Goal: Task Accomplishment & Management: Use online tool/utility

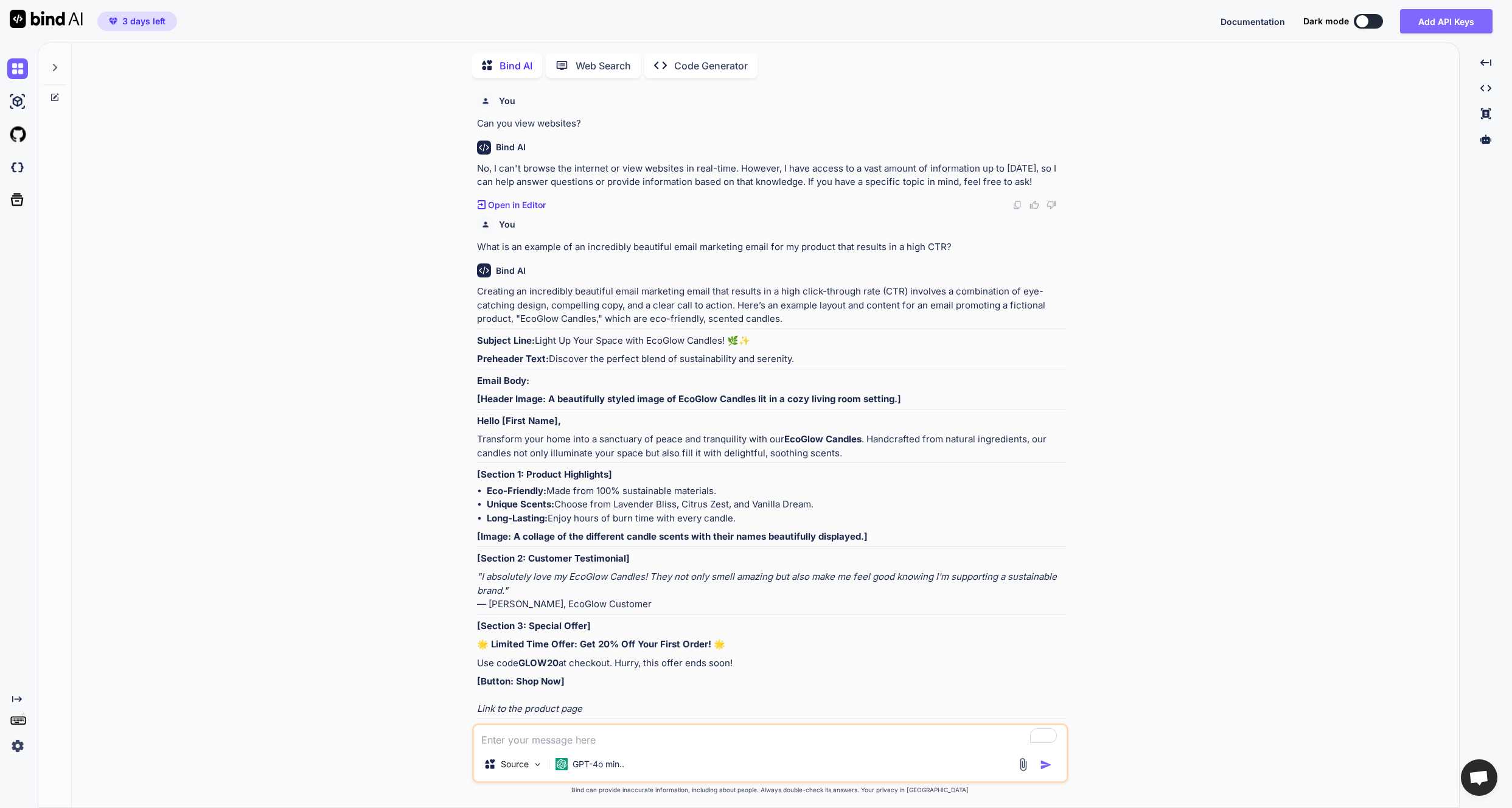
scroll to position [338, 0]
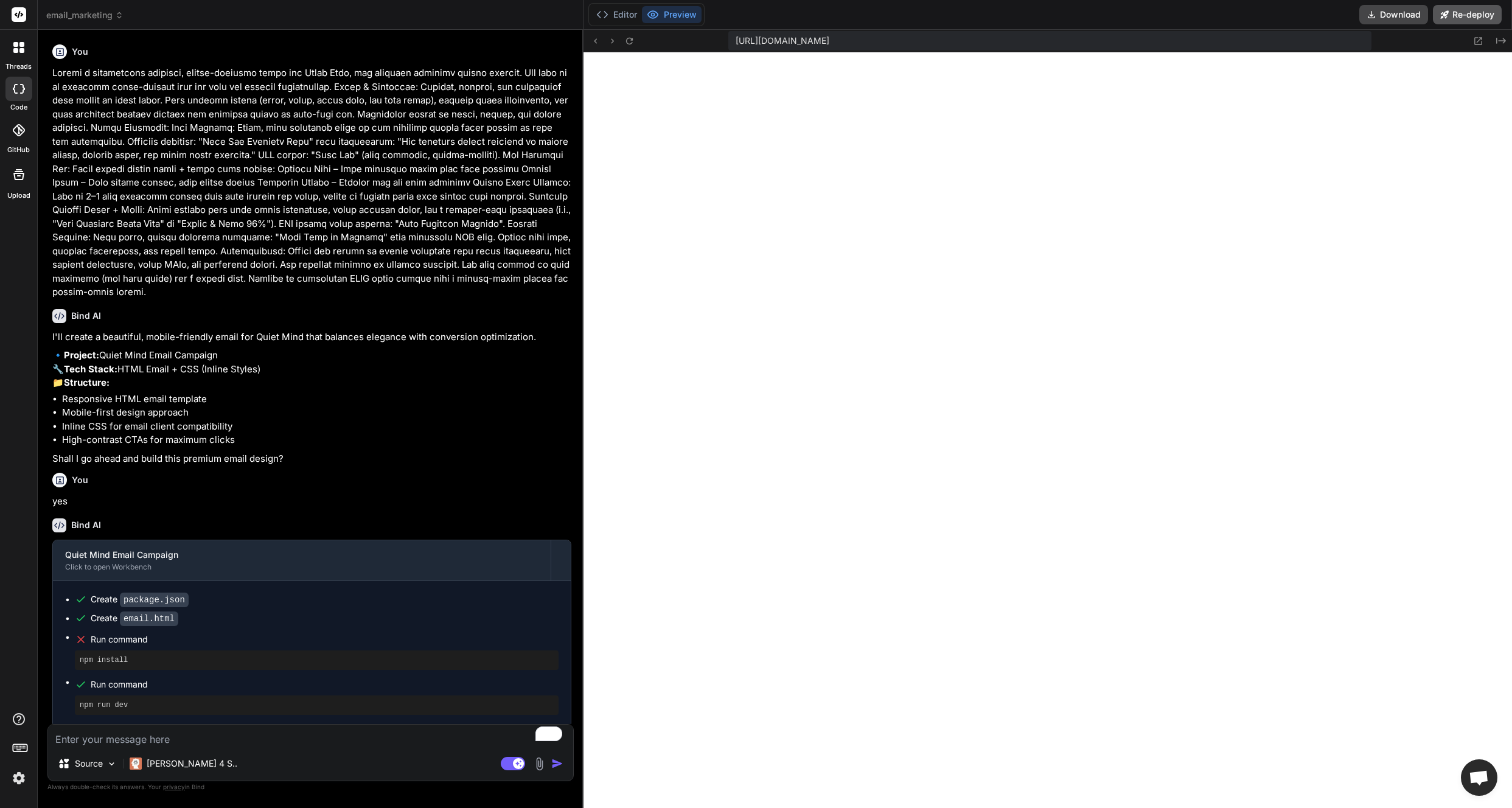
scroll to position [1294, 0]
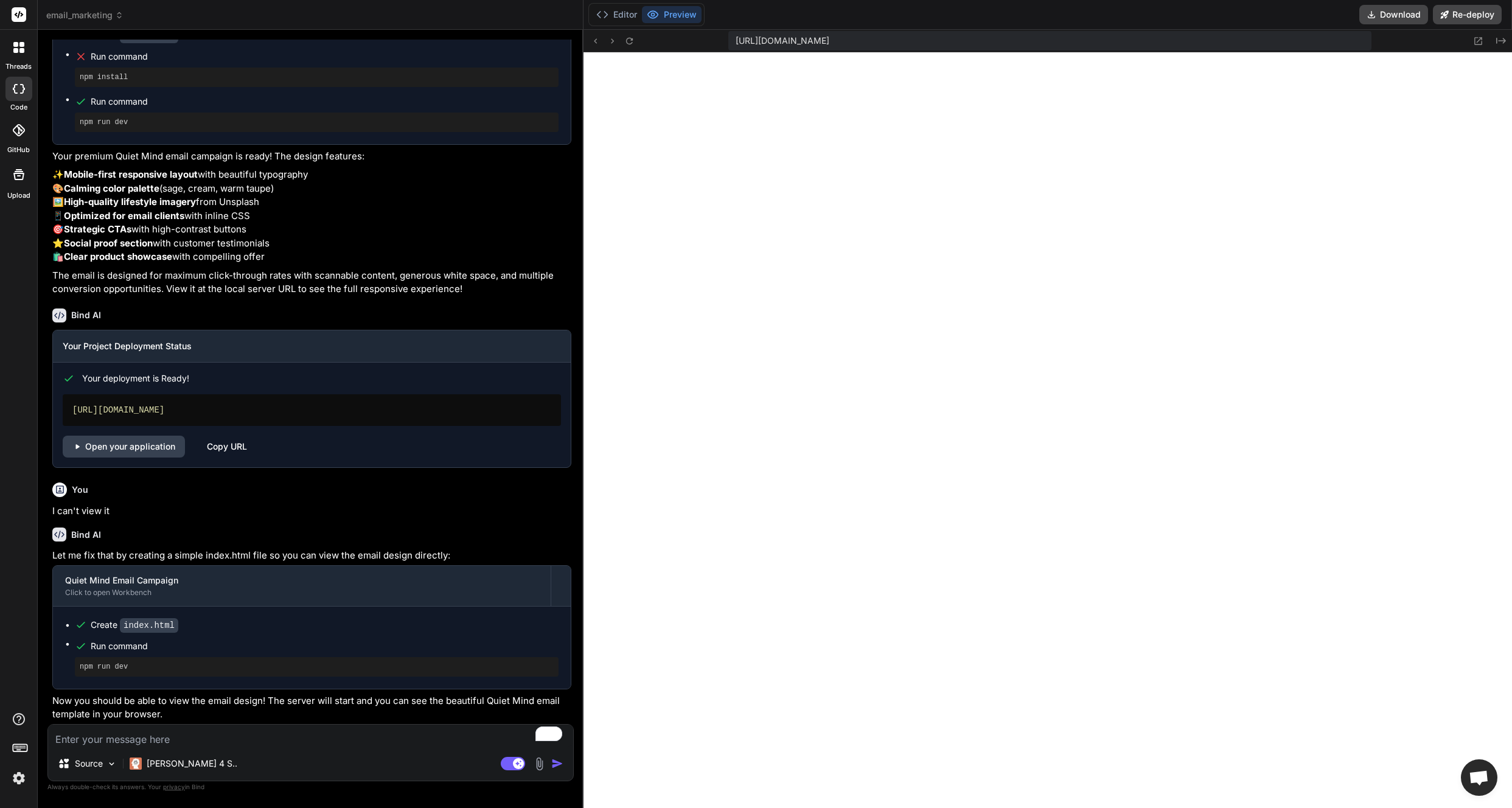
click at [13, 777] on img at bounding box center [19, 778] width 21 height 21
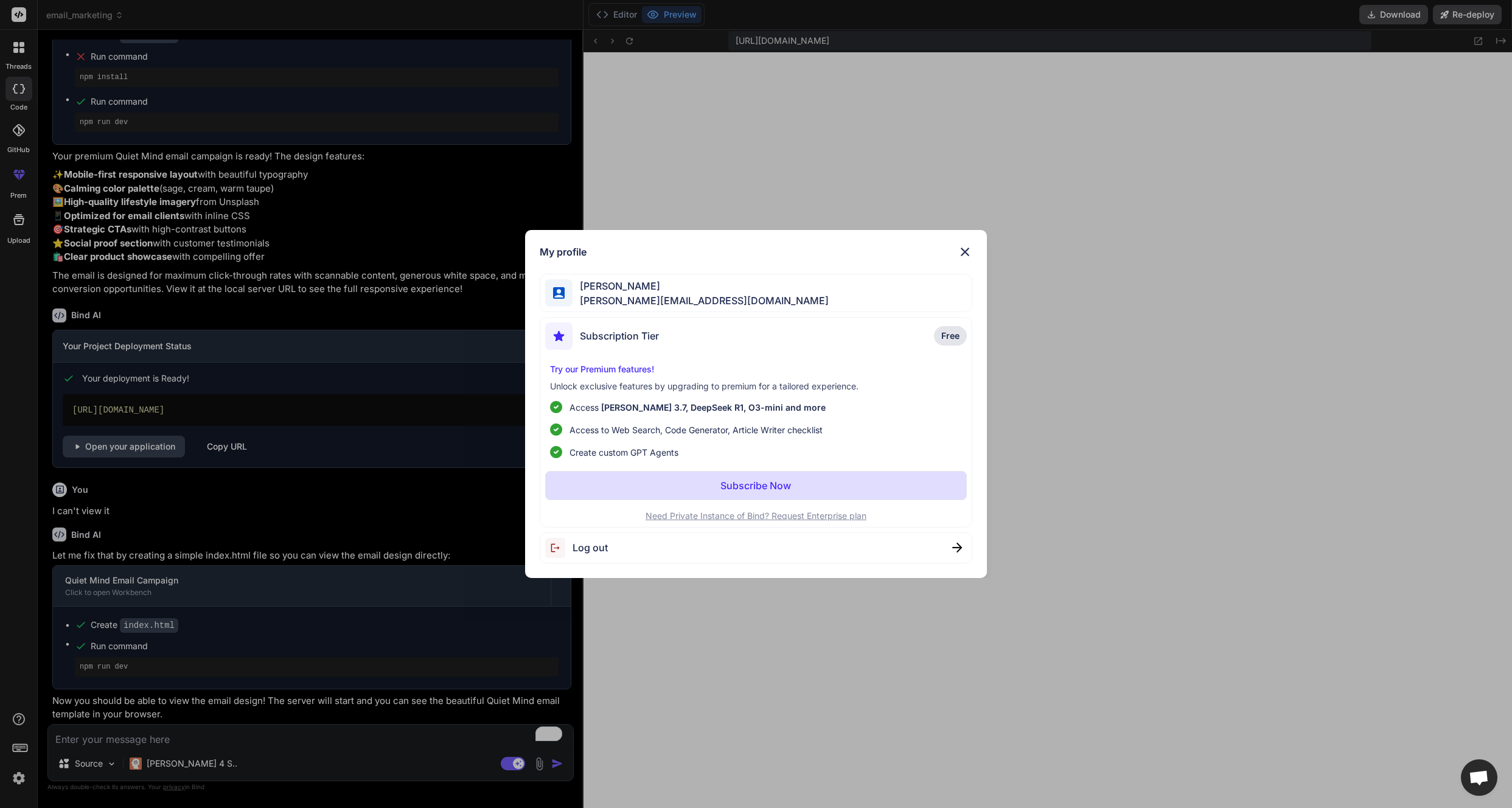
click at [631, 293] on span "[PERSON_NAME][EMAIL_ADDRESS][DOMAIN_NAME]" at bounding box center [700, 300] width 256 height 15
click at [560, 340] on img at bounding box center [558, 336] width 28 height 28
click at [612, 298] on span "[PERSON_NAME][EMAIL_ADDRESS][DOMAIN_NAME]" at bounding box center [700, 300] width 256 height 15
click at [957, 248] on img at bounding box center [965, 252] width 15 height 15
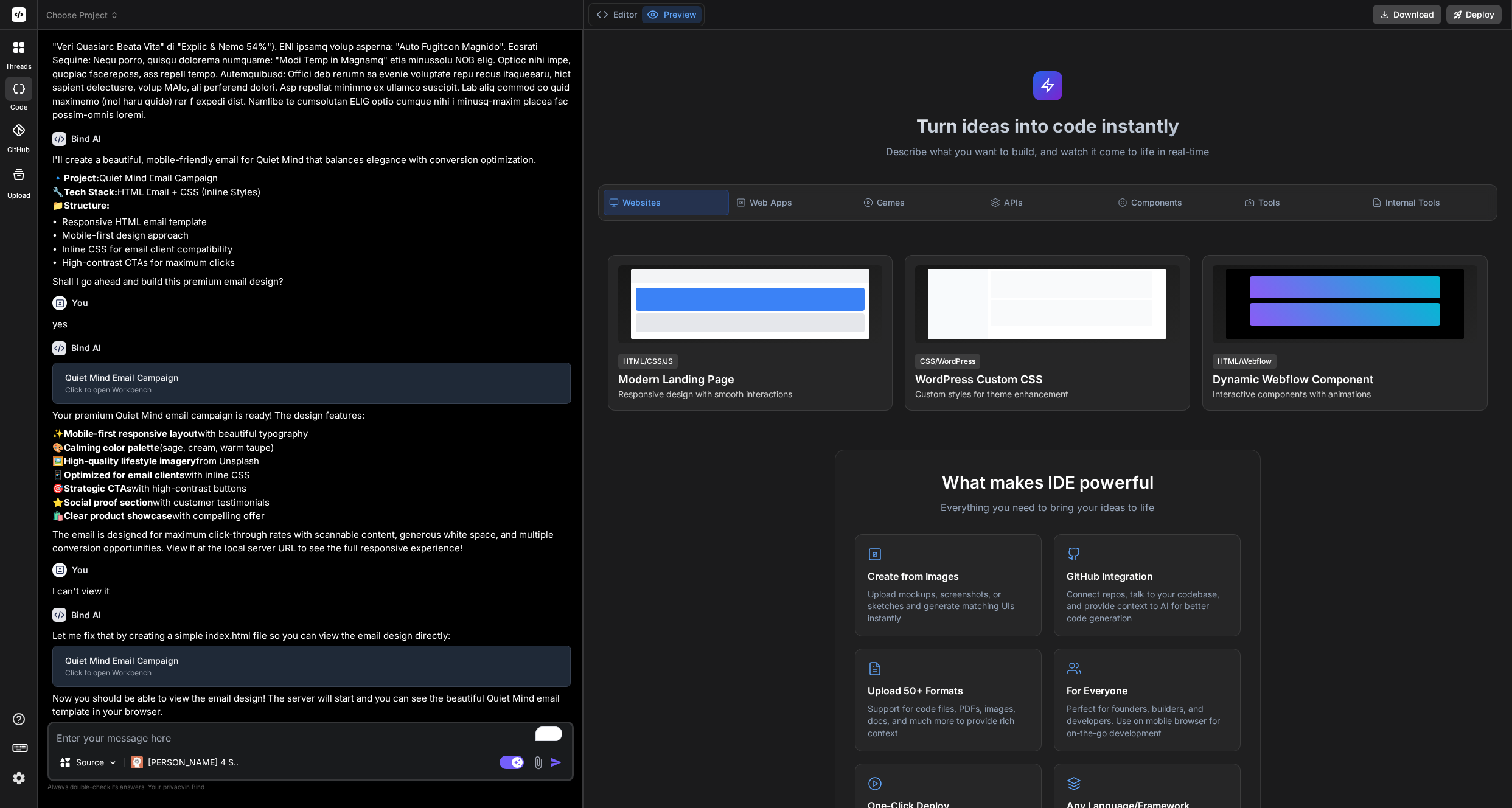
scroll to position [286, 0]
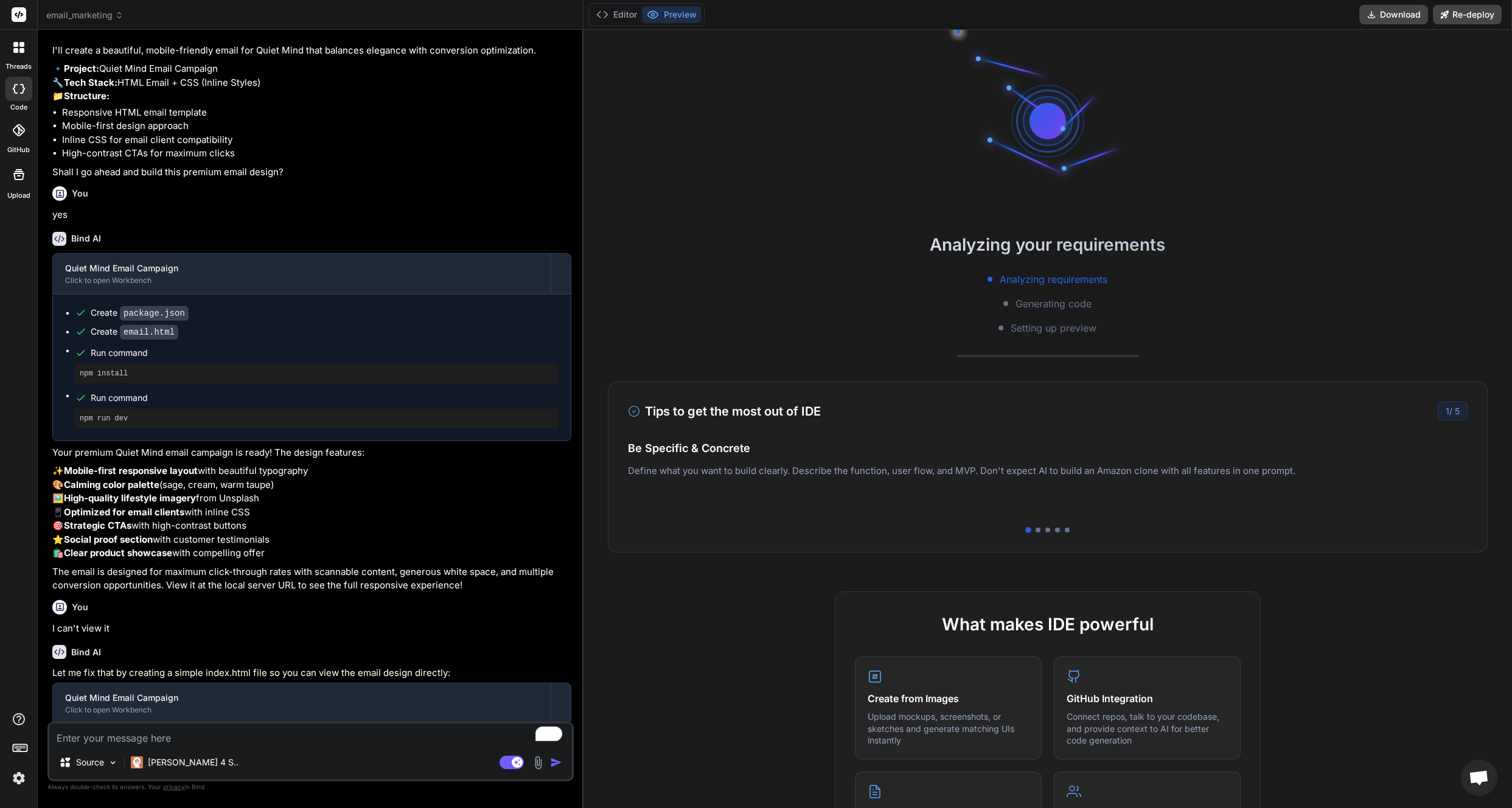
click at [17, 780] on img at bounding box center [19, 778] width 21 height 21
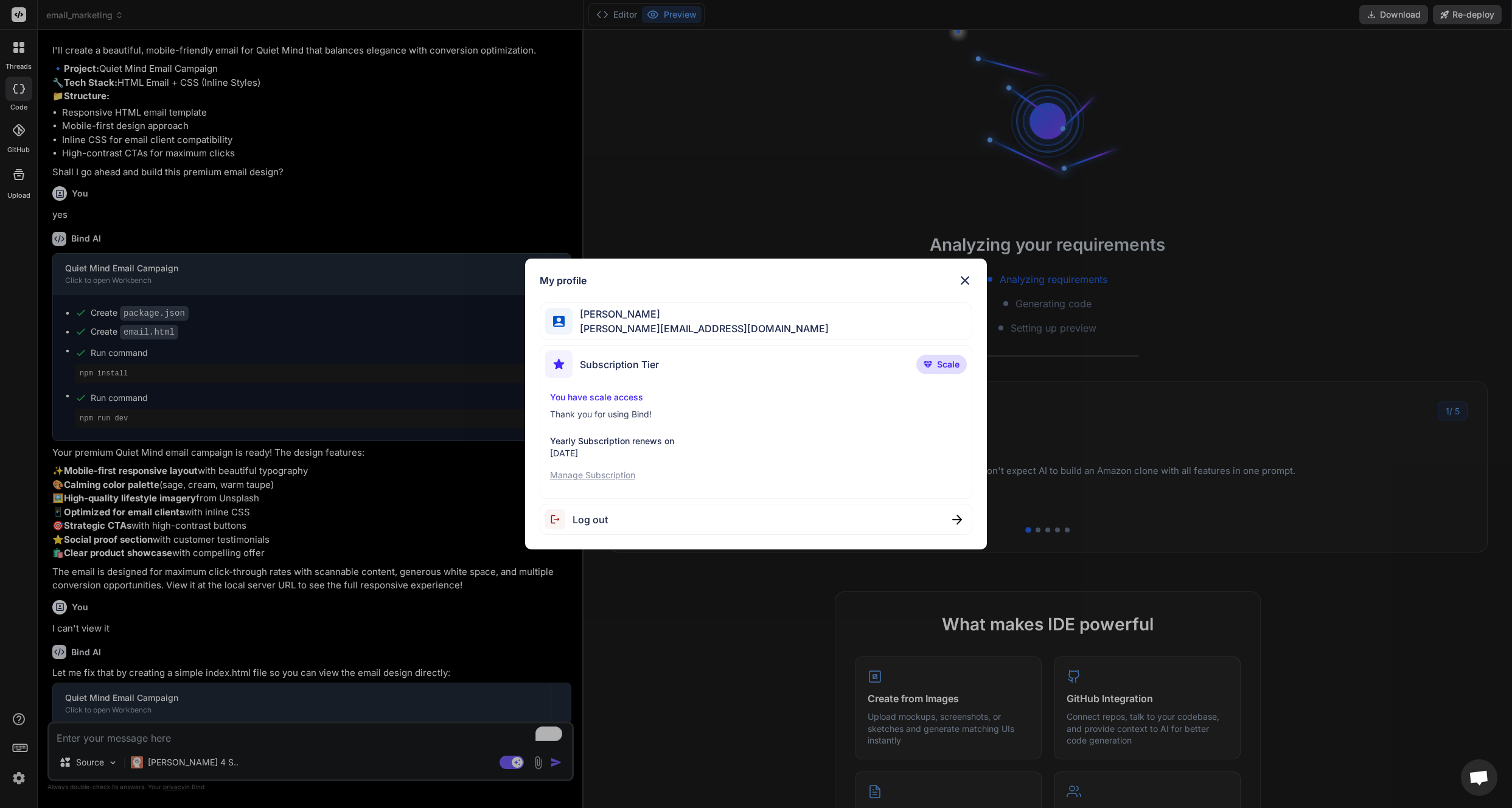
click at [614, 475] on p "Manage Subscription" at bounding box center [756, 475] width 412 height 12
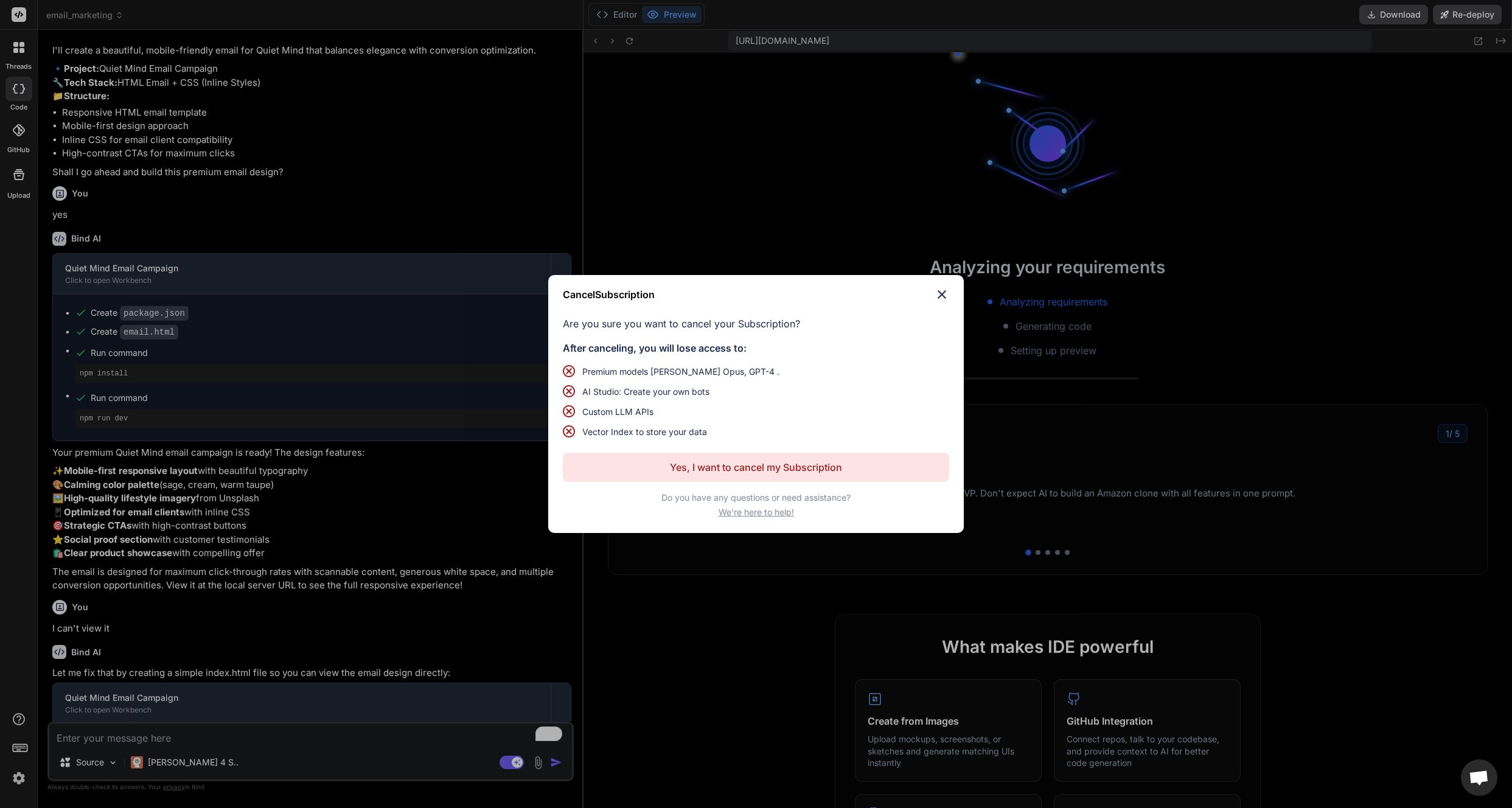
click at [645, 466] on button "Yes, I want to cancel my Subscription" at bounding box center [756, 467] width 386 height 29
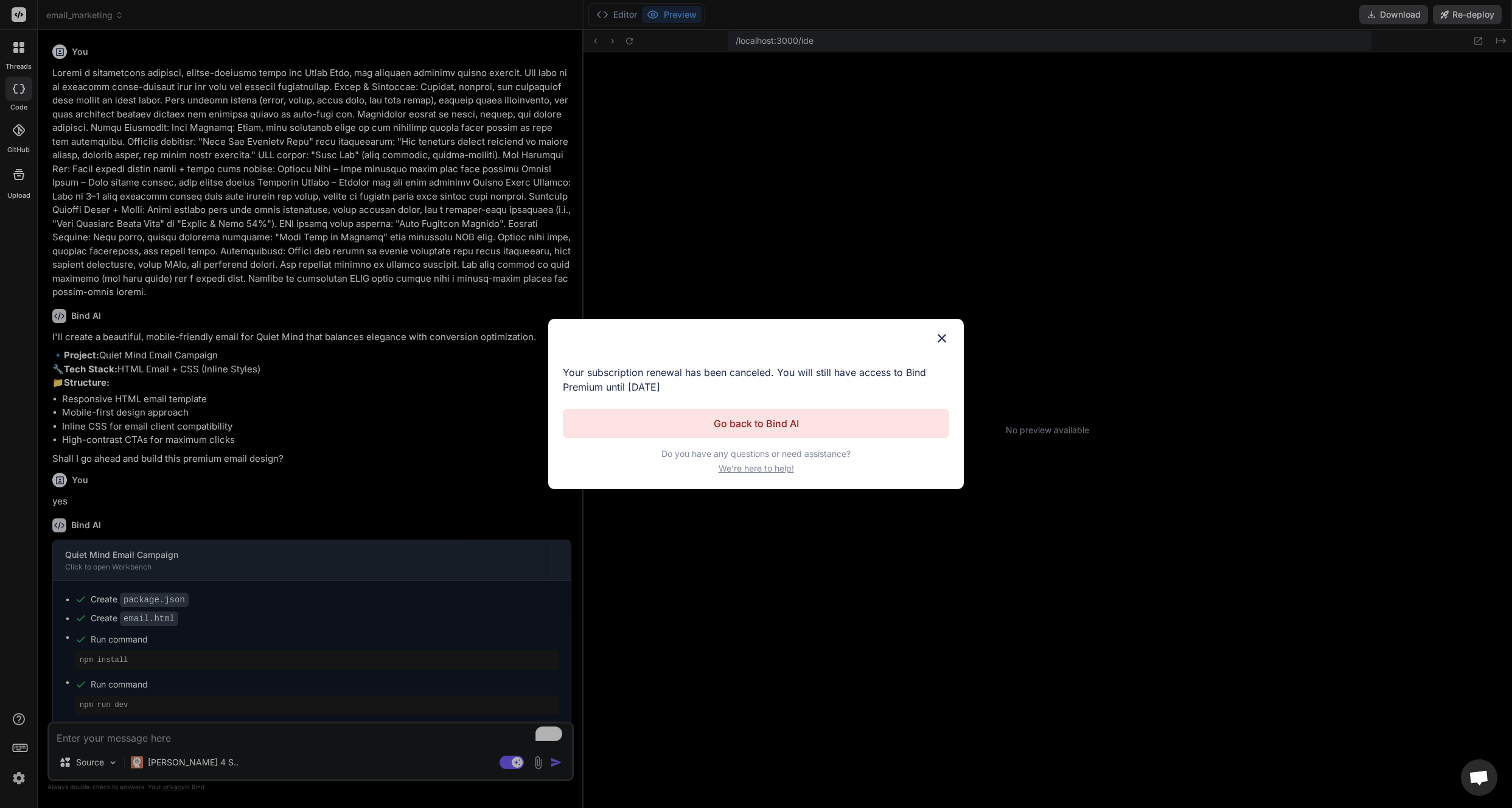
scroll to position [820, 0]
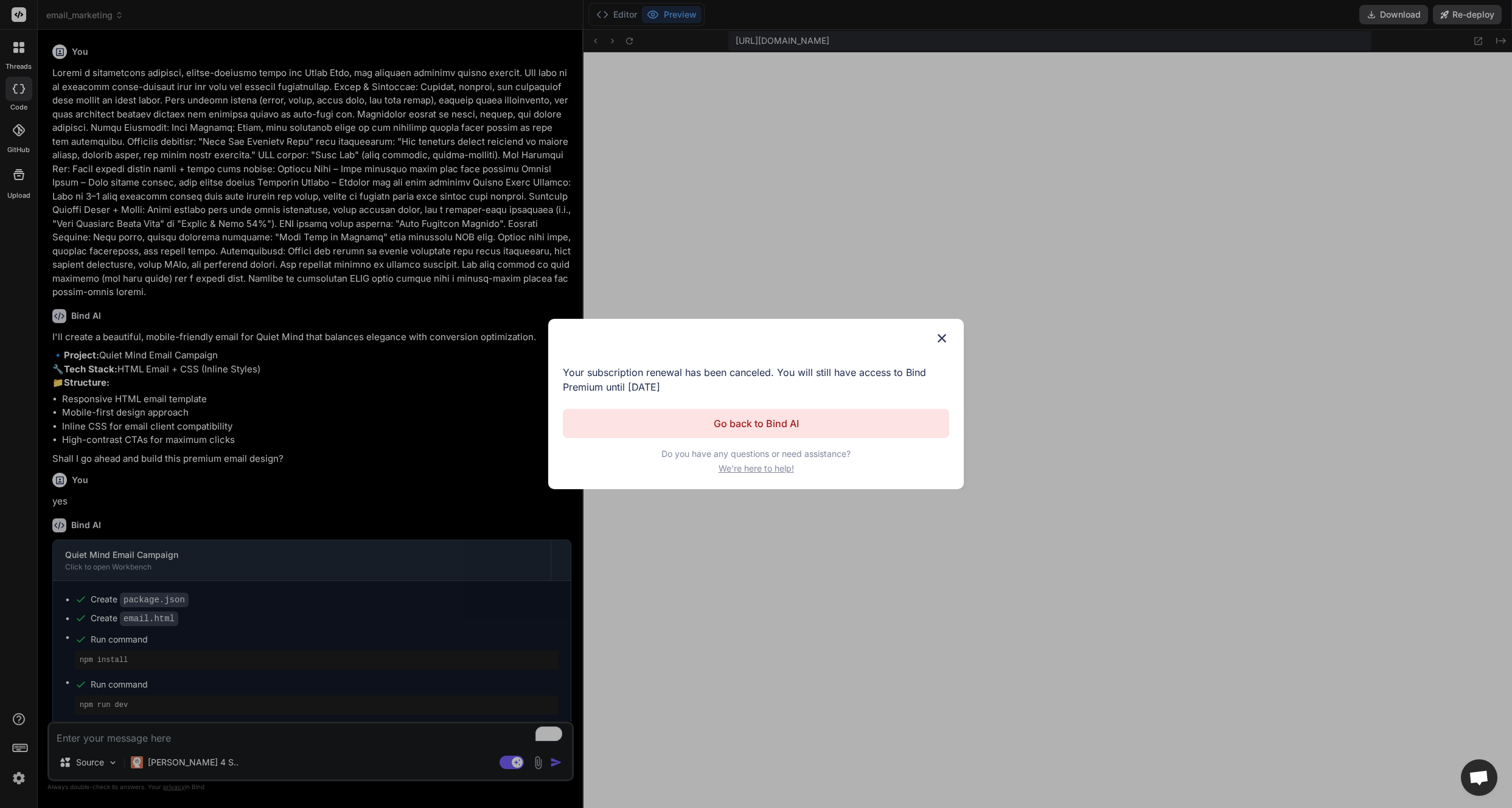
type textarea "x"
click at [940, 337] on img at bounding box center [942, 338] width 15 height 15
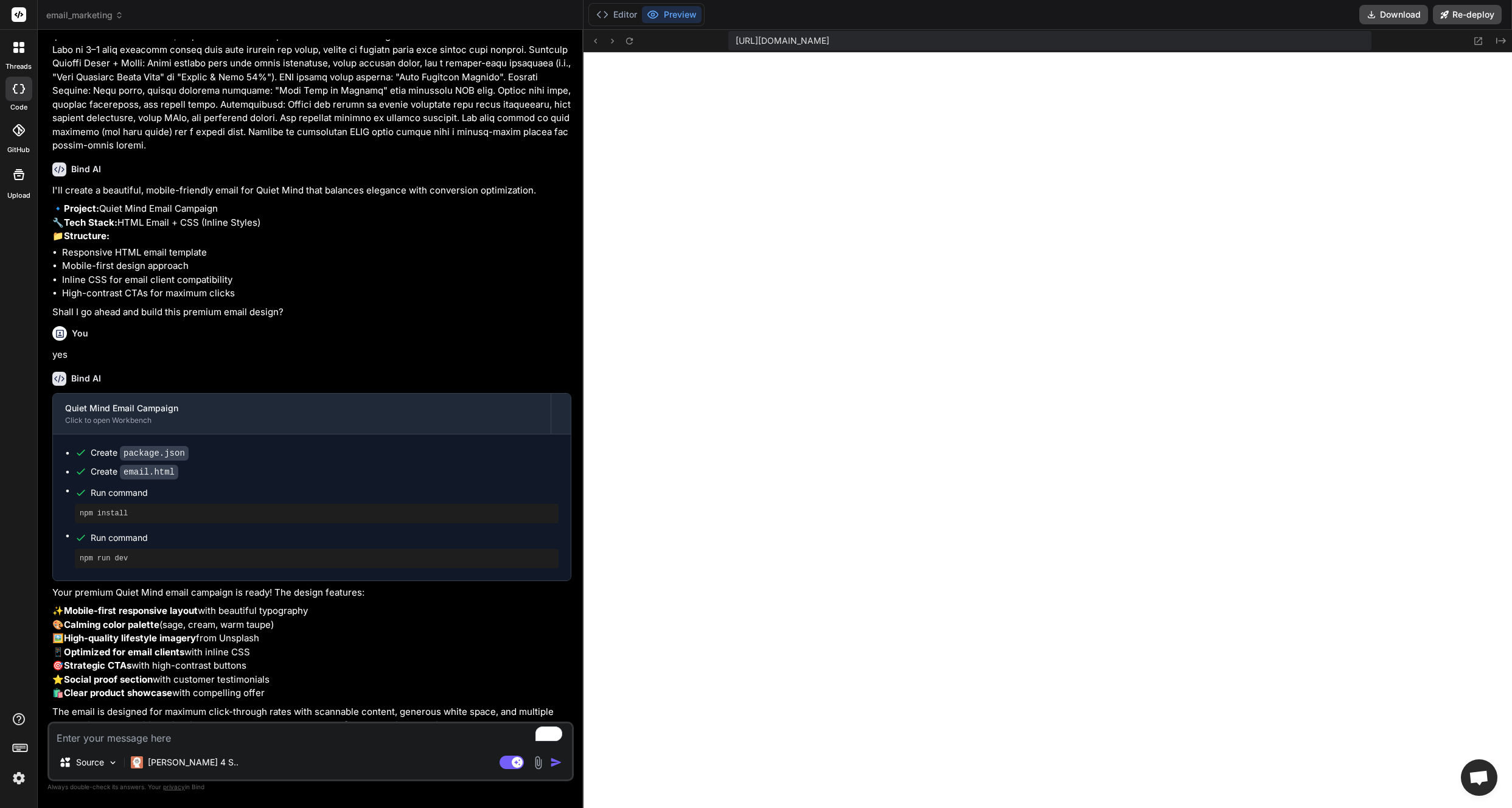
scroll to position [514, 0]
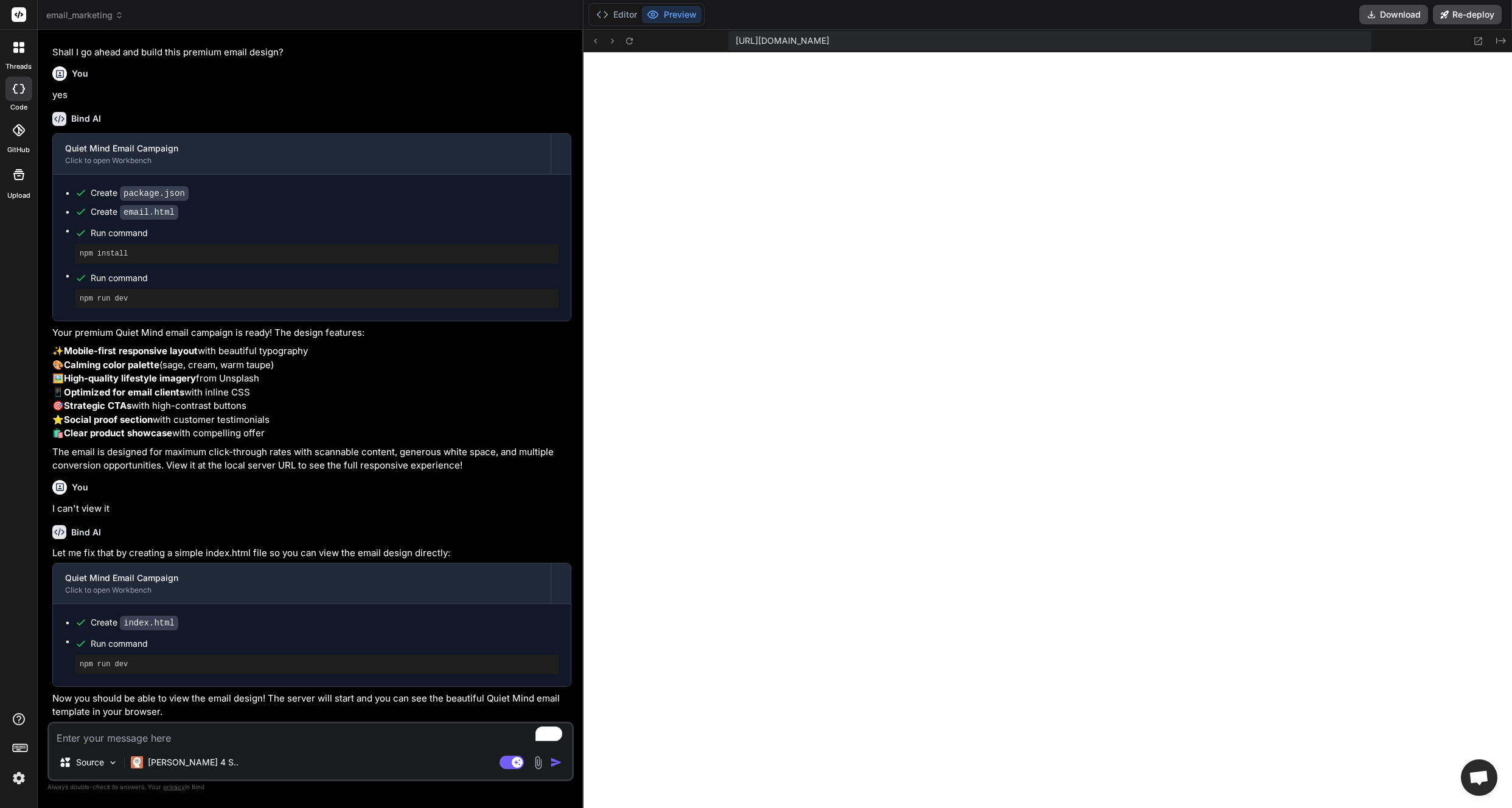
click at [93, 15] on span "email_marketing" at bounding box center [85, 15] width 77 height 12
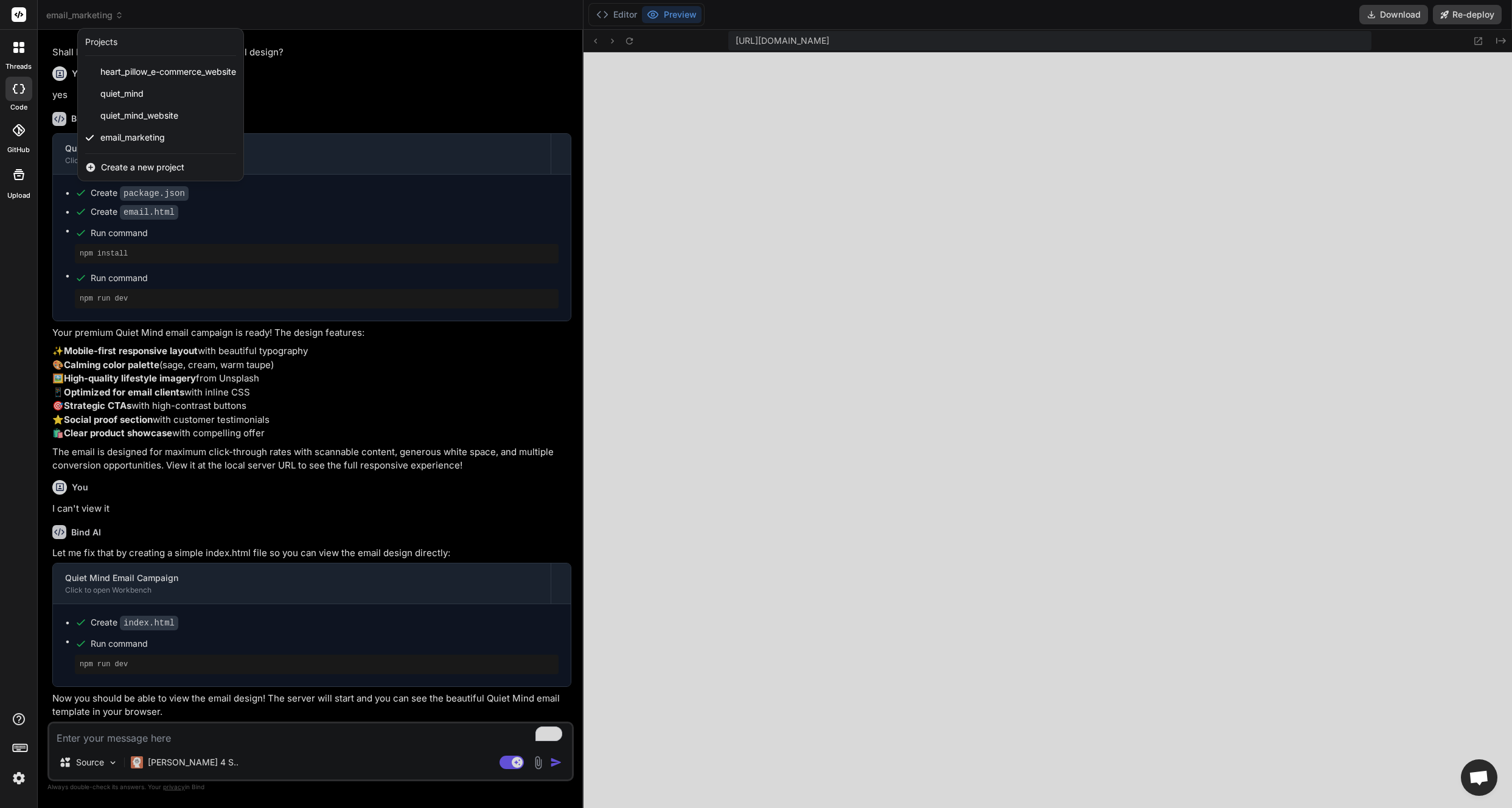
click at [138, 166] on span "Create a new project" at bounding box center [143, 167] width 84 height 12
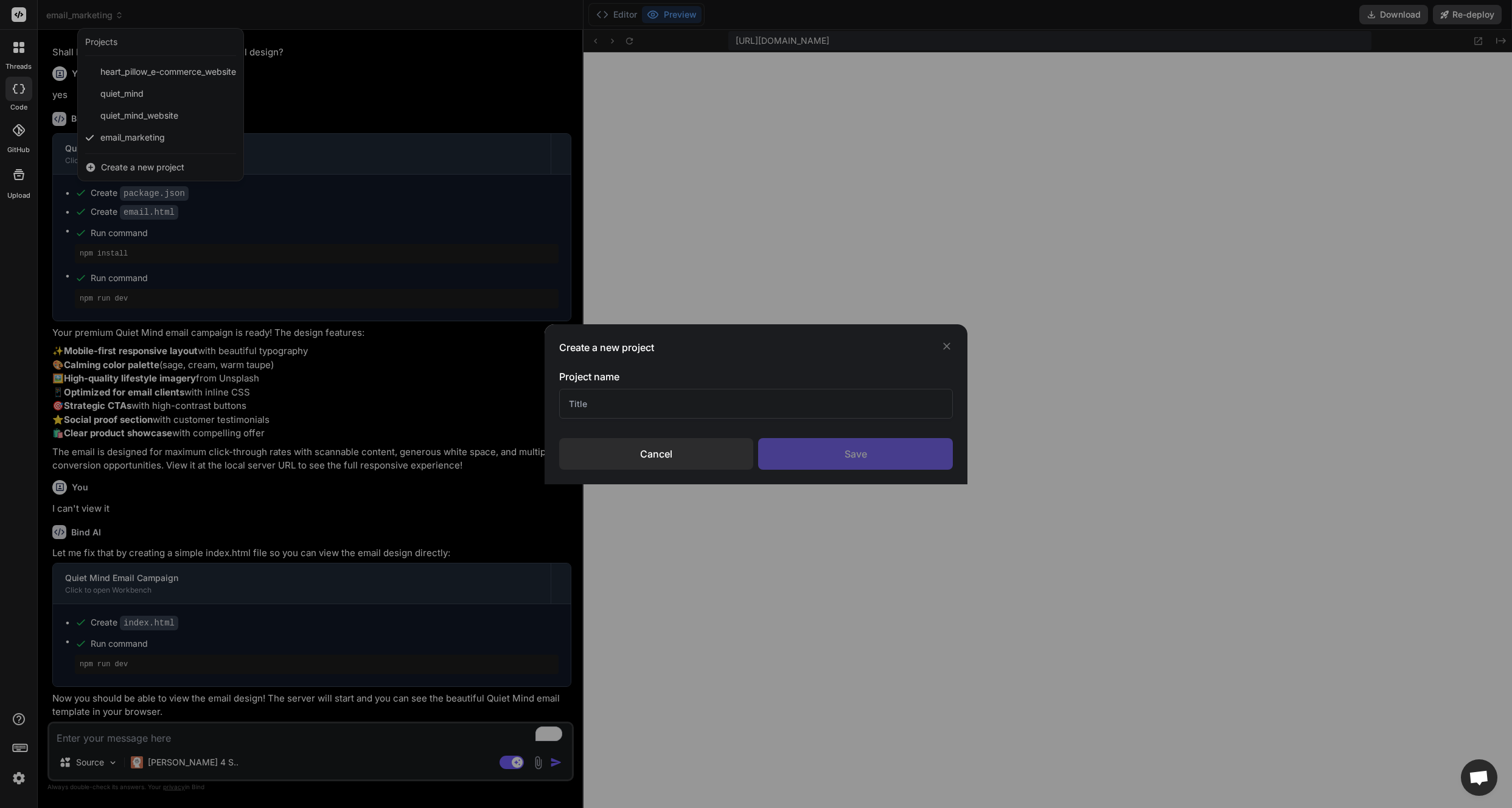
click at [572, 396] on input "text" at bounding box center [756, 403] width 395 height 30
type input "[PERSON_NAME]"
click at [875, 443] on div "Save" at bounding box center [855, 453] width 195 height 31
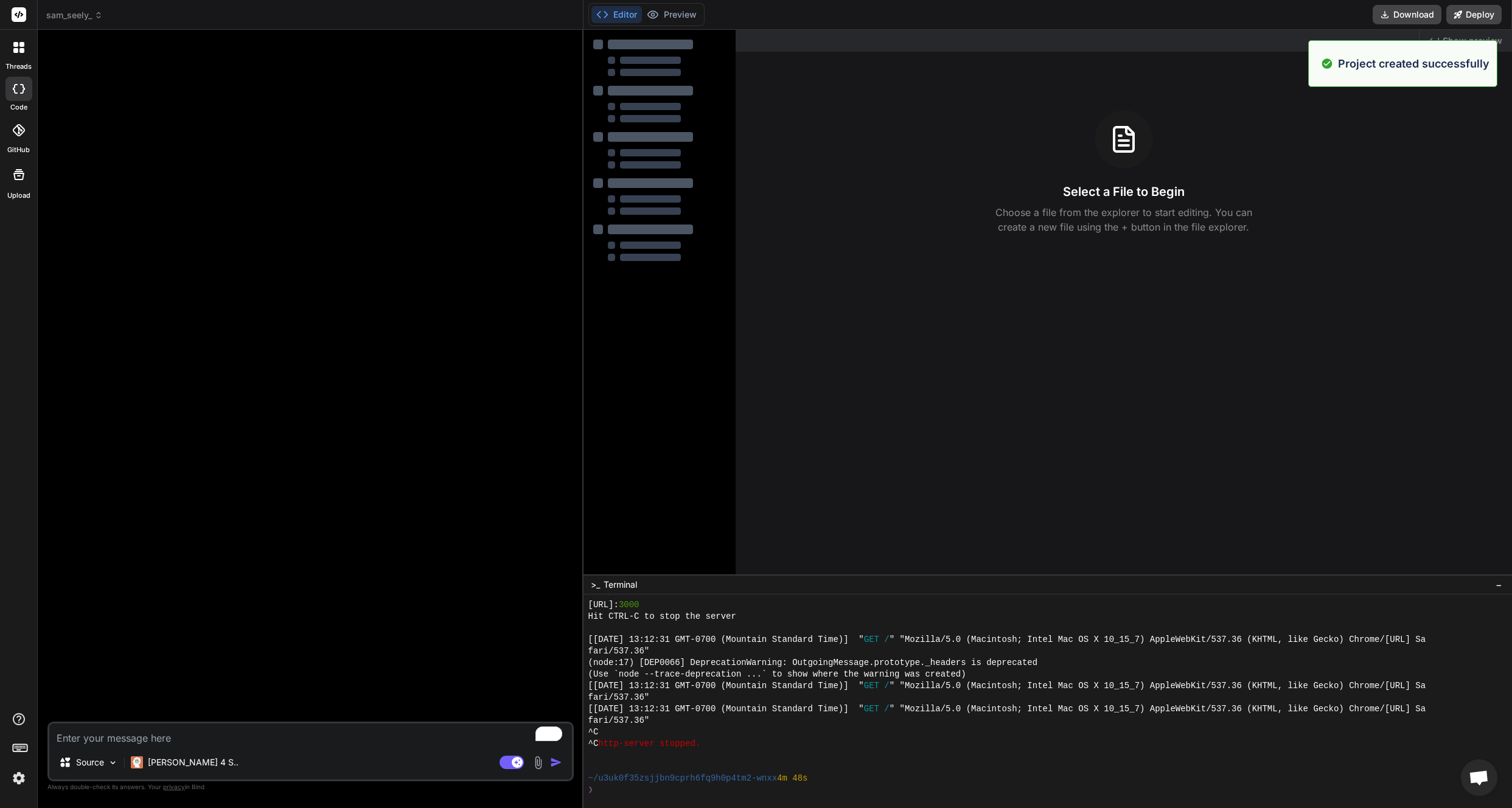
type textarea "x"
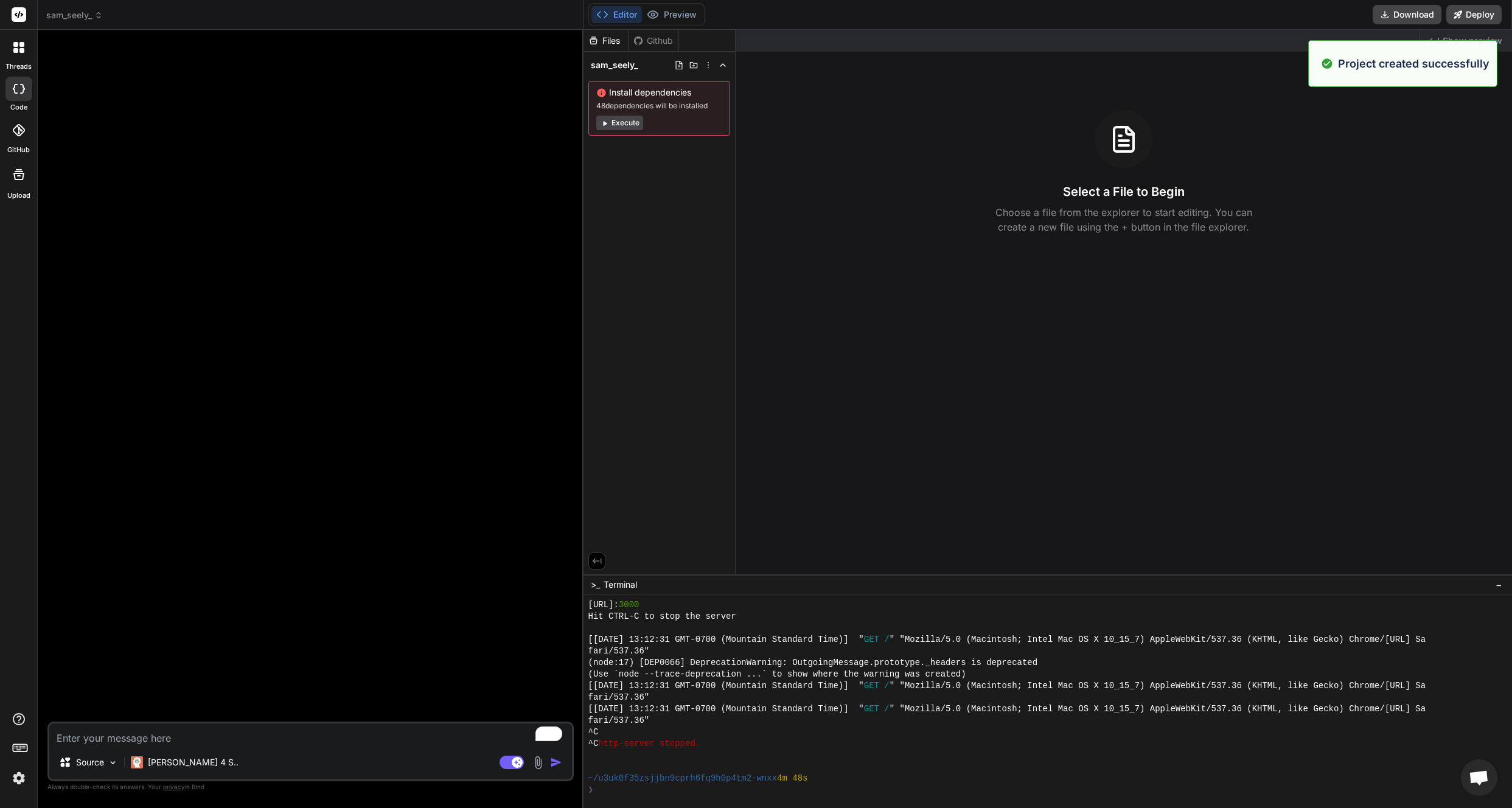
click at [105, 739] on textarea "To enrich screen reader interactions, please activate Accessibility in Grammarl…" at bounding box center [310, 734] width 522 height 22
type textarea "D"
type textarea "x"
type textarea "De"
type textarea "x"
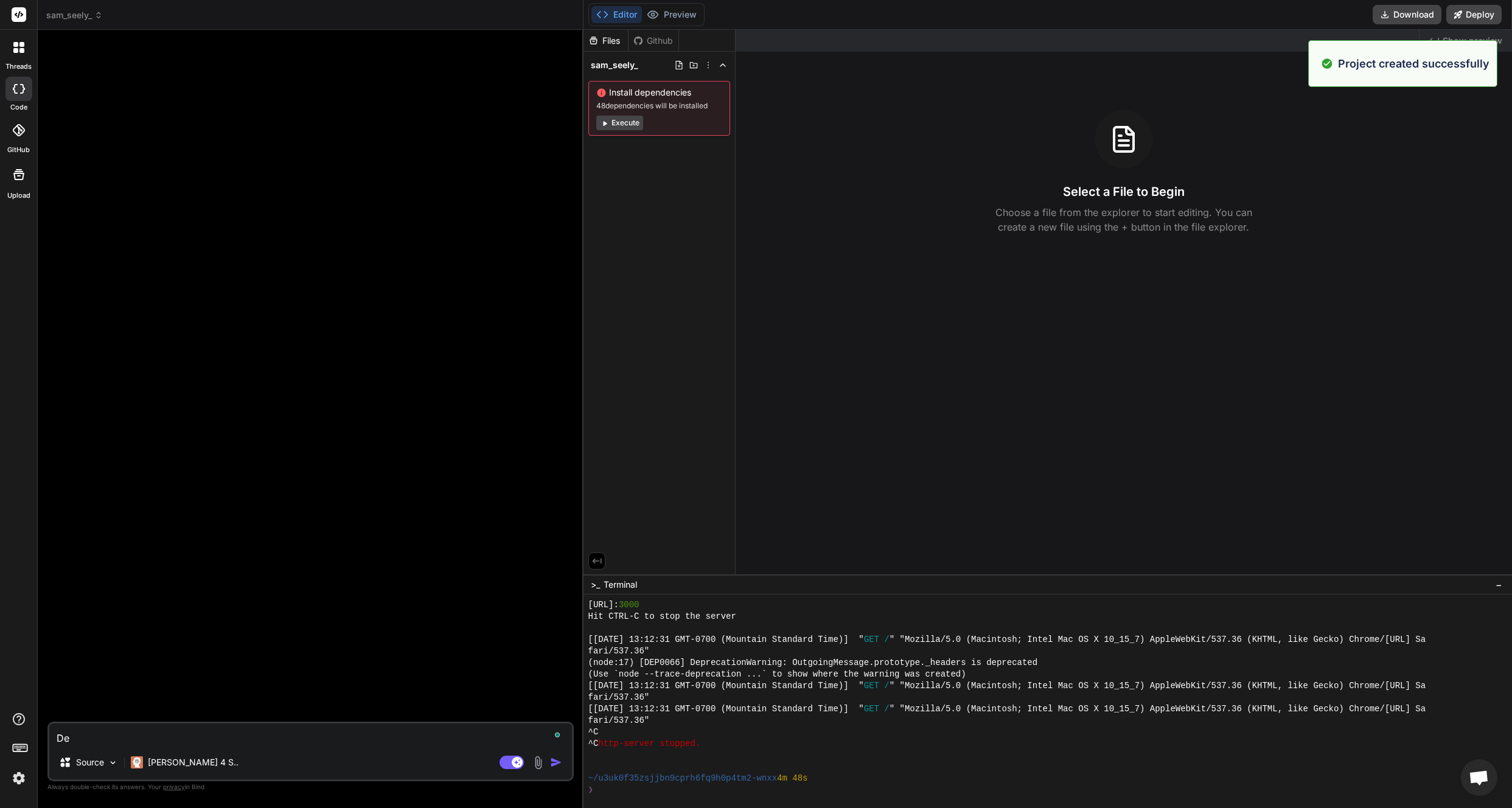
type textarea "Des"
type textarea "x"
type textarea "Desi"
type textarea "x"
type textarea "Desig"
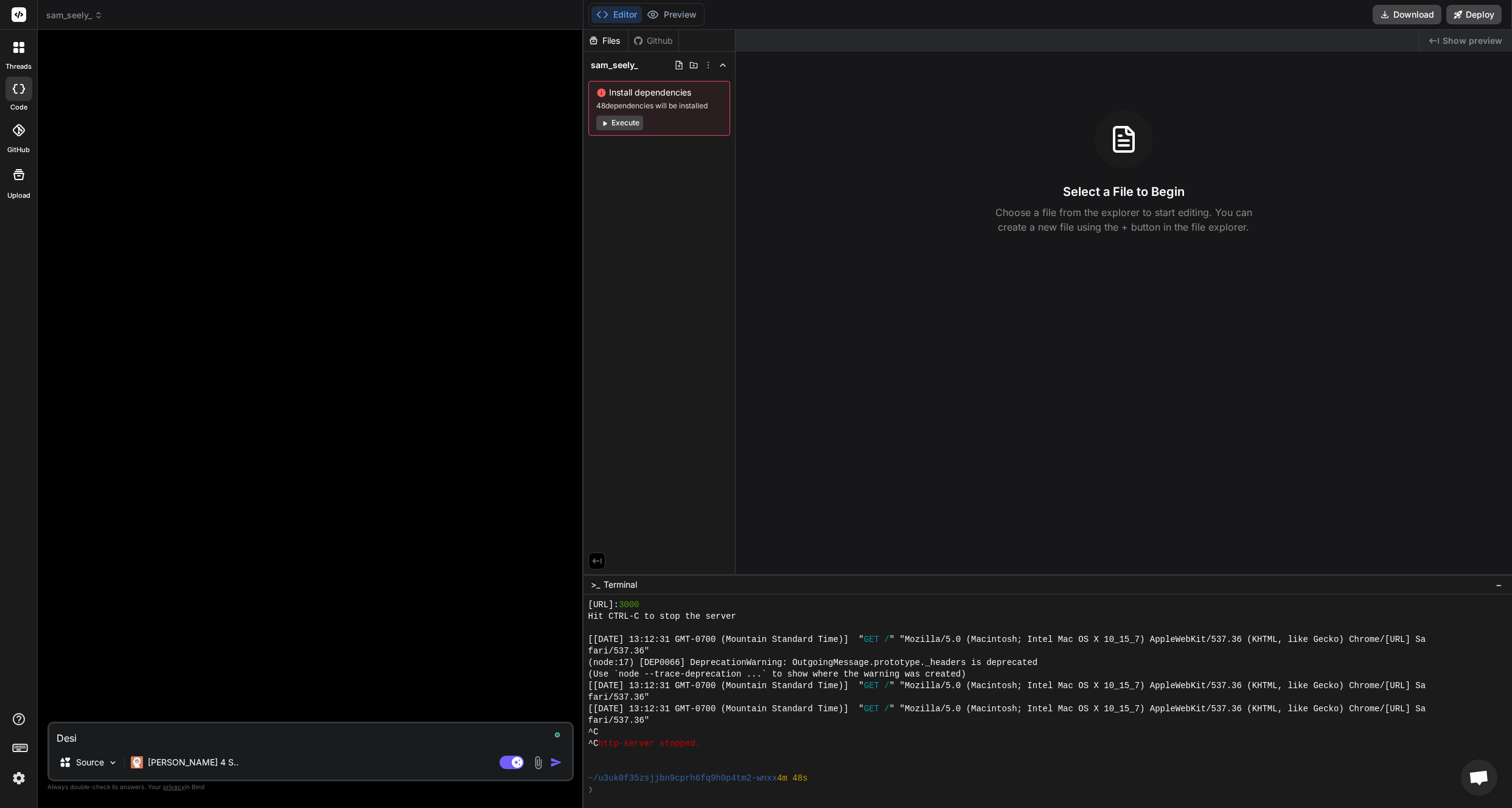
type textarea "x"
type textarea "Design"
type textarea "x"
type textarea "Design"
type textarea "x"
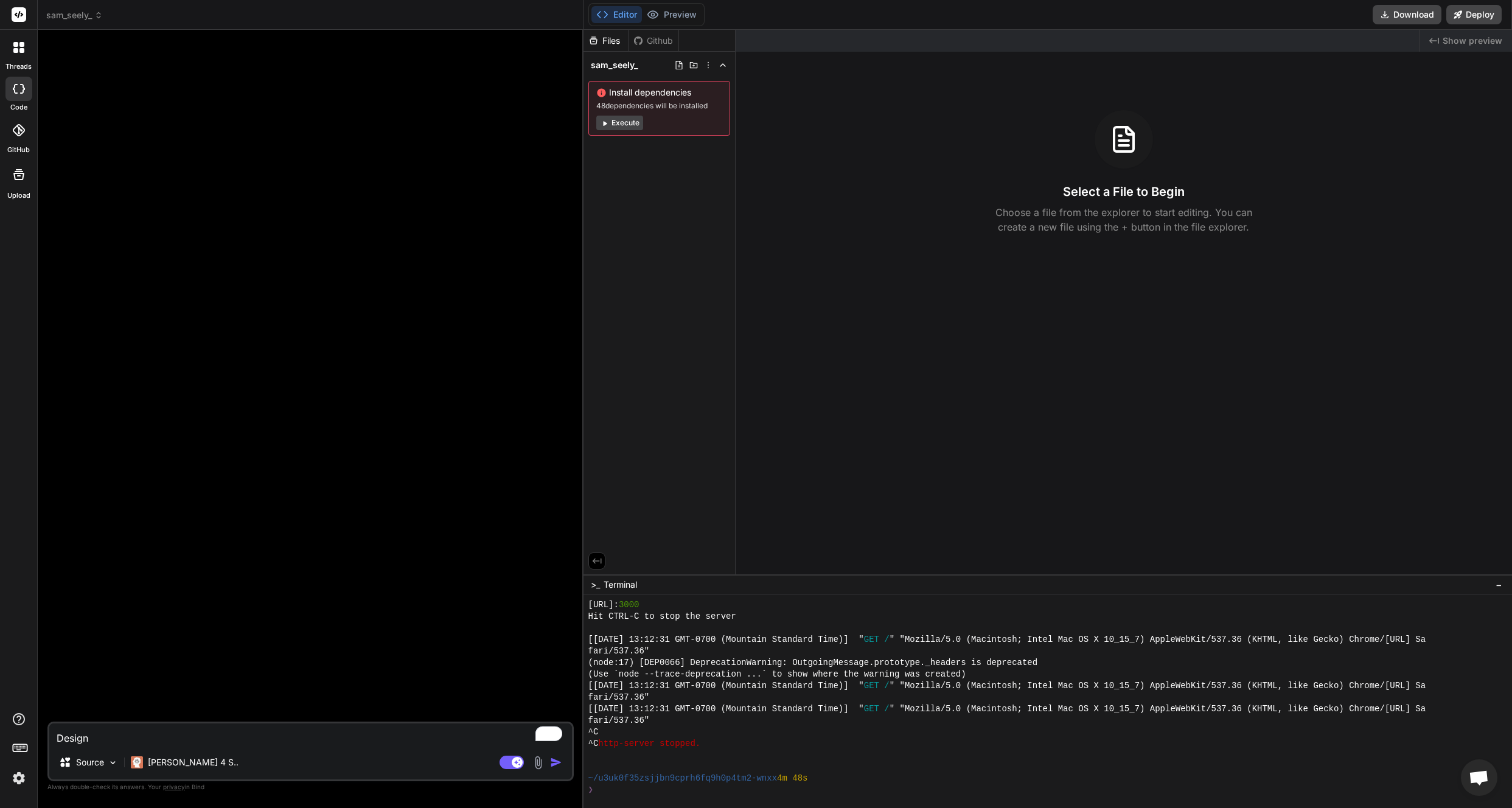
type textarea "Design a"
type textarea "x"
type textarea "Design a"
type textarea "x"
type textarea "Design a w"
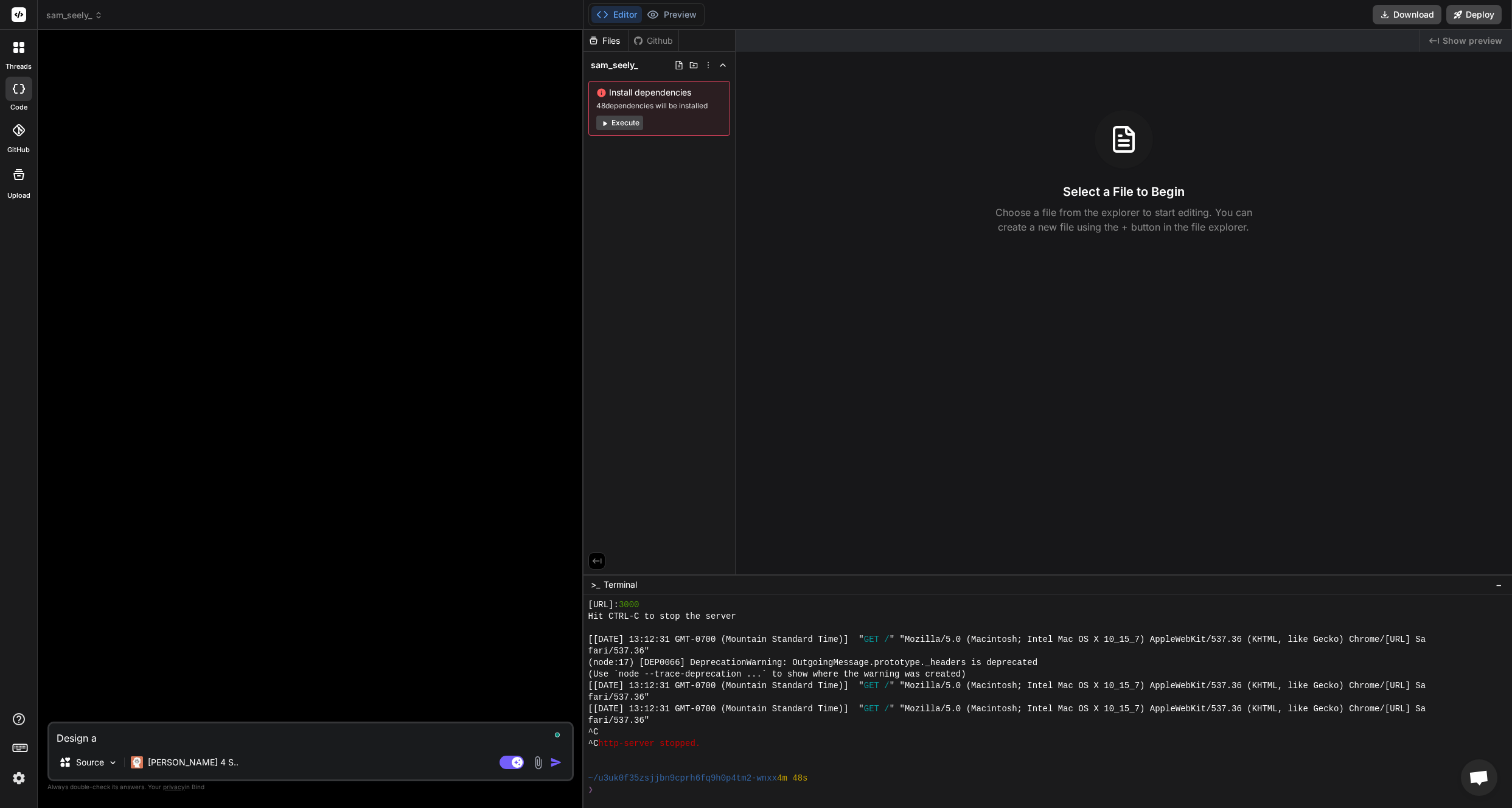
type textarea "x"
type textarea "Design a we"
type textarea "x"
type textarea "Design a web"
type textarea "x"
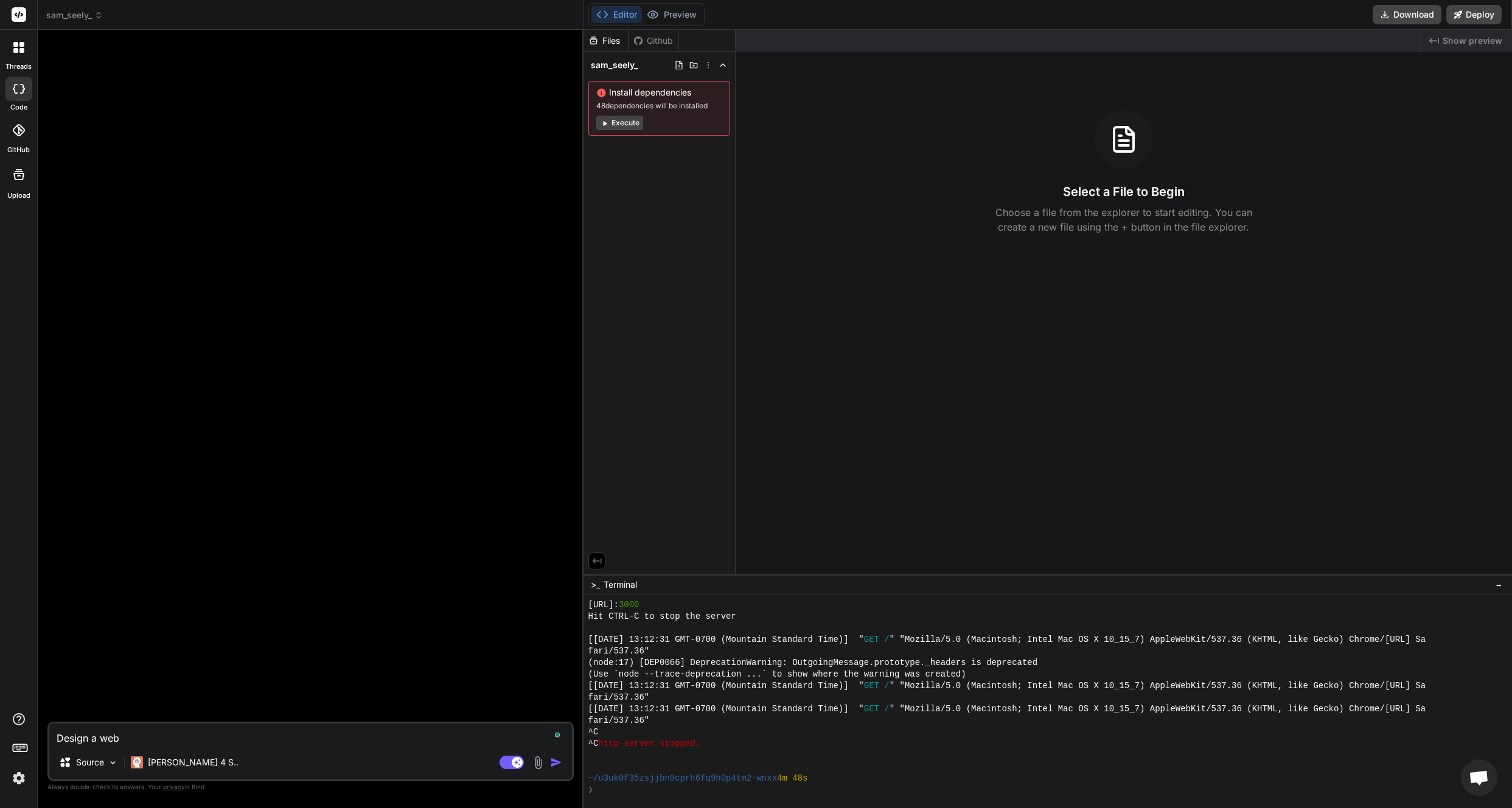
type textarea "Design a webs"
type textarea "x"
type textarea "Design a websi"
type textarea "x"
type textarea "Design a websit"
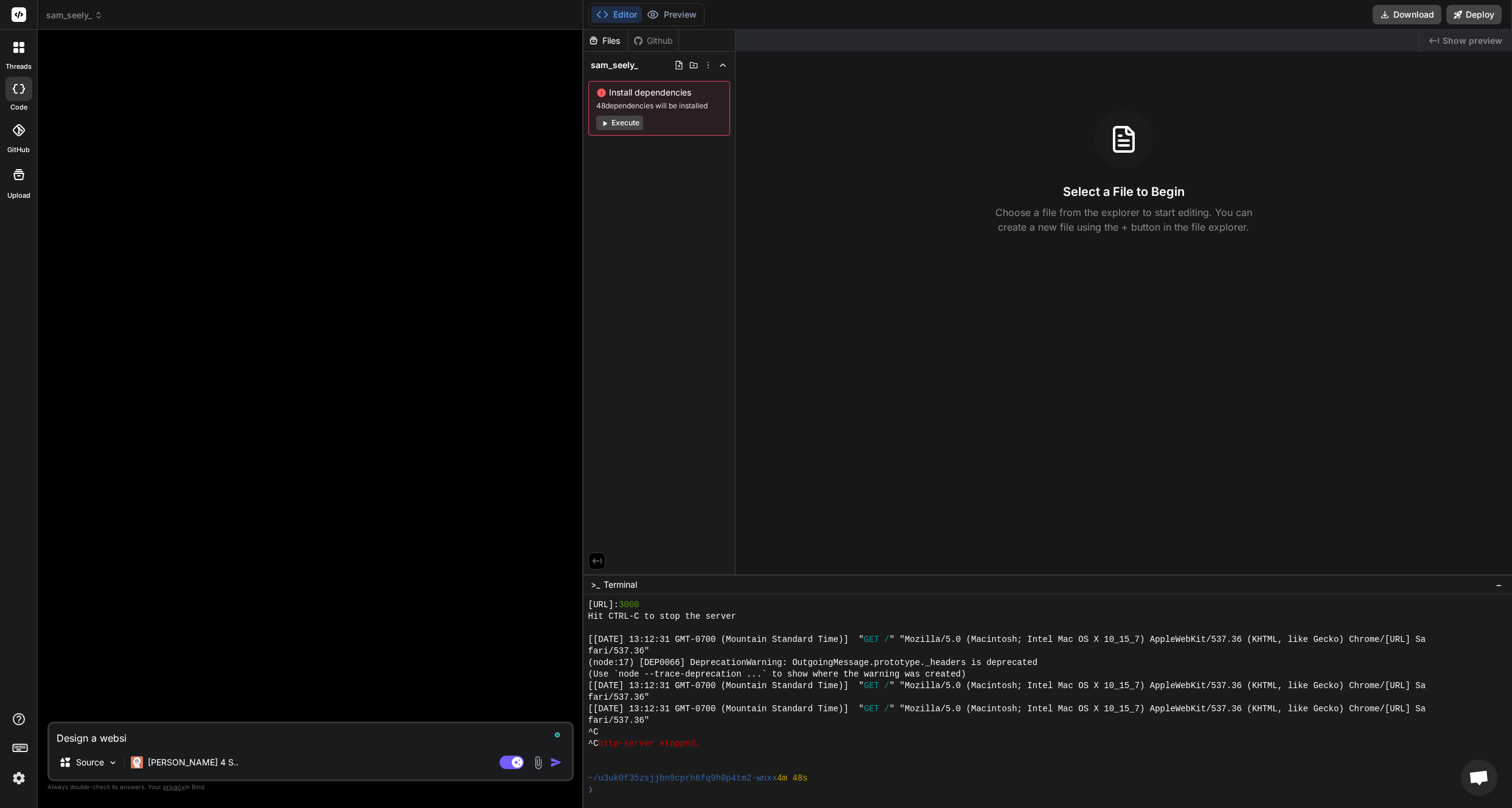
type textarea "x"
type textarea "Design a website"
type textarea "x"
type textarea "Design a website"
type textarea "x"
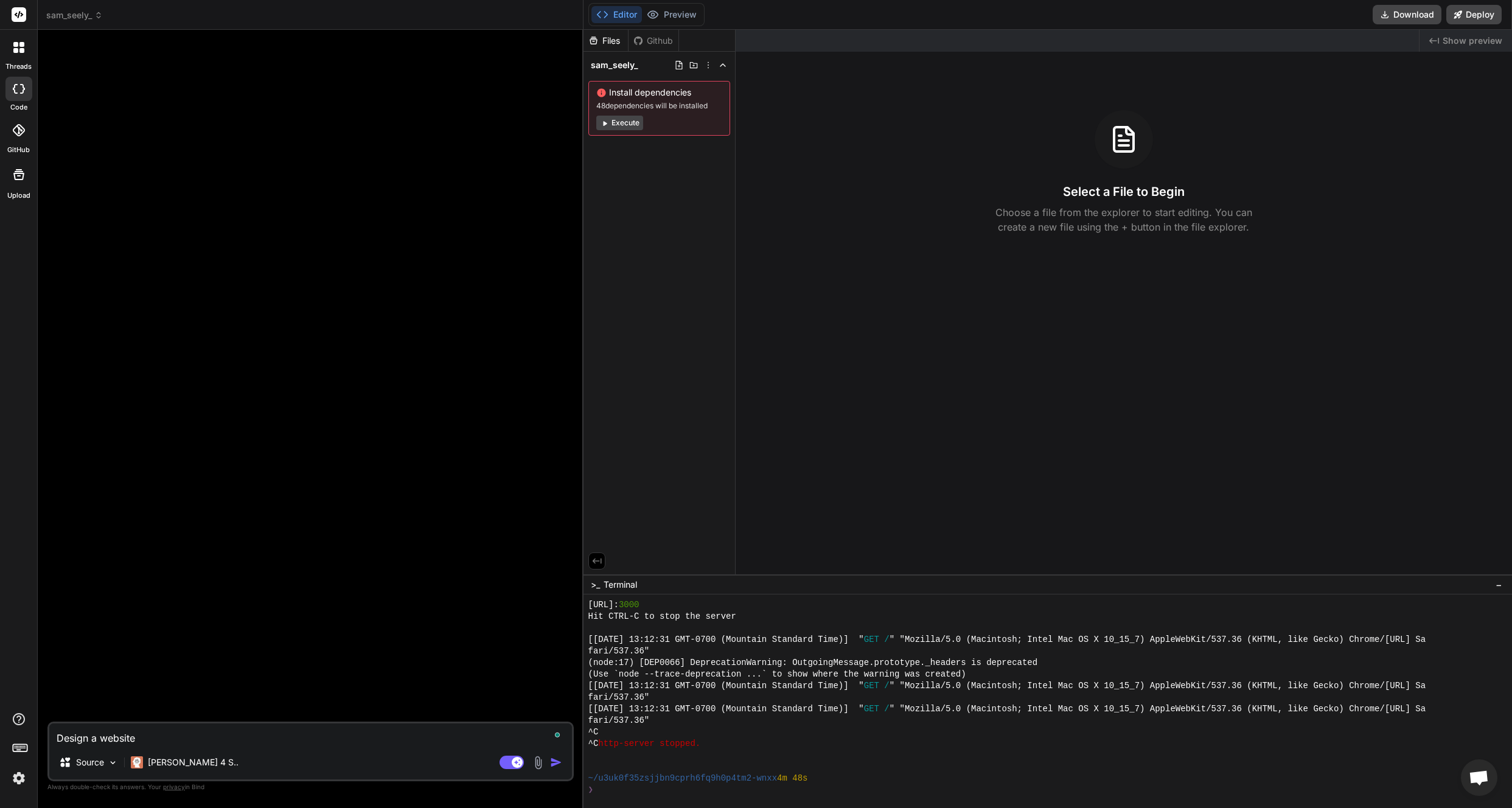
type textarea "Design a website f"
type textarea "x"
type textarea "Design a website fo"
type textarea "x"
type textarea "Design a website for"
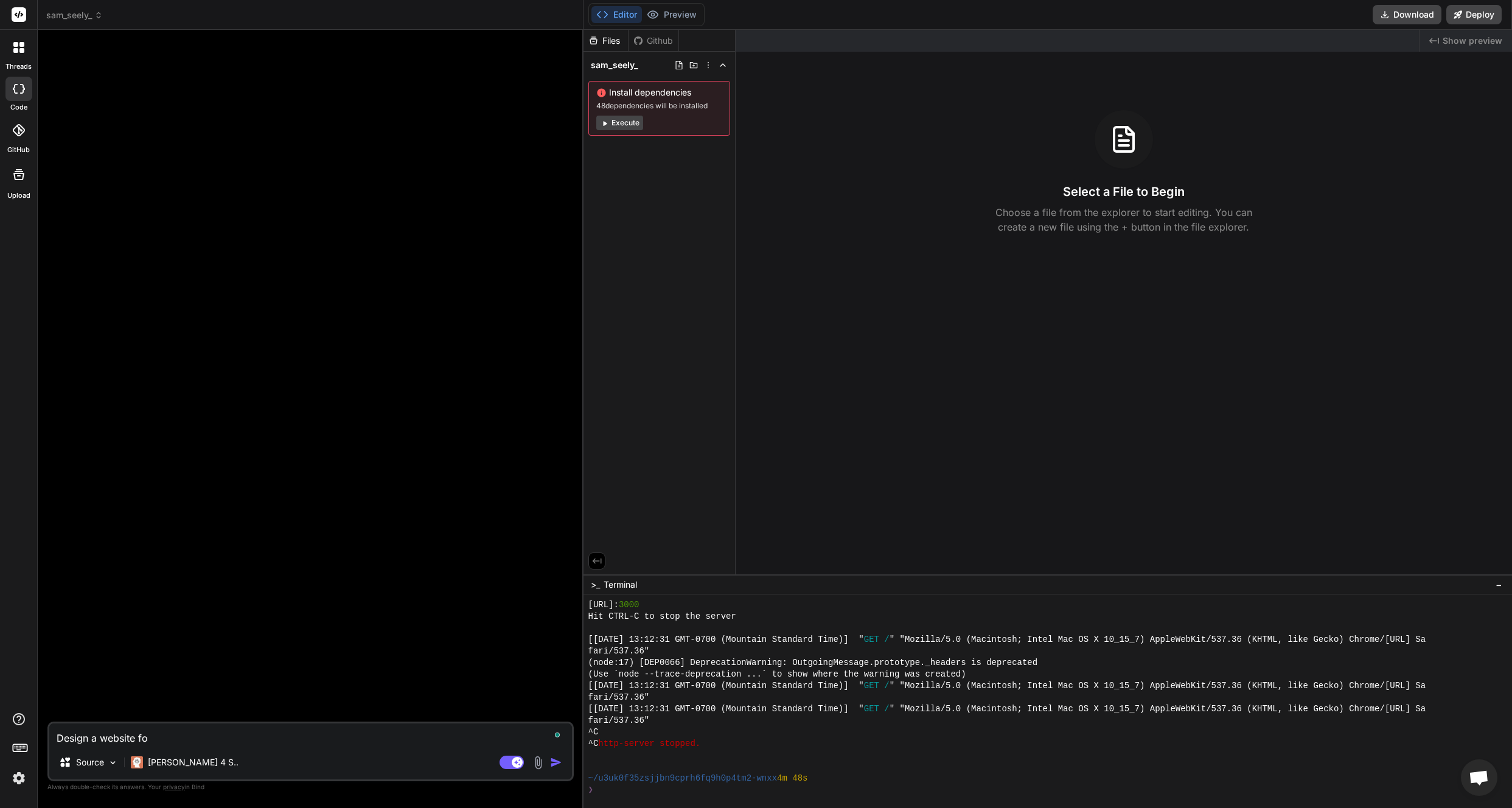
type textarea "x"
type textarea "Design a website for"
type textarea "x"
type textarea "Design a website for S"
type textarea "x"
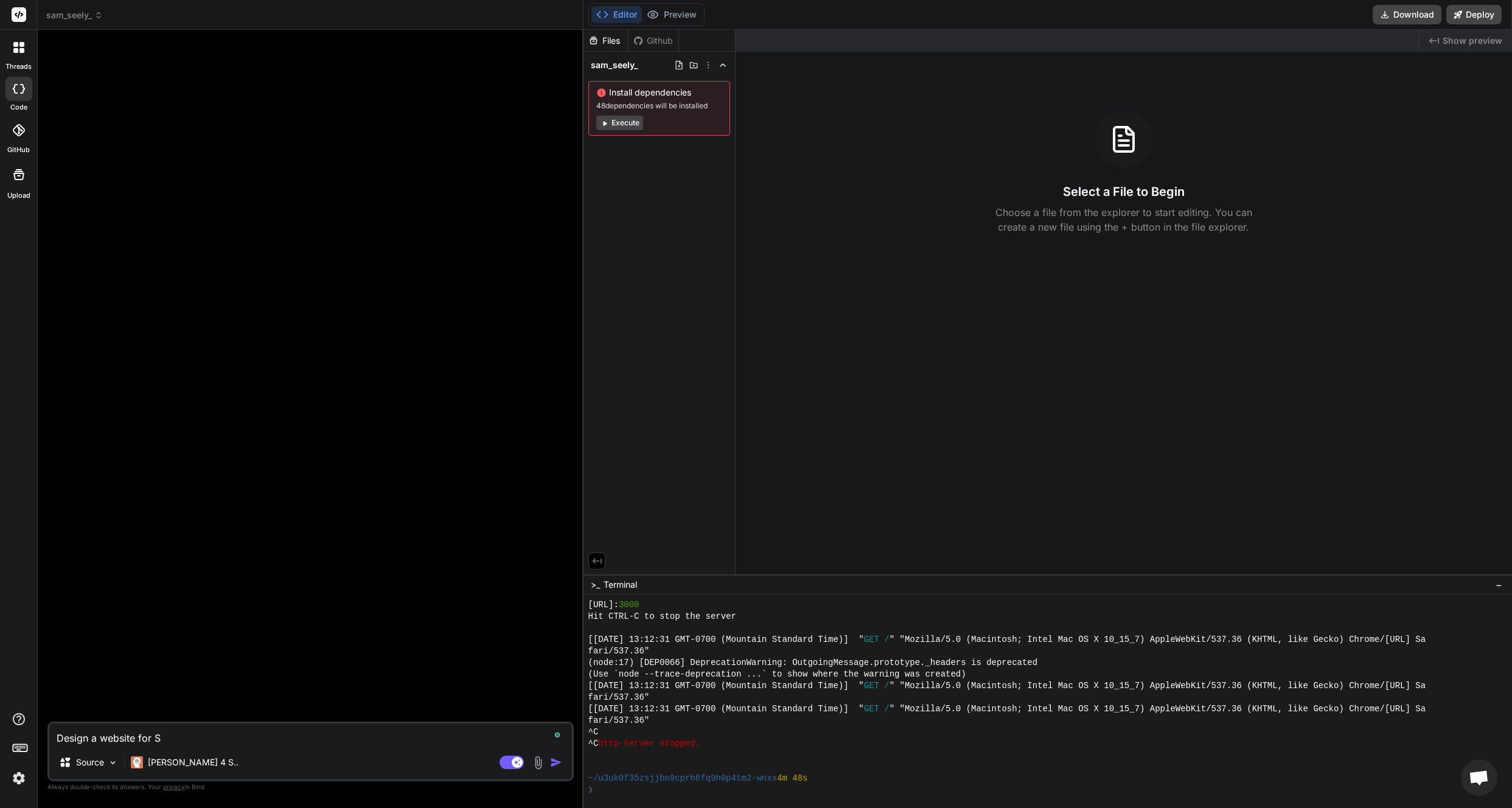
type textarea "Design a website for Sa"
type textarea "x"
type textarea "Design a website for [PERSON_NAME]"
type textarea "x"
type textarea "Design a website for [PERSON_NAME]"
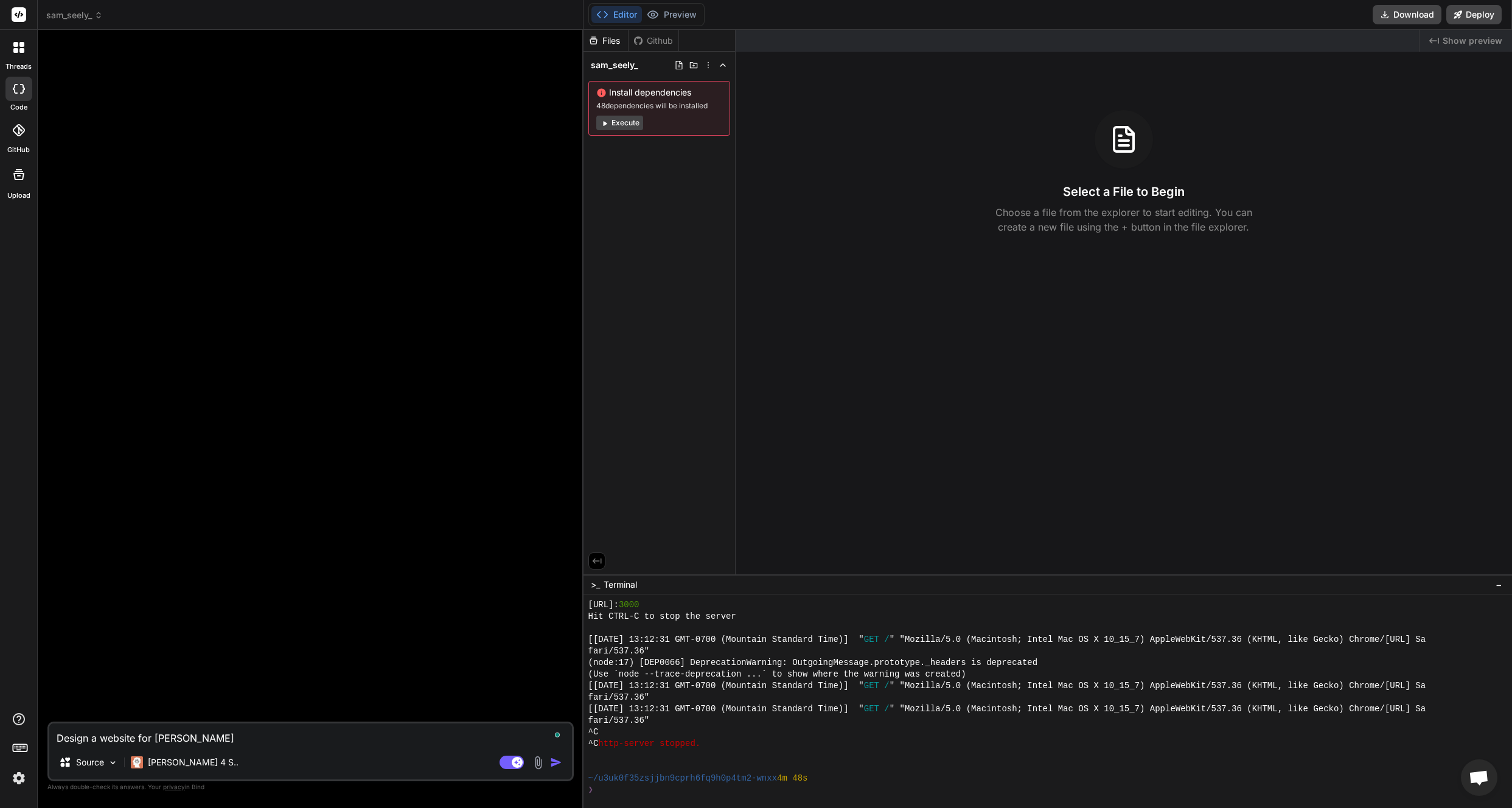
type textarea "x"
type textarea "Design a website for [PERSON_NAME]"
type textarea "x"
type textarea "Design a website for [PERSON_NAME]"
type textarea "x"
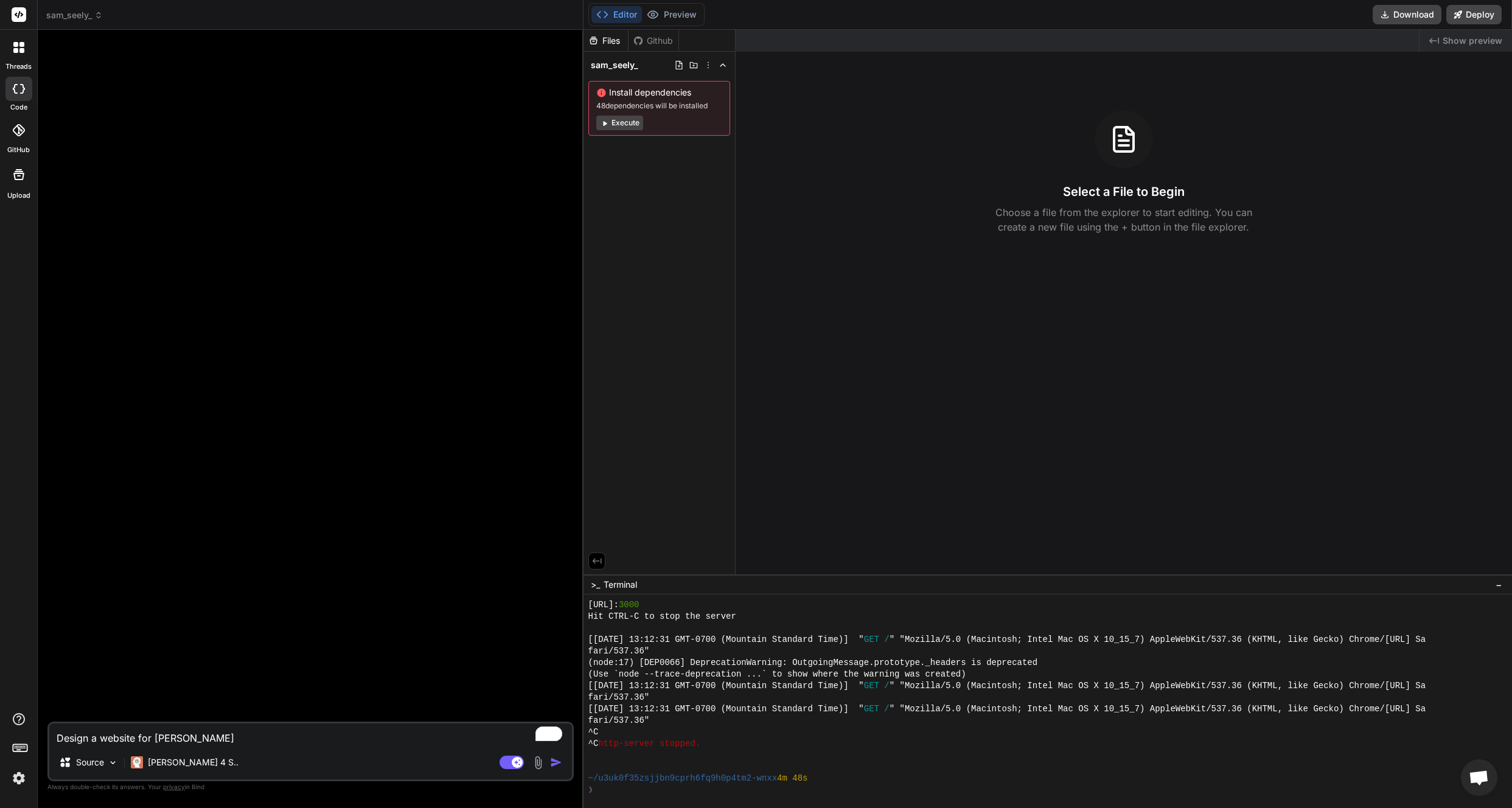
type textarea "Design a website for [PERSON_NAME]"
type textarea "x"
type textarea "Design a website for [PERSON_NAME]"
type textarea "x"
type textarea "Design a website for [PERSON_NAME]"
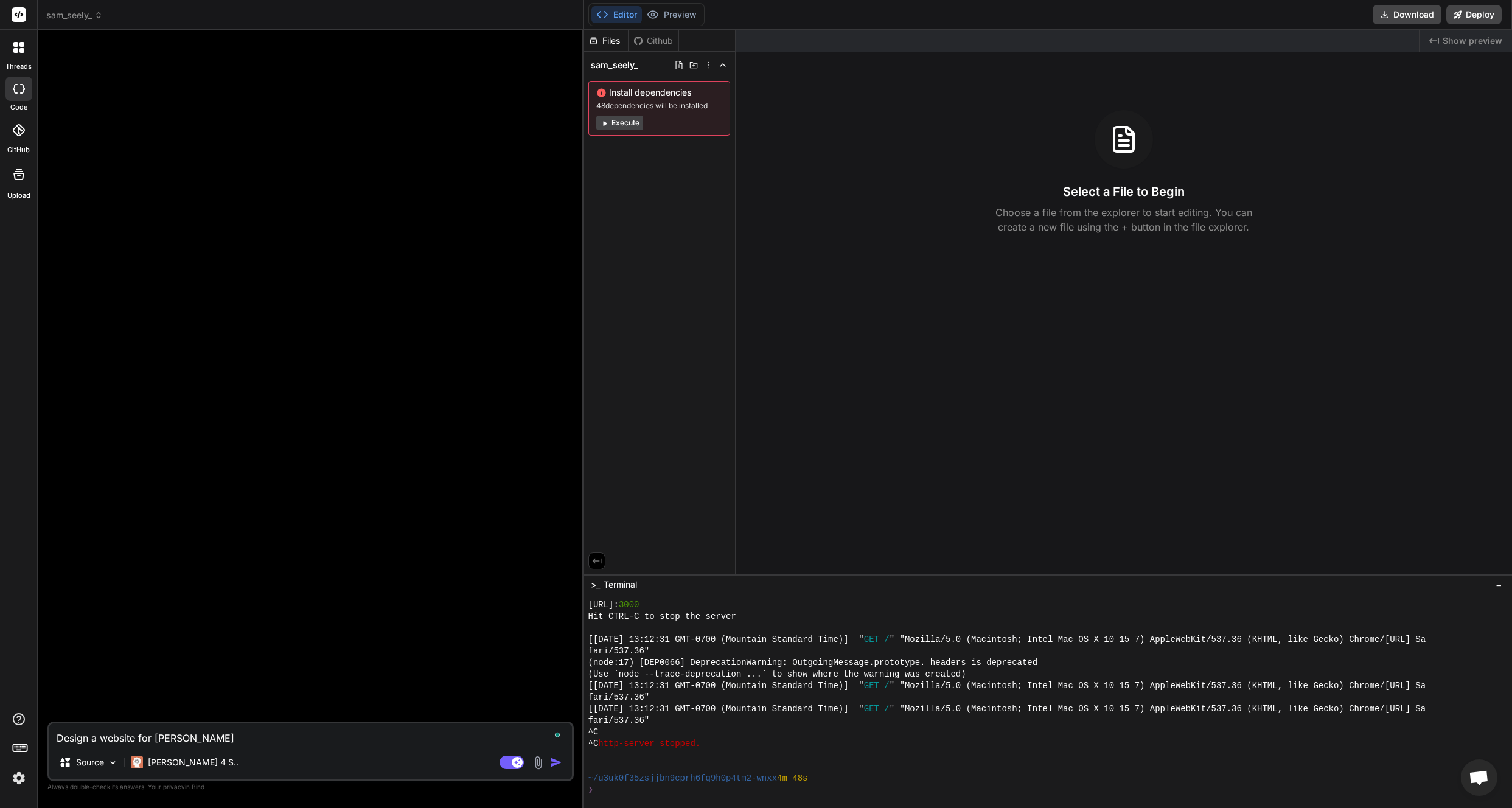
type textarea "x"
type textarea "Design a website for [PERSON_NAME]"
type textarea "x"
type textarea "Design a website for [PERSON_NAME]"
type textarea "x"
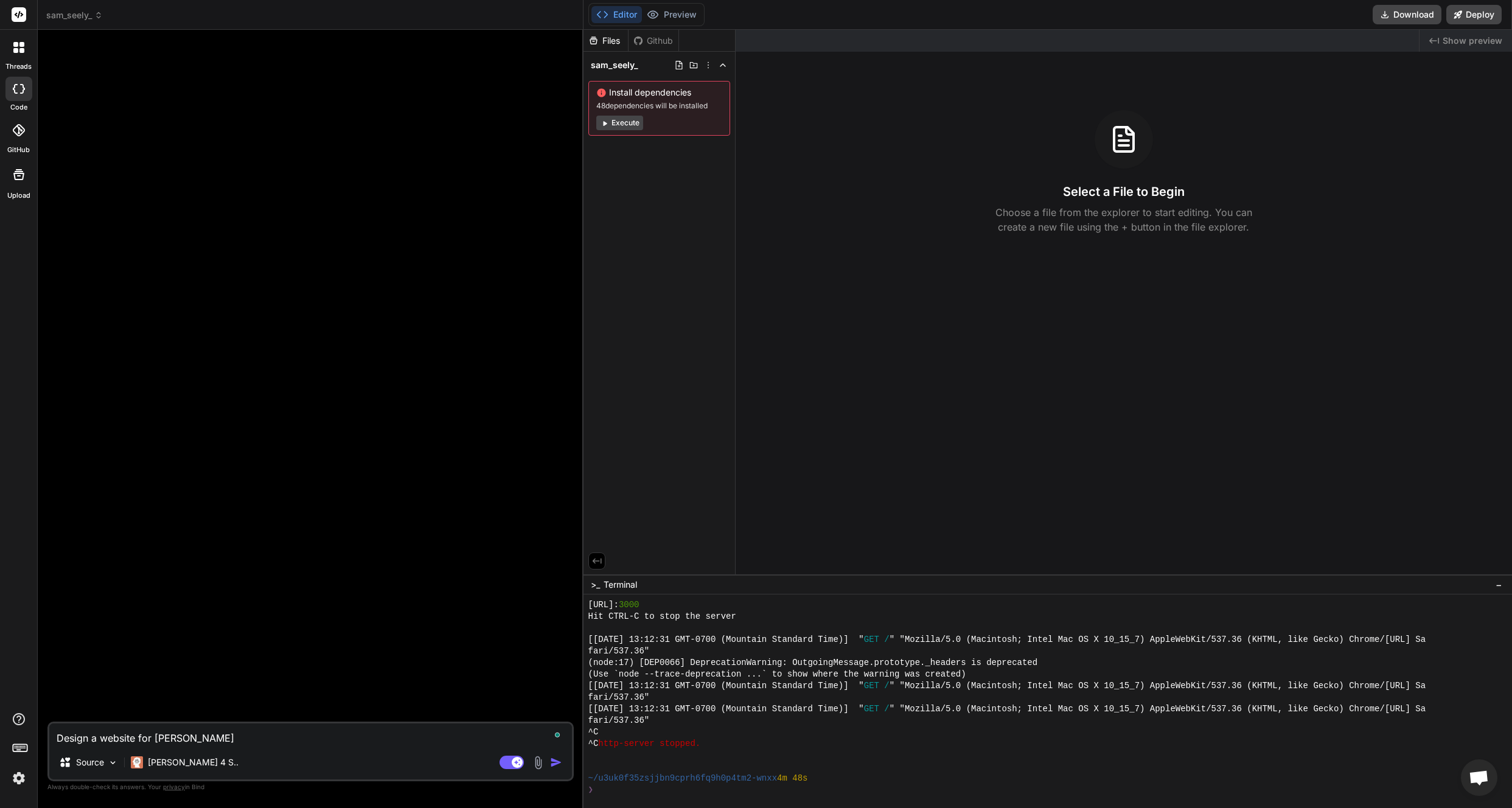
type textarea "Design a website for [PERSON_NAME] S"
type textarea "x"
type textarea "Design a website for [PERSON_NAME] Sa"
type textarea "x"
type textarea "Design a website for [PERSON_NAME] Sac"
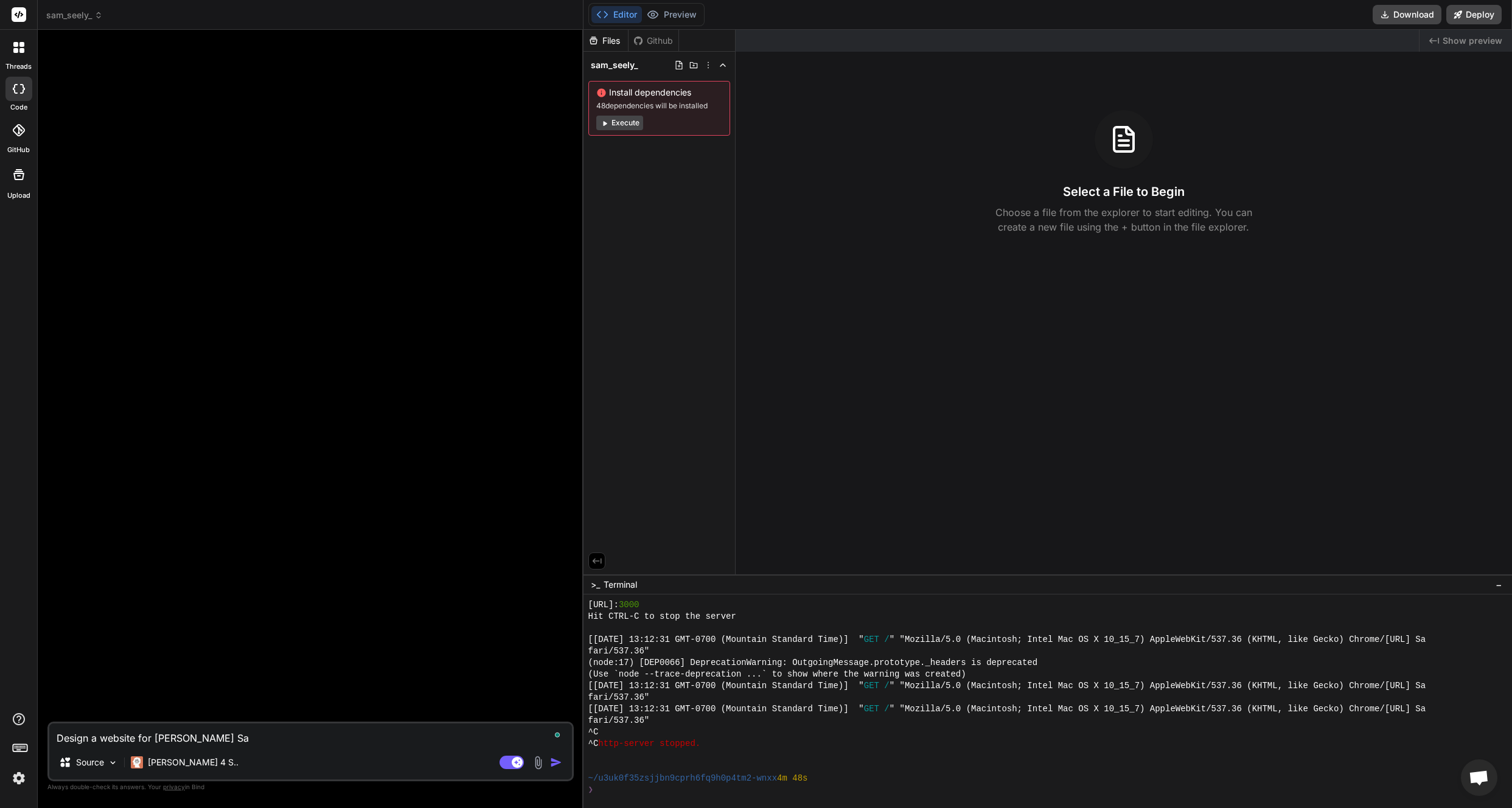
type textarea "x"
type textarea "Design a website for [PERSON_NAME]"
type textarea "x"
type textarea "Design a website for [PERSON_NAME] Sacre"
type textarea "x"
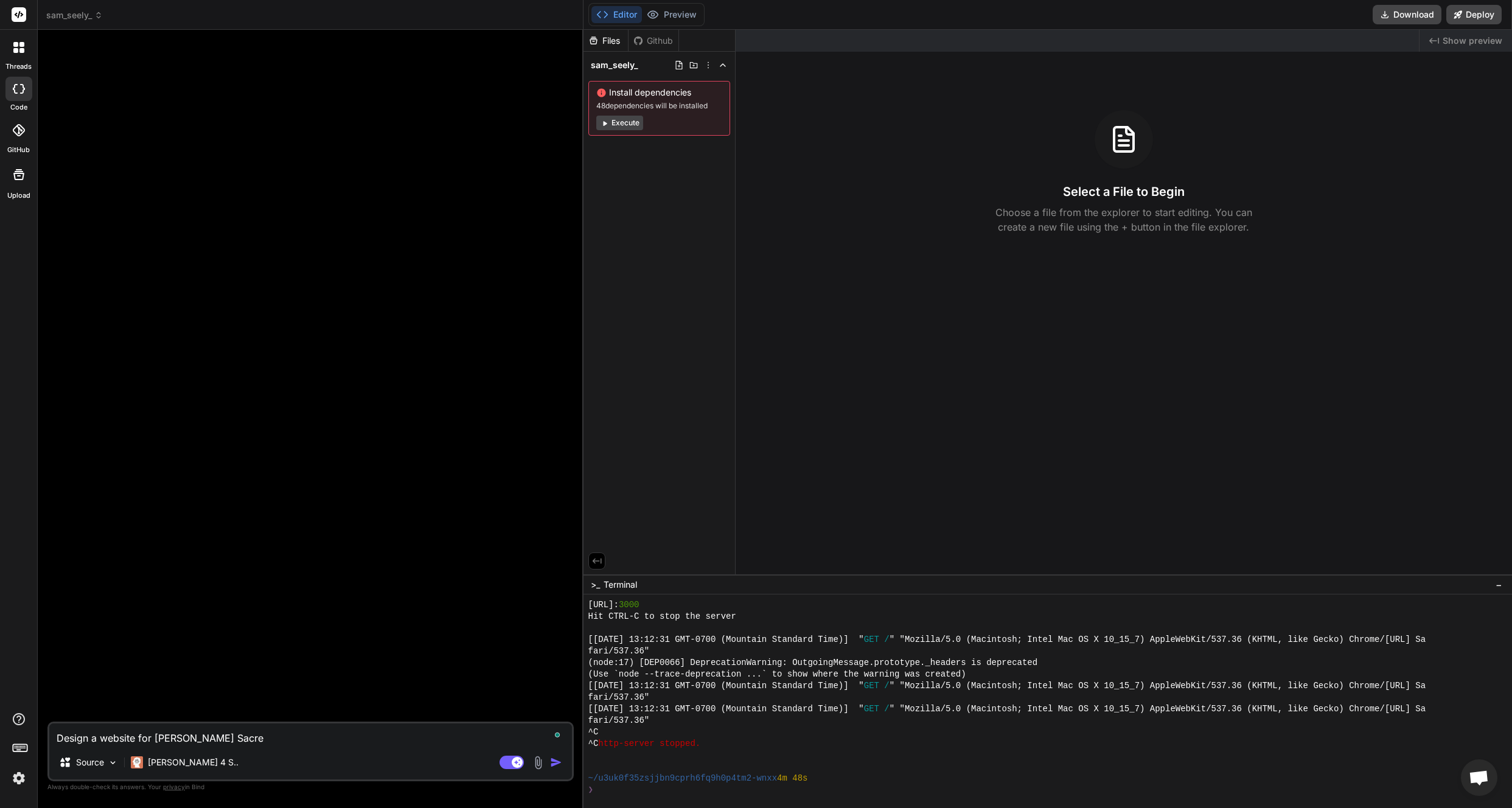
type textarea "Design a website for [PERSON_NAME] Sacred"
type textarea "x"
type textarea "Design a website for [PERSON_NAME] Sacred"
type textarea "x"
type textarea "Design a website for [PERSON_NAME] Sacred S"
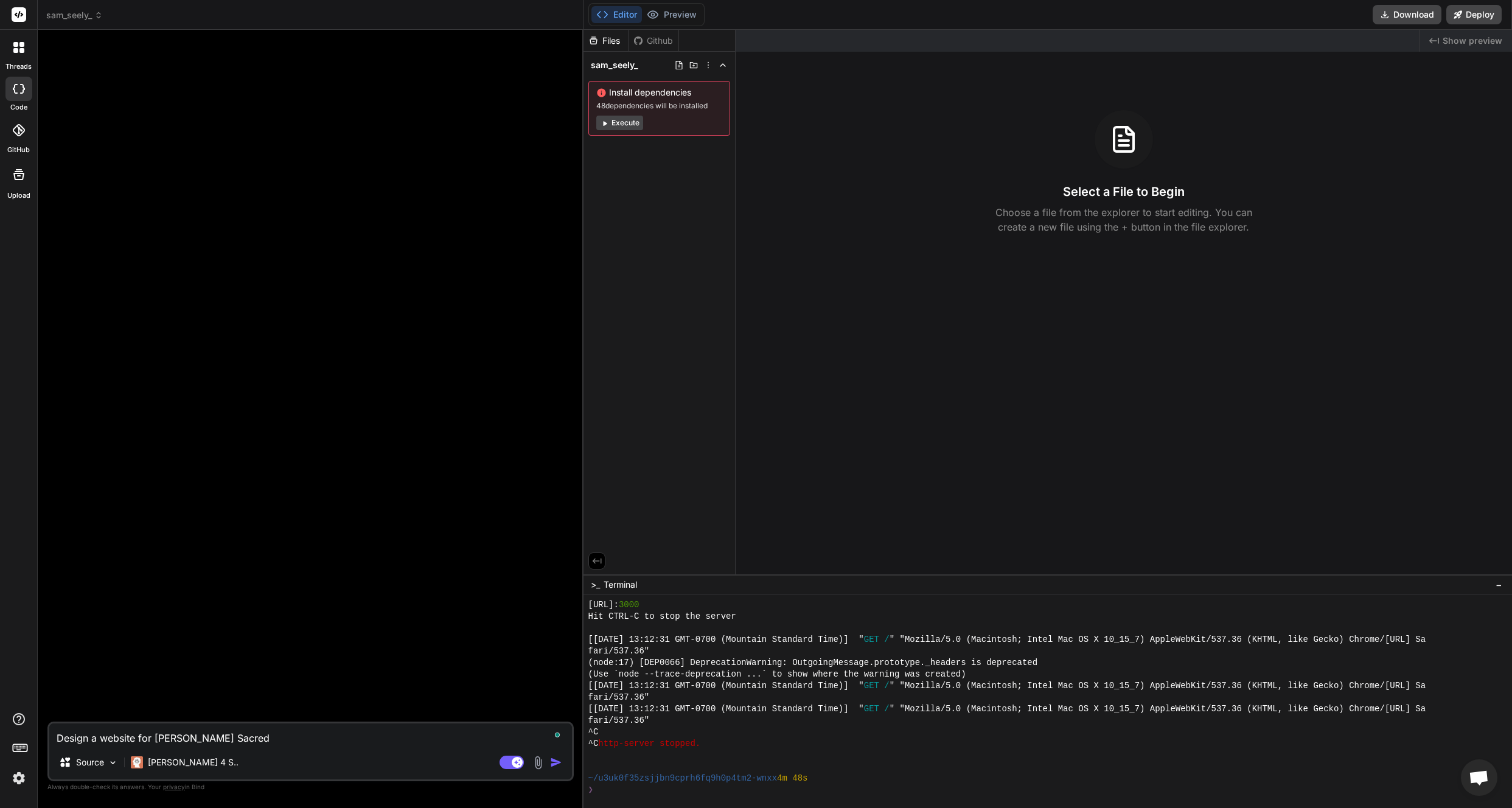
type textarea "x"
type textarea "Design a website for [PERSON_NAME] Sacred So"
type textarea "x"
type textarea "Design a website for [PERSON_NAME] Sacred Son"
type textarea "x"
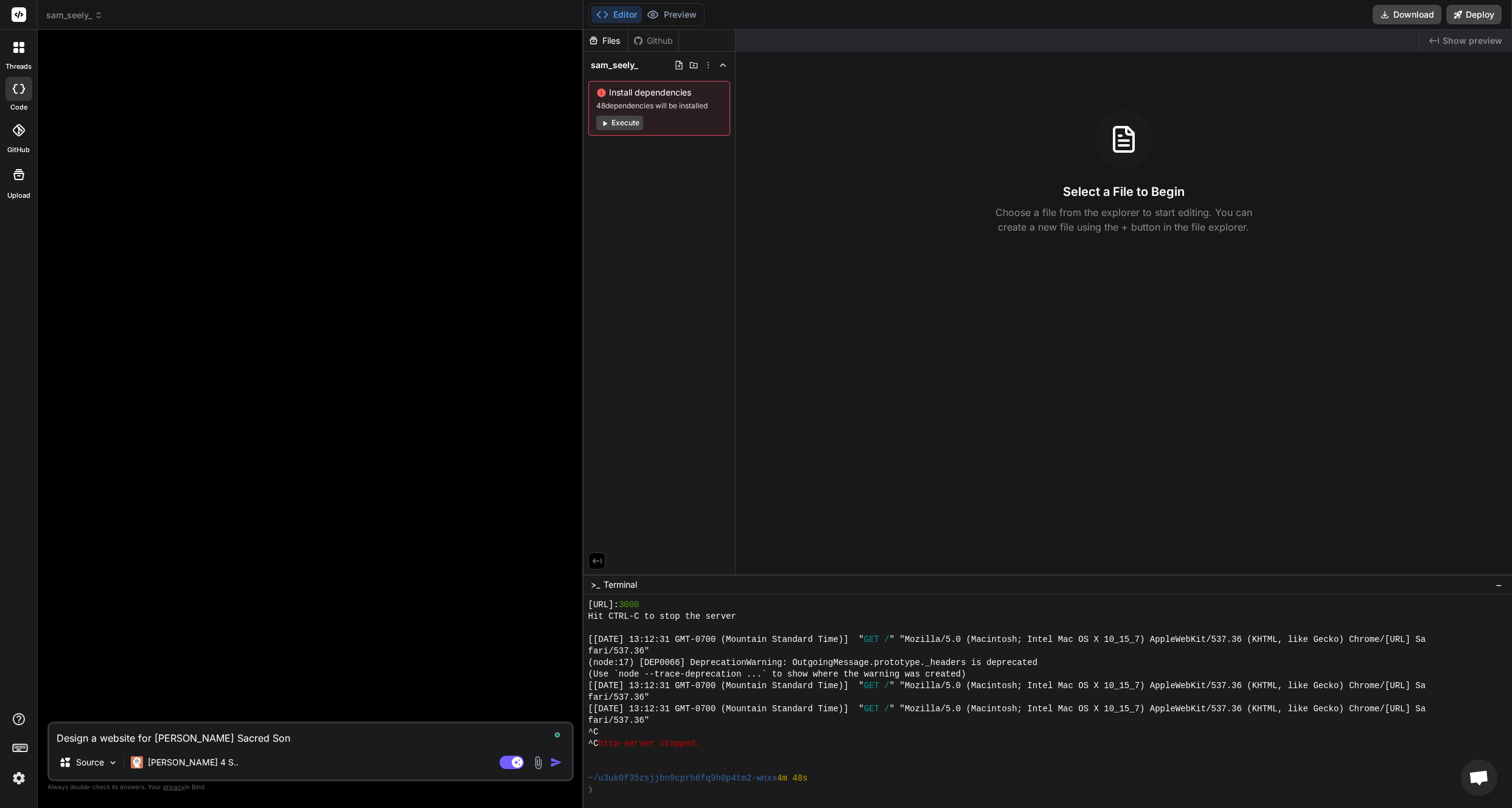
type textarea "Design a website for [PERSON_NAME] Sacred Sons"
type textarea "x"
type textarea "Design a website for [PERSON_NAME] Sacred Sons"
type textarea "x"
type textarea "Design a website for [PERSON_NAME] Sacred Sons F"
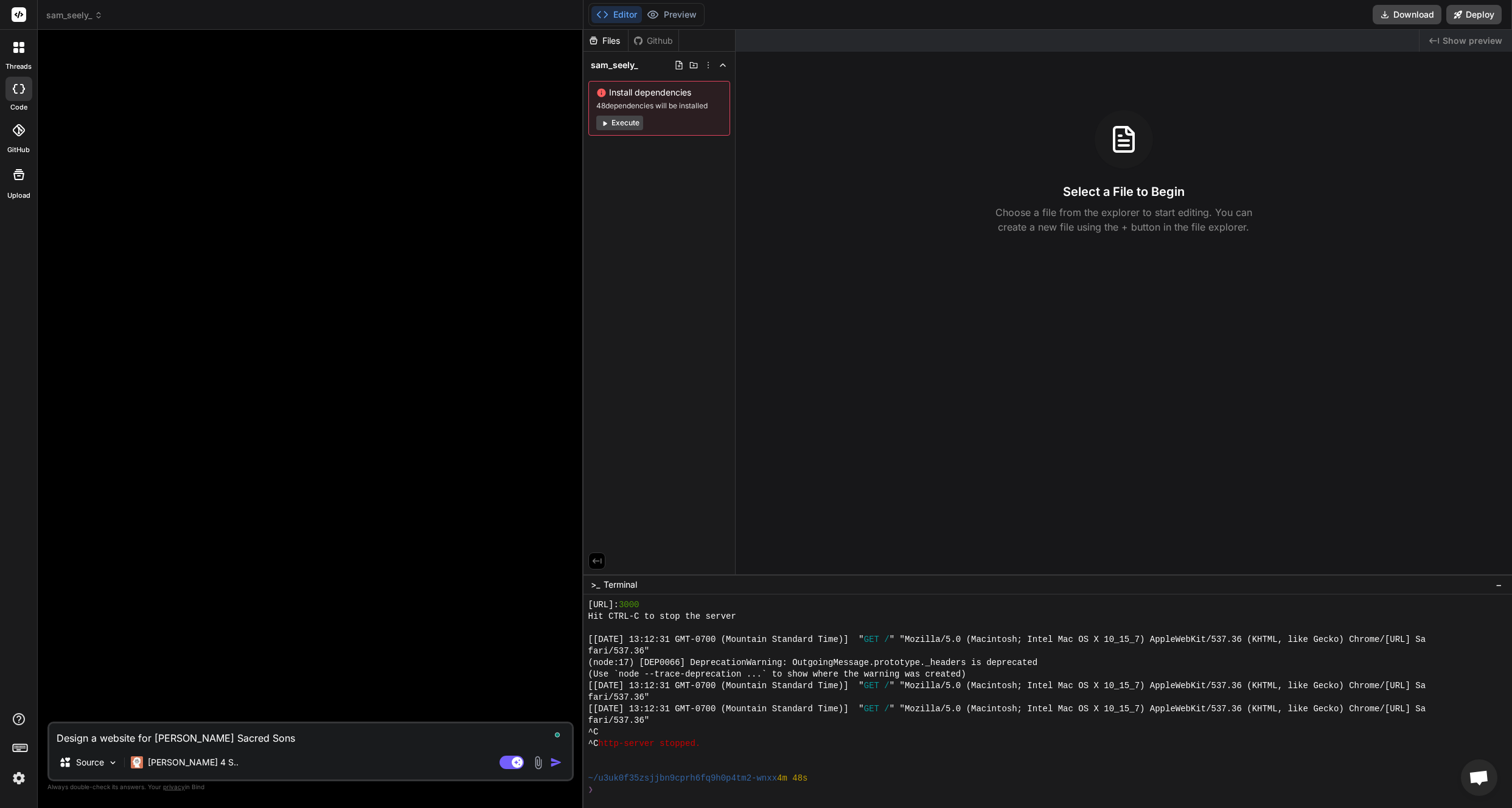
type textarea "x"
type textarea "Design a website for [PERSON_NAME] Sacred Sons Fa"
type textarea "x"
type textarea "Design a website for [PERSON_NAME] Sacred Sons Fan"
type textarea "x"
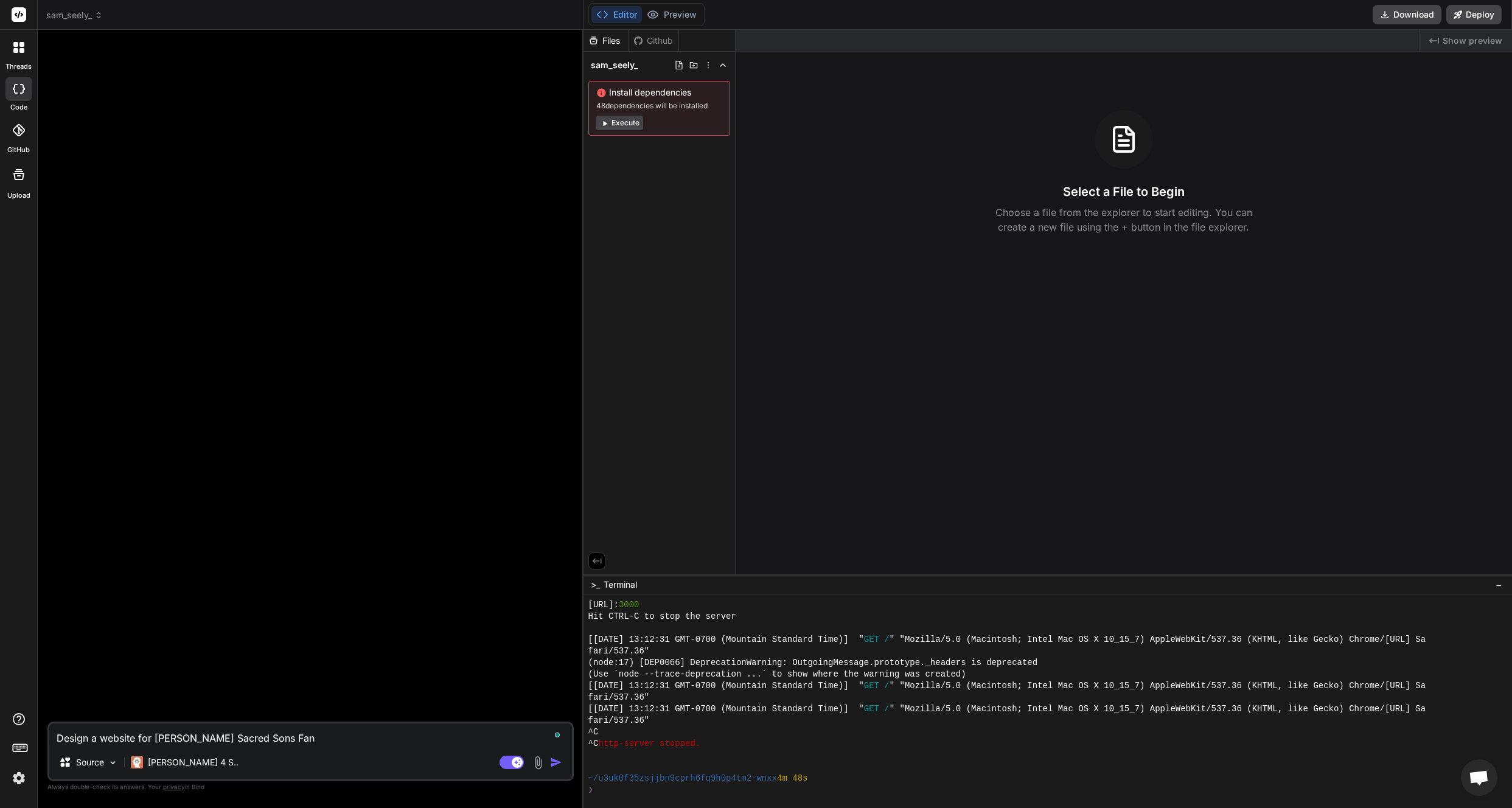
type textarea "Design a website for [PERSON_NAME] Sacred Sons [PERSON_NAME]"
type textarea "x"
type textarea "Design a website for [PERSON_NAME] Sacred Sons Fanta"
type textarea "x"
type textarea "Design a website for [PERSON_NAME] Sacred Sons Fantas"
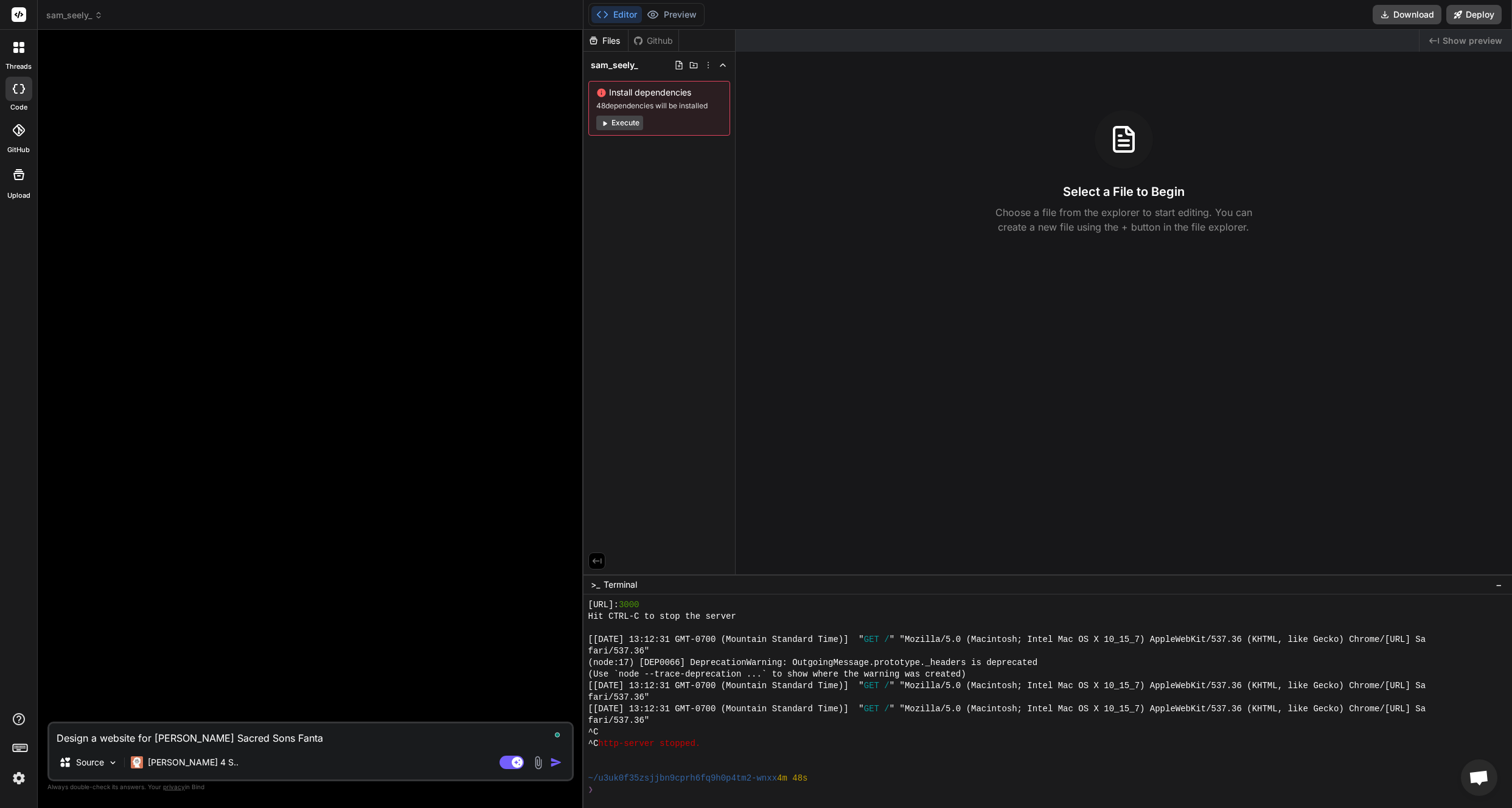
type textarea "x"
type textarea "Design a website for [PERSON_NAME] Sacred Sons Fantasy"
type textarea "x"
type textarea "Design a website for [PERSON_NAME] Sacred Sons Fantasy"
type textarea "x"
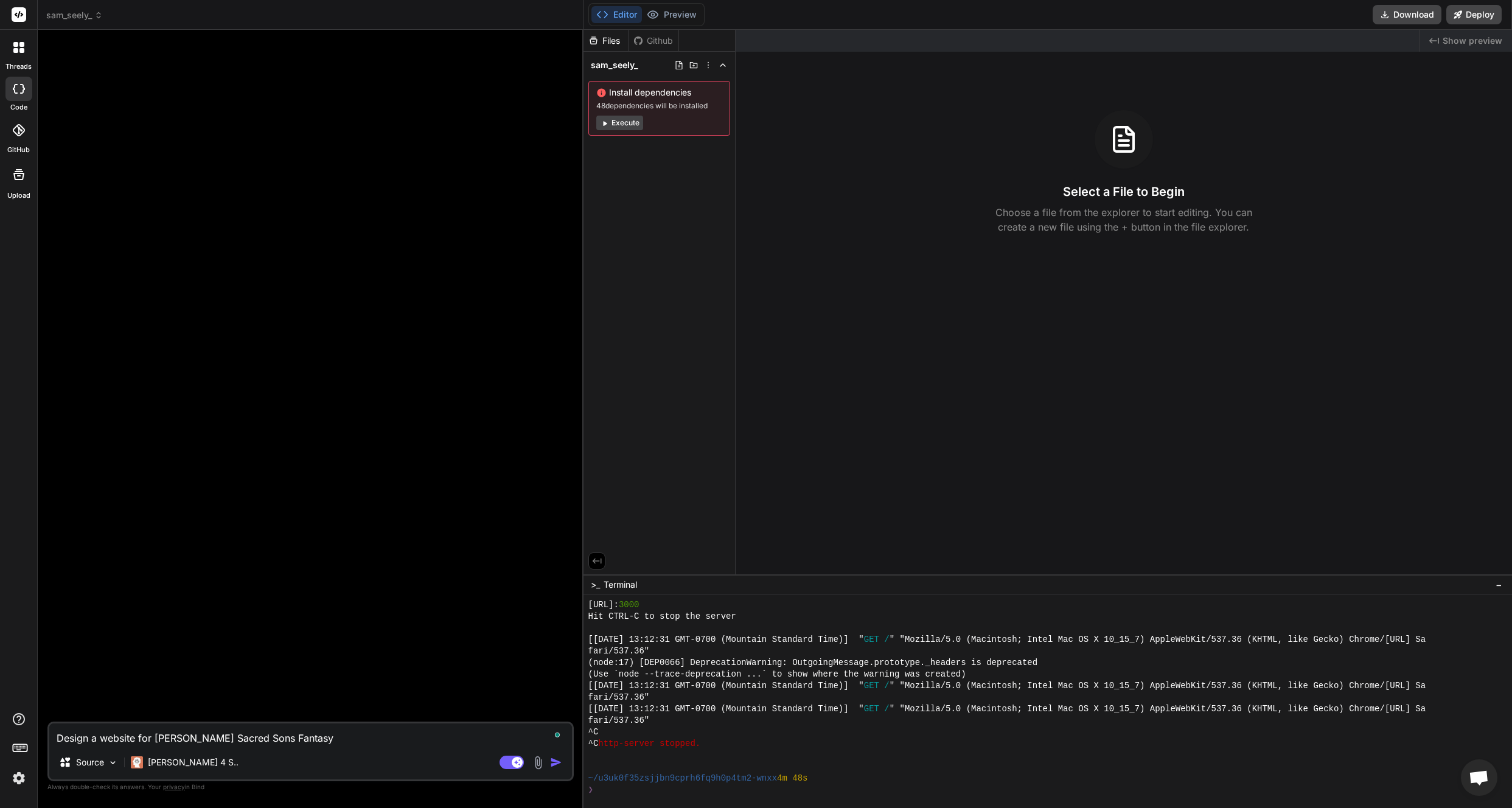
type textarea "Design a website for [PERSON_NAME] Sacred Sons Fantasy F"
type textarea "x"
type textarea "Design a website for [PERSON_NAME] Sacred Sons Fantasy Fo"
type textarea "x"
type textarea "Design a website for [PERSON_NAME] Sacred Sons Fantasy Foo"
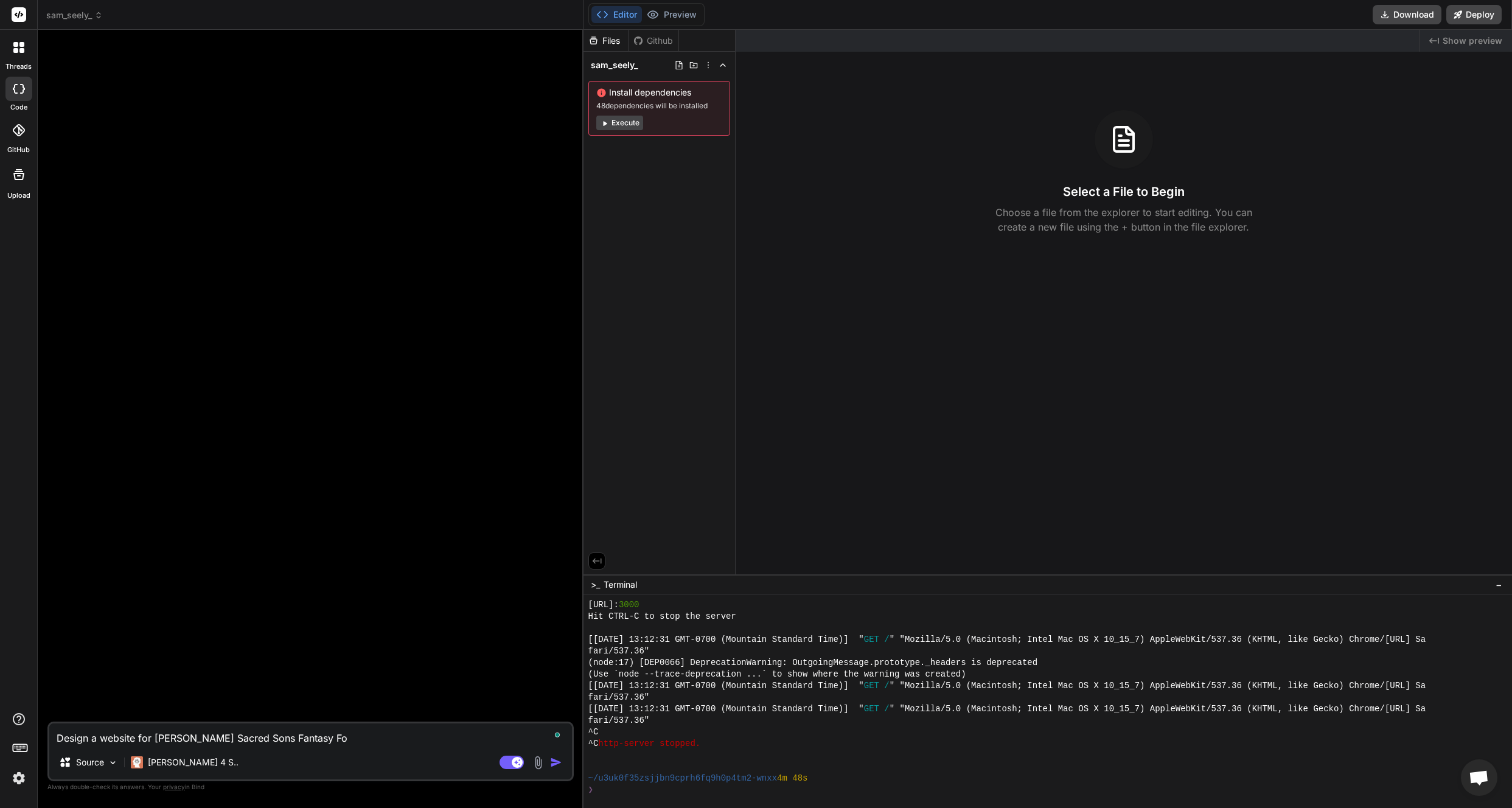
type textarea "x"
type textarea "Design a website for [PERSON_NAME] Sacred Sons Fantasy Foot"
type textarea "x"
type textarea "Design a website for [PERSON_NAME] Sacred Sons Fantasy Footb"
type textarea "x"
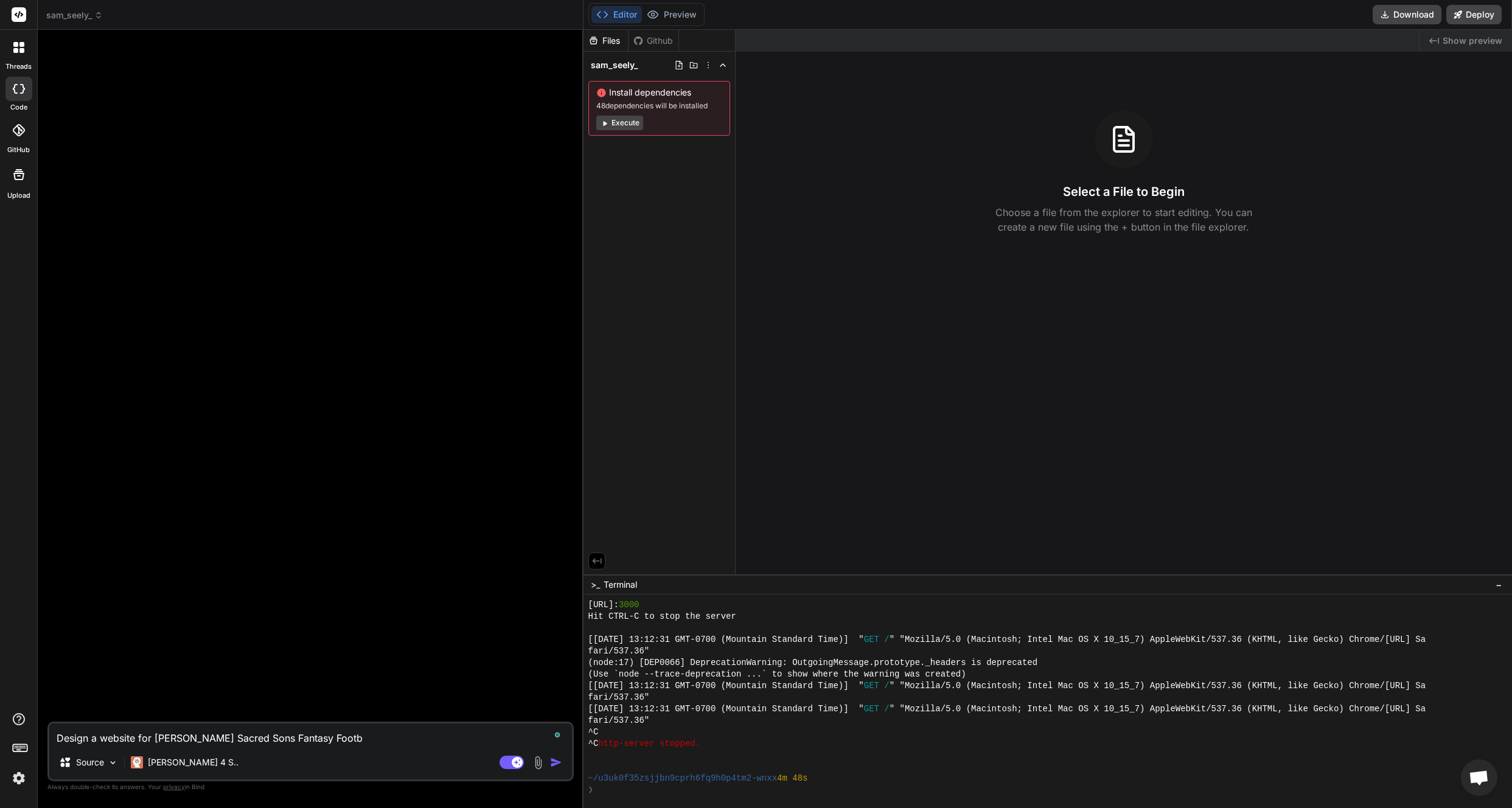
type textarea "Design a website for [PERSON_NAME] Sacred Sons Fantasy Footba"
type textarea "x"
type textarea "Design a website for [PERSON_NAME] Sacred Sons Fantasy Footbal"
type textarea "x"
type textarea "Design a website for [PERSON_NAME] Sacred Sons Fantasy Football"
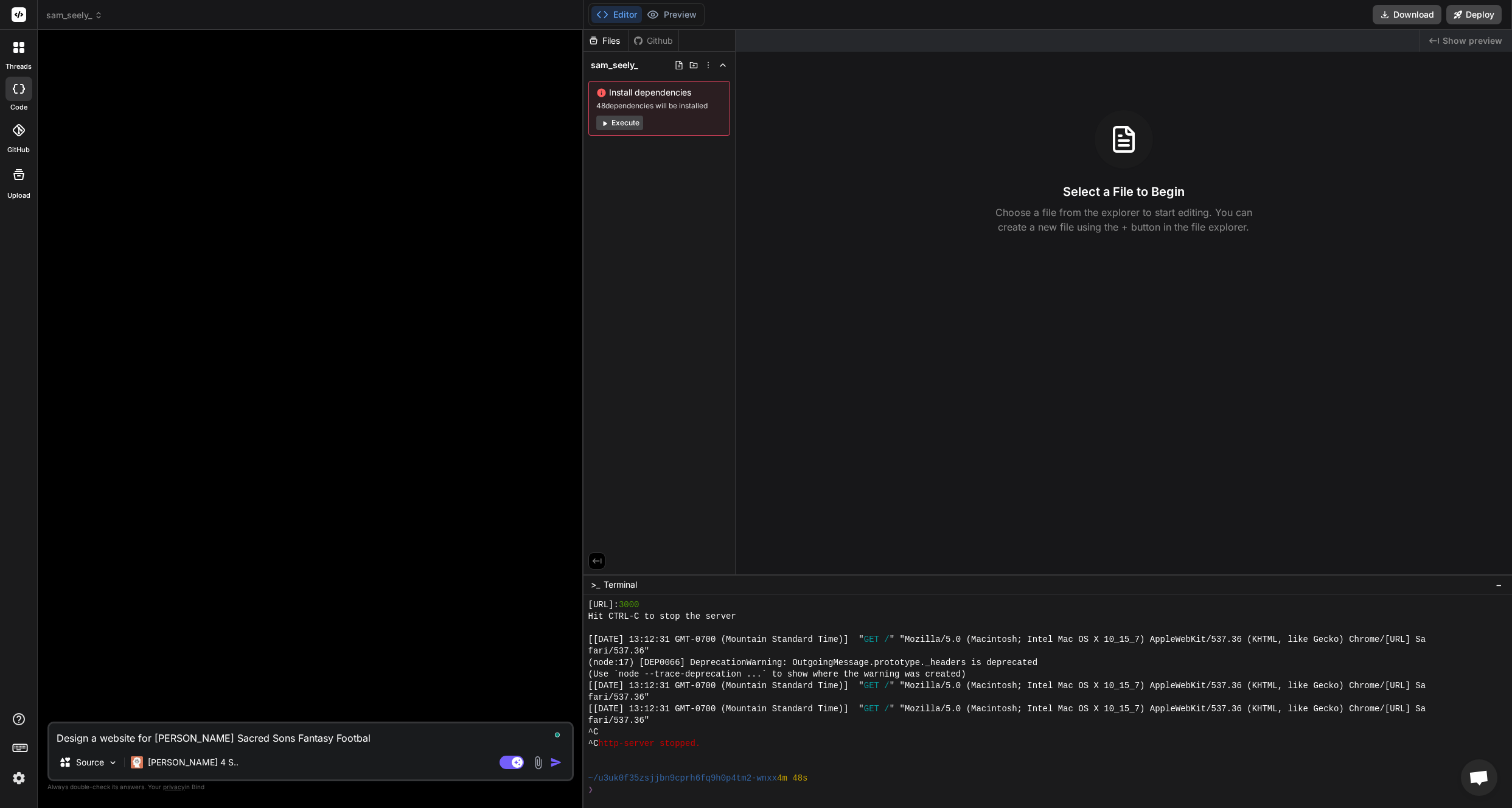
type textarea "x"
type textarea "Design a website for [PERSON_NAME] Sacred Sons Fantasy Football"
type textarea "x"
type textarea "Design a website for [PERSON_NAME] Sacred Sons Fantasy Football C"
type textarea "x"
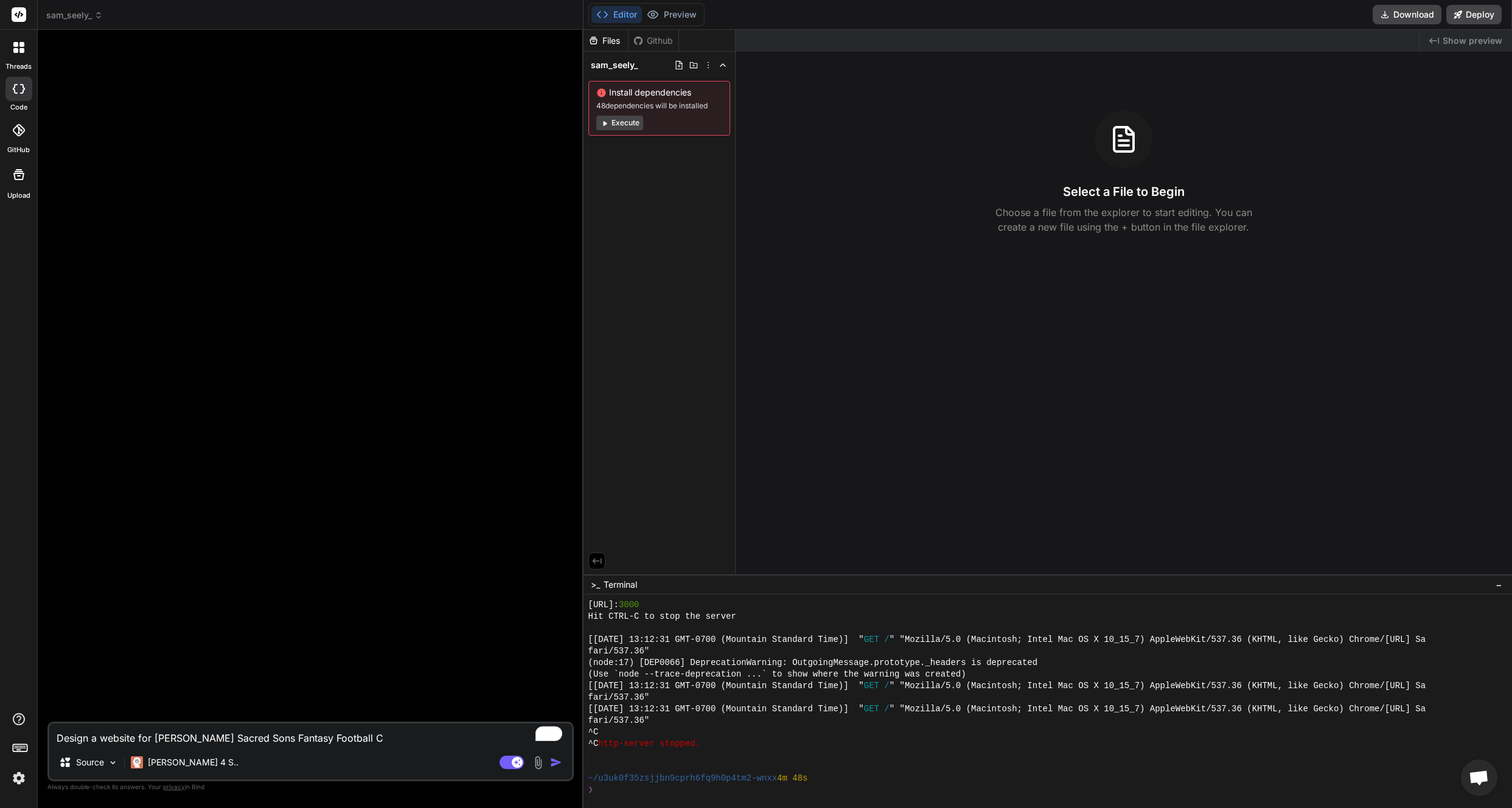
type textarea "Design a website for [PERSON_NAME] Sacred Sons Fantasy Football Ch"
type textarea "x"
type textarea "Design a website for [PERSON_NAME] Sacred Sons Fantasy Football C"
type textarea "x"
type textarea "Design a website for [PERSON_NAME] Sacred Sons Fantasy Football"
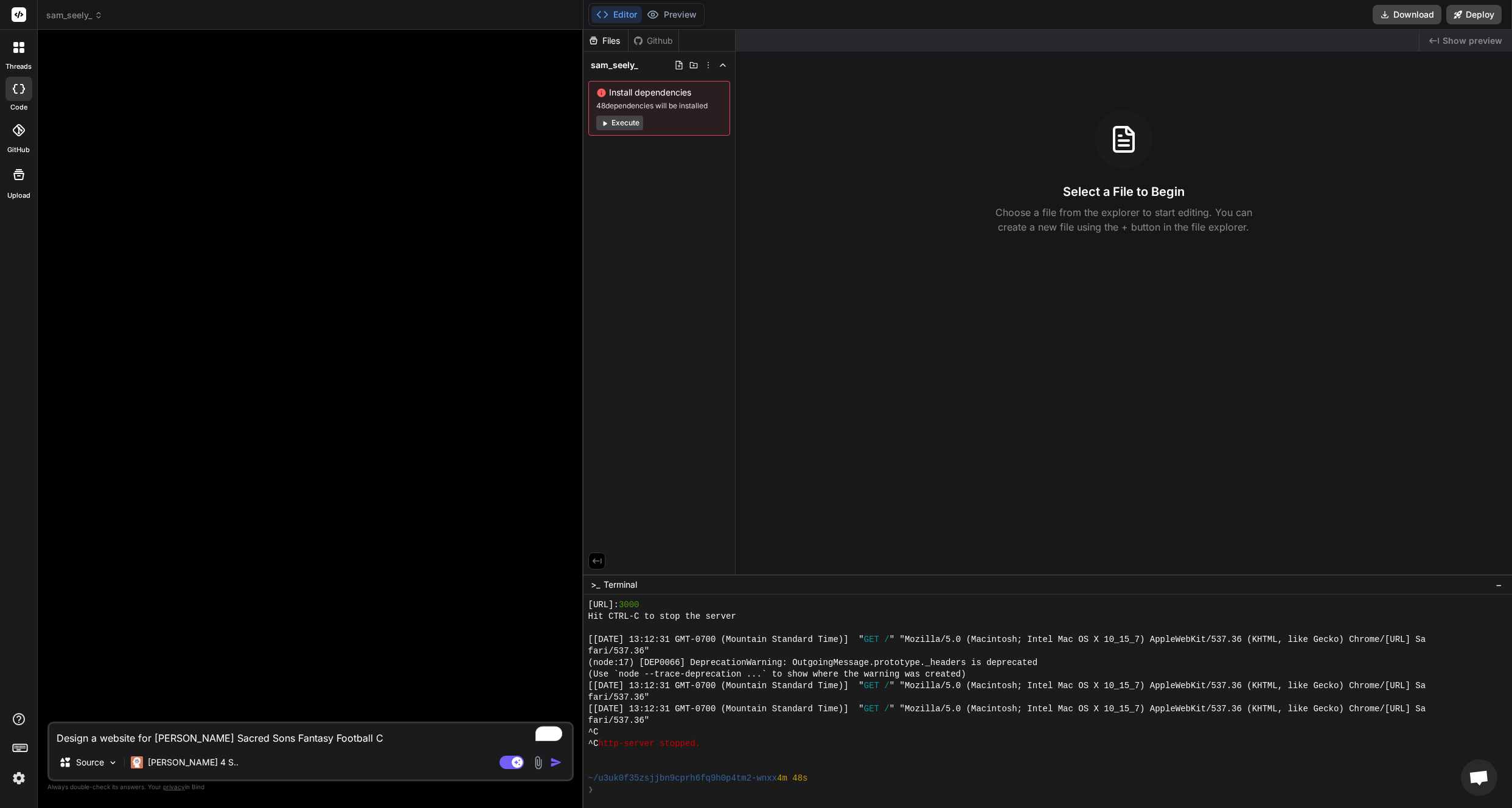
type textarea "x"
type textarea "Design a website for [PERSON_NAME] Sacred Sons Fantasy Football G"
type textarea "x"
type textarea "Design a website for [PERSON_NAME] Sacred Sons Fantasy Football Gu"
type textarea "x"
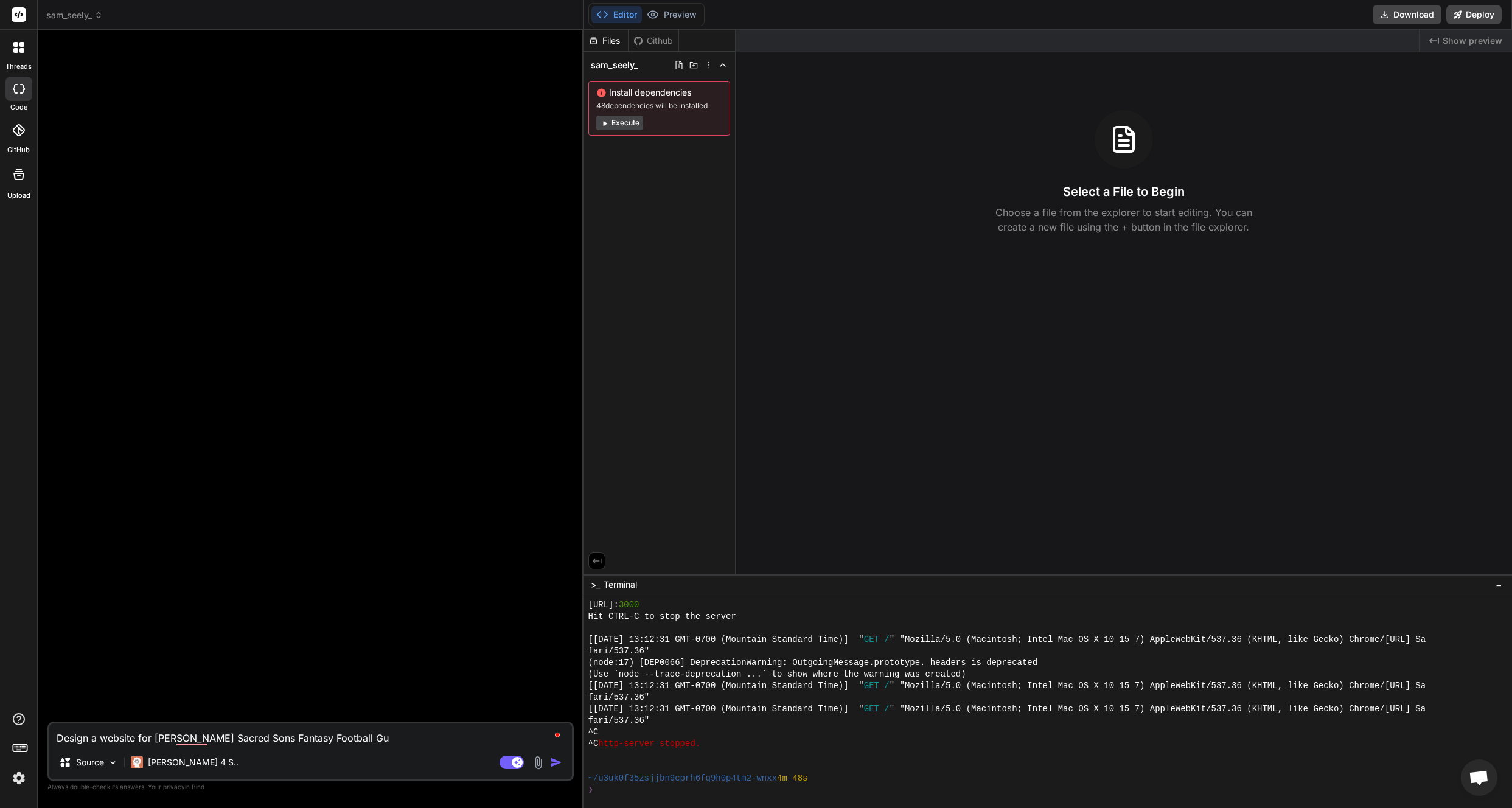
type textarea "Design a website for [PERSON_NAME] Sacred Sons Fantasy Football Gui"
type textarea "x"
type textarea "Design a website for [PERSON_NAME] Sacred Sons Fantasy Football Guid"
type textarea "x"
type textarea "Design a website for [PERSON_NAME] Sacred Sons Fantasy Football Guide"
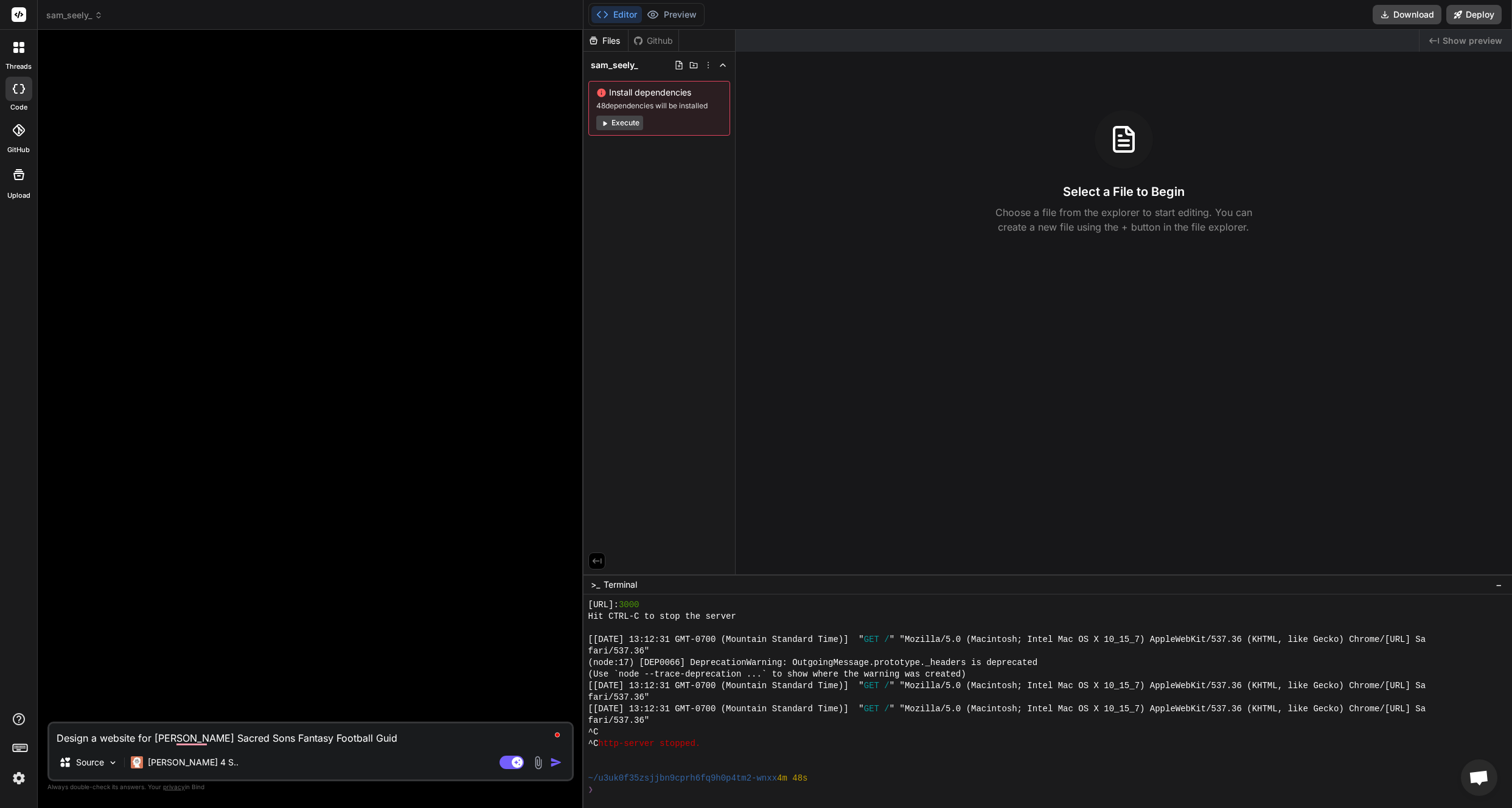
type textarea "x"
type textarea "Design a website for [PERSON_NAME] Sacred Sons Fantasy Football Guide."
type textarea "x"
type textarea "Design a website for [PERSON_NAME] Sacred Sons Fantasy Football Guide."
type textarea "x"
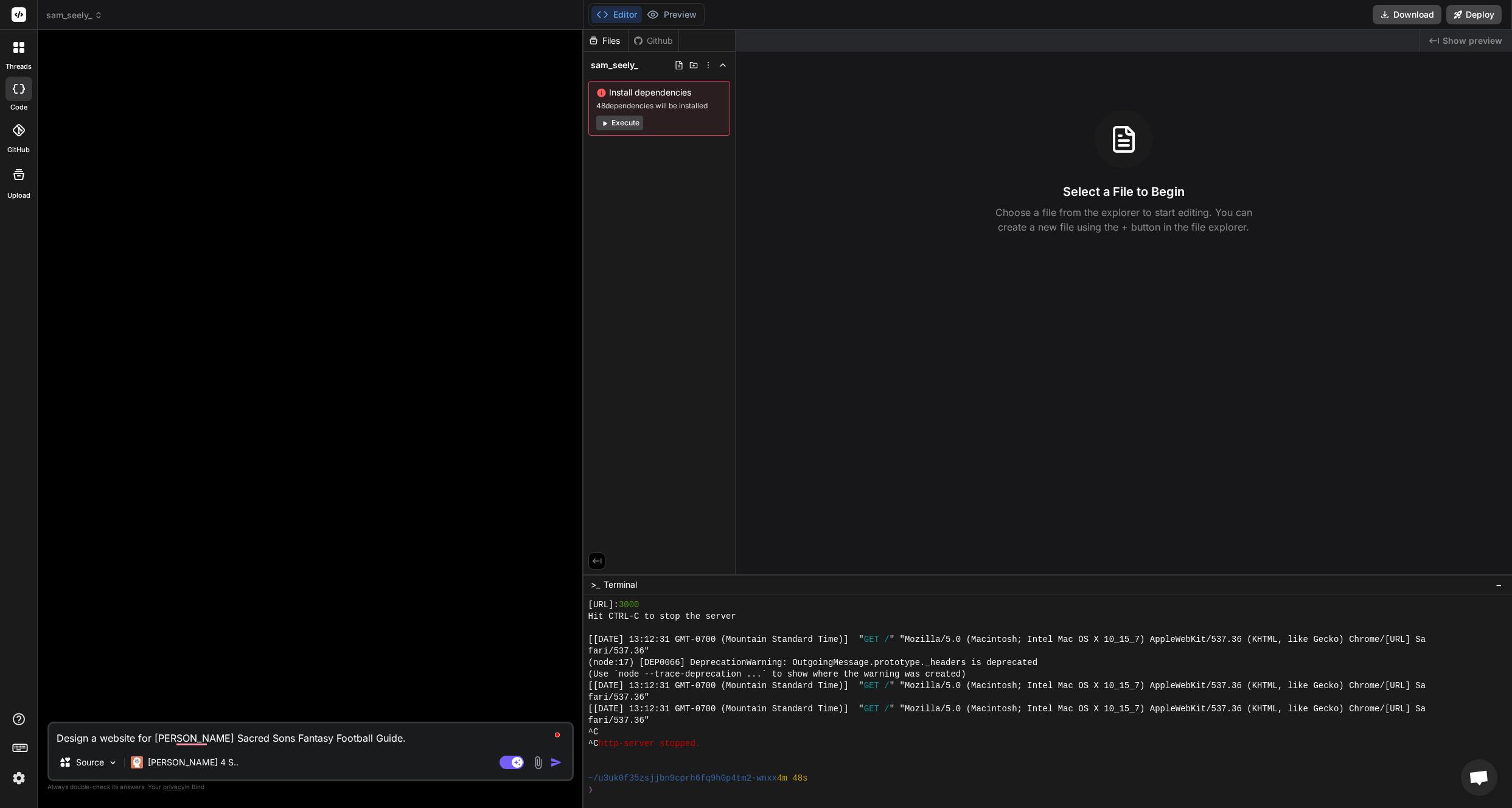
type textarea "Design a website for [PERSON_NAME] Sacred Sons Fantasy Football Guide. T"
type textarea "x"
type textarea "Design a website for [PERSON_NAME] Sacred Sons Fantasy Football Guide. Th"
type textarea "x"
type textarea "Design a website for [PERSON_NAME] Sacred Sons Fantasy Football Guide. The"
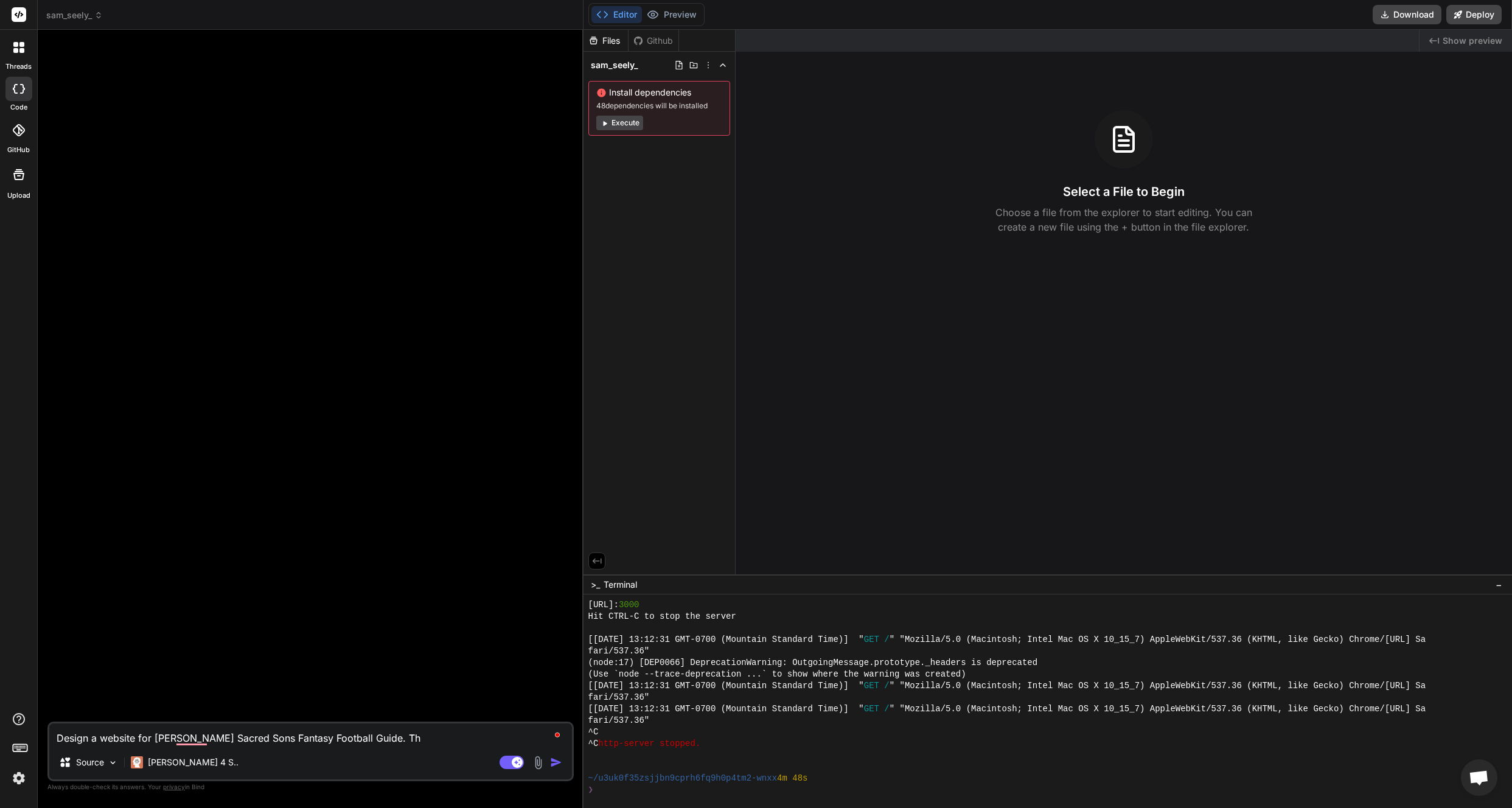
type textarea "x"
type textarea "Design a website for [PERSON_NAME] Sacred Sons Fantasy Football Guide. The"
type textarea "x"
type textarea "Design a website for [PERSON_NAME] Sacred Sons Fantasy Football Guide. The g"
type textarea "x"
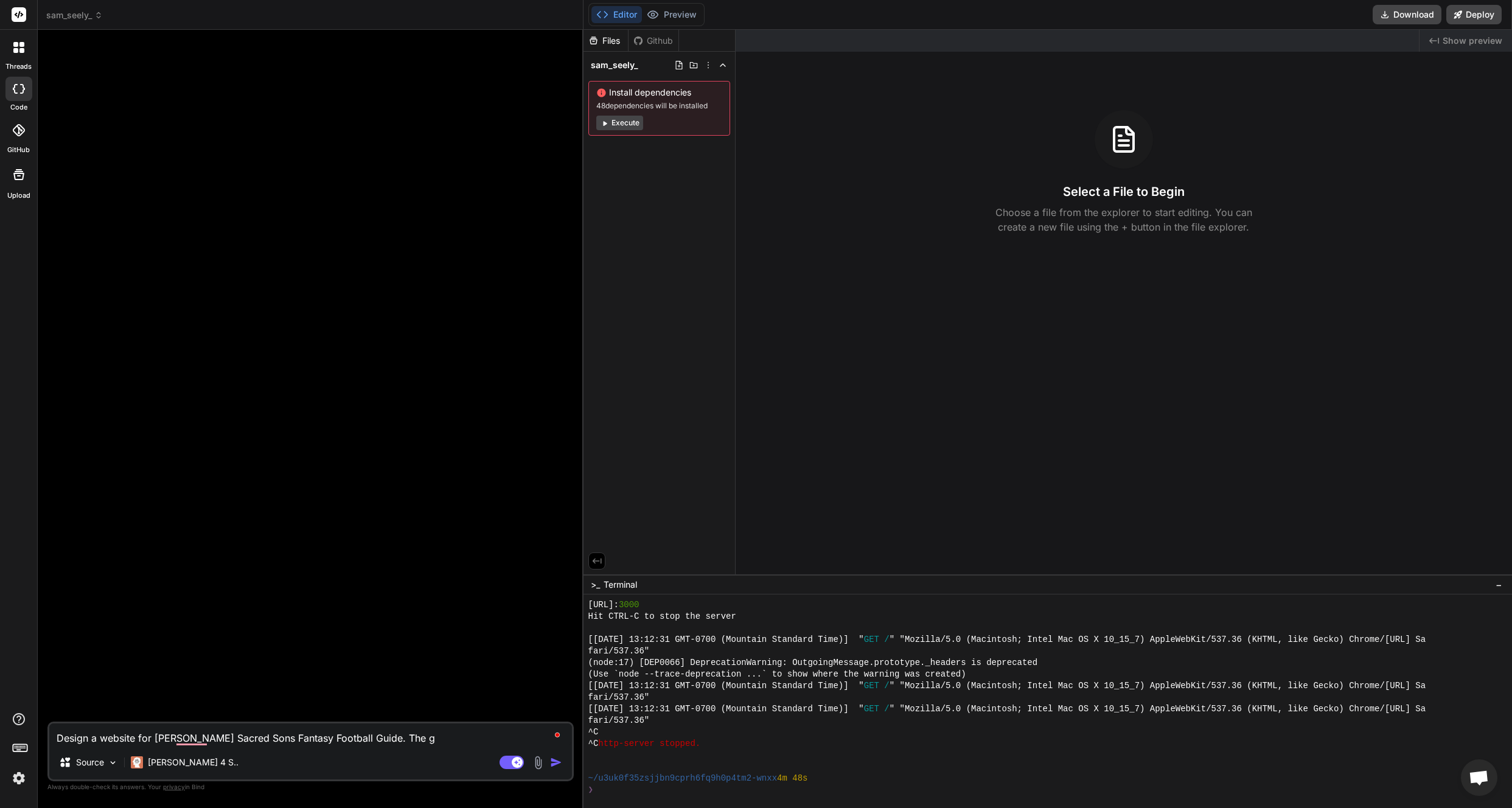
type textarea "Design a website for [PERSON_NAME] Sacred Sons Fantasy Football Guide. The go"
type textarea "x"
type textarea "Design a website for [PERSON_NAME] Sacred Sons Fantasy Football Guide. The goa"
type textarea "x"
type textarea "Design a website for [PERSON_NAME] Sacred Sons Fantasy Football Guide. The goal"
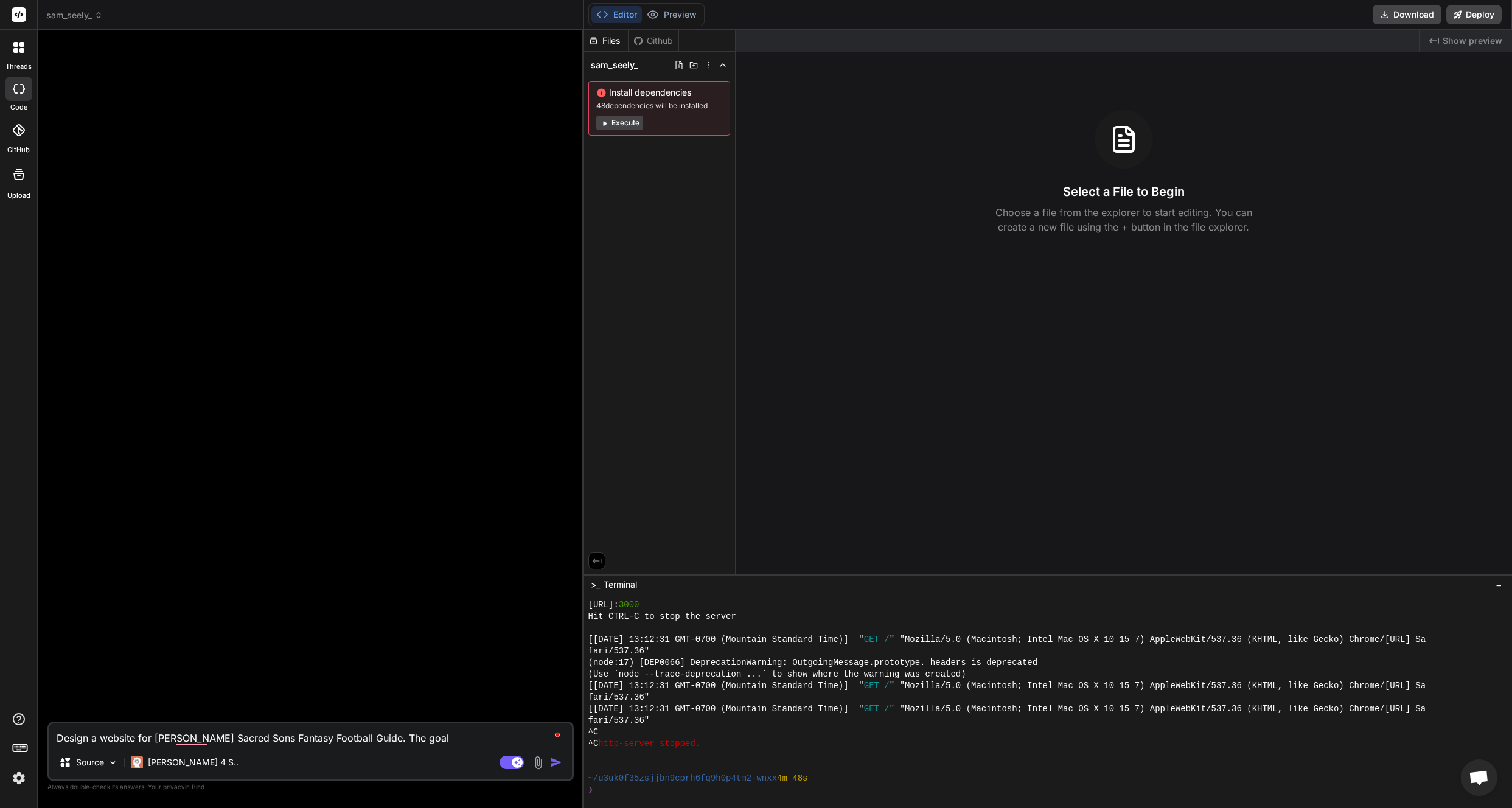
type textarea "x"
type textarea "Design a website for [PERSON_NAME] Sacred Sons Fantasy Football Guide. The goal"
type textarea "x"
type textarea "Design a website for [PERSON_NAME] Sacred Sons Fantasy Football Guide. The goal…"
type textarea "x"
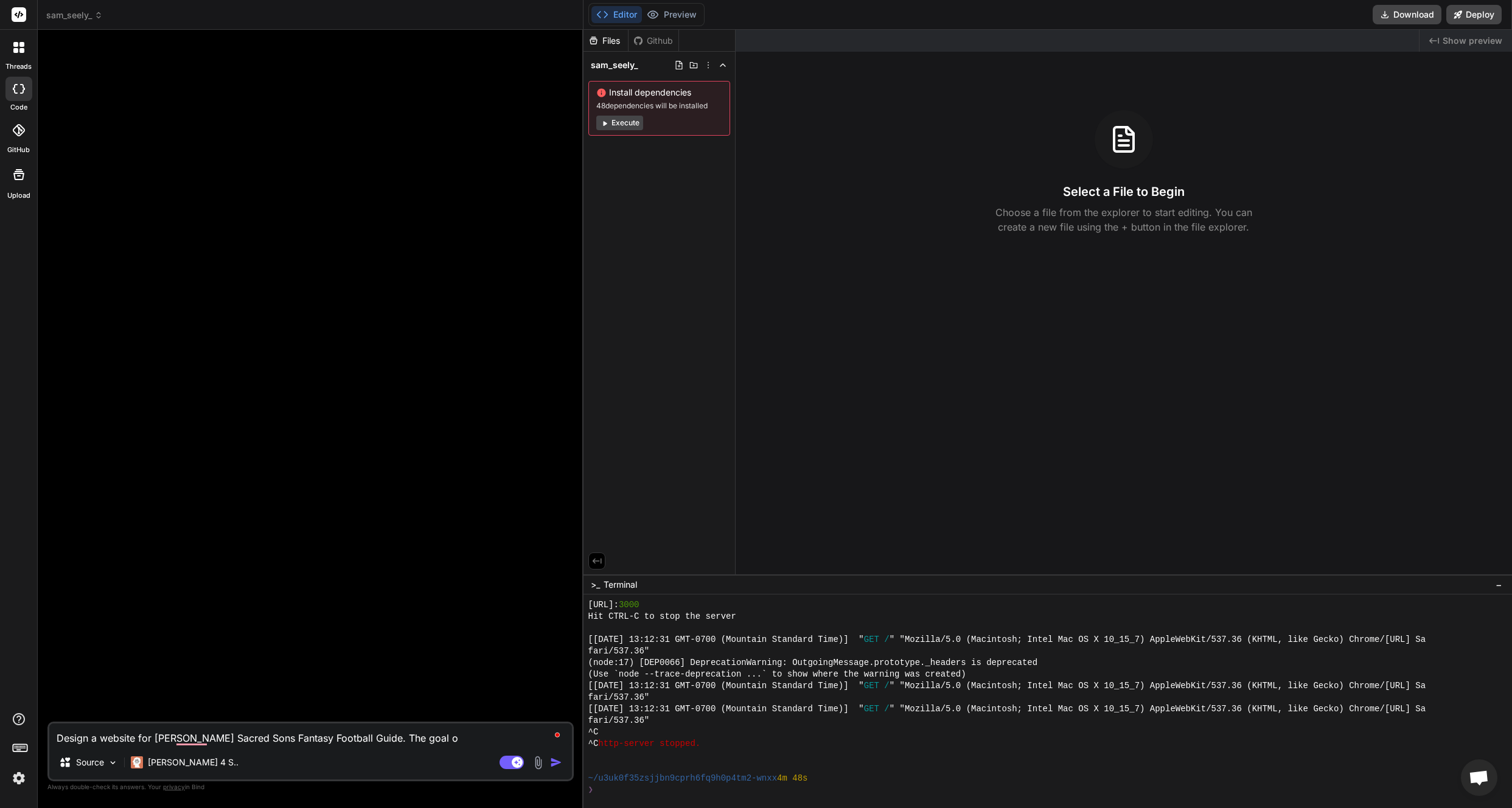
type textarea "Design a website for [PERSON_NAME] Sacred Sons Fantasy Football Guide. The goal…"
type textarea "x"
type textarea "Design a website for [PERSON_NAME] Sacred Sons Fantasy Football Guide. The goal…"
type textarea "x"
type textarea "Design a website for [PERSON_NAME] Sacred Sons Fantasy Football Guide. The goal…"
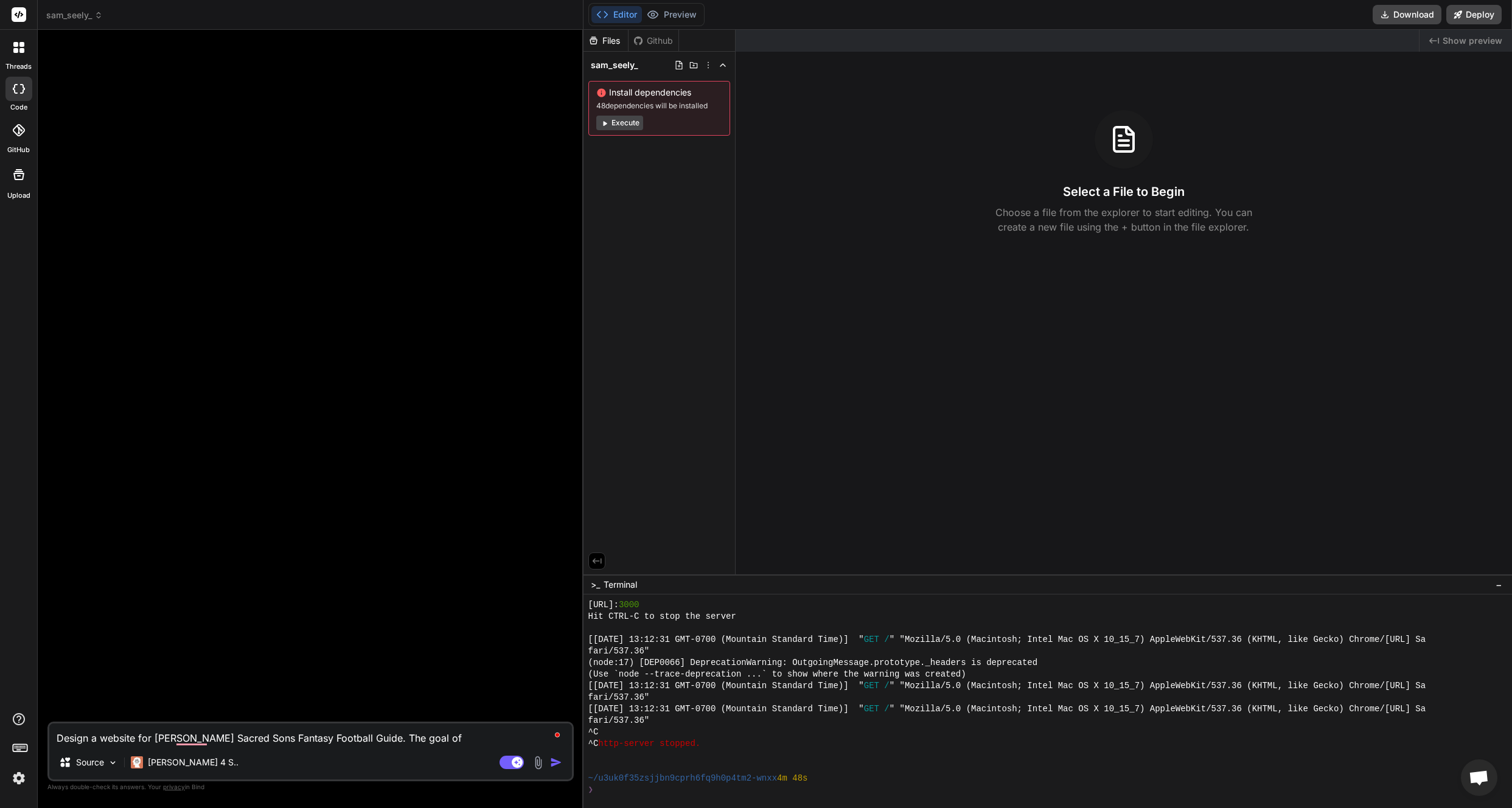
type textarea "x"
type textarea "Design a website for [PERSON_NAME] Sacred Sons Fantasy Football Guide. The goal…"
type textarea "x"
type textarea "Design a website for [PERSON_NAME] Sacred Sons Fantasy Football Guide. The goal…"
type textarea "x"
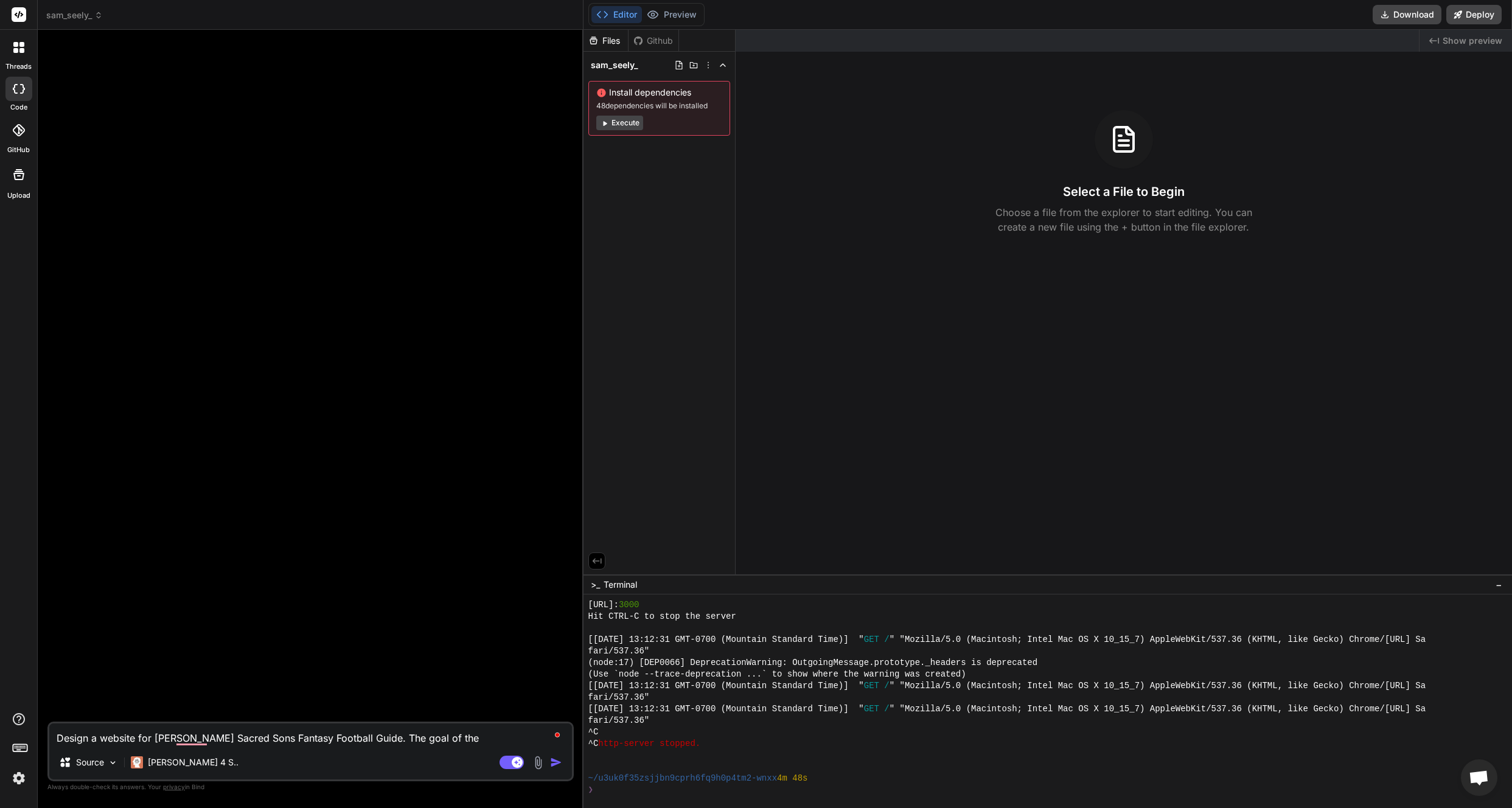
type textarea "Design a website for [PERSON_NAME] Sacred Sons Fantasy Football Guide. The goal…"
type textarea "x"
type textarea "Design a website for [PERSON_NAME] Sacred Sons Fantasy Football Guide. The goal…"
type textarea "x"
type textarea "Design a website for [PERSON_NAME] Sacred Sons Fantasy Football Guide. The goal…"
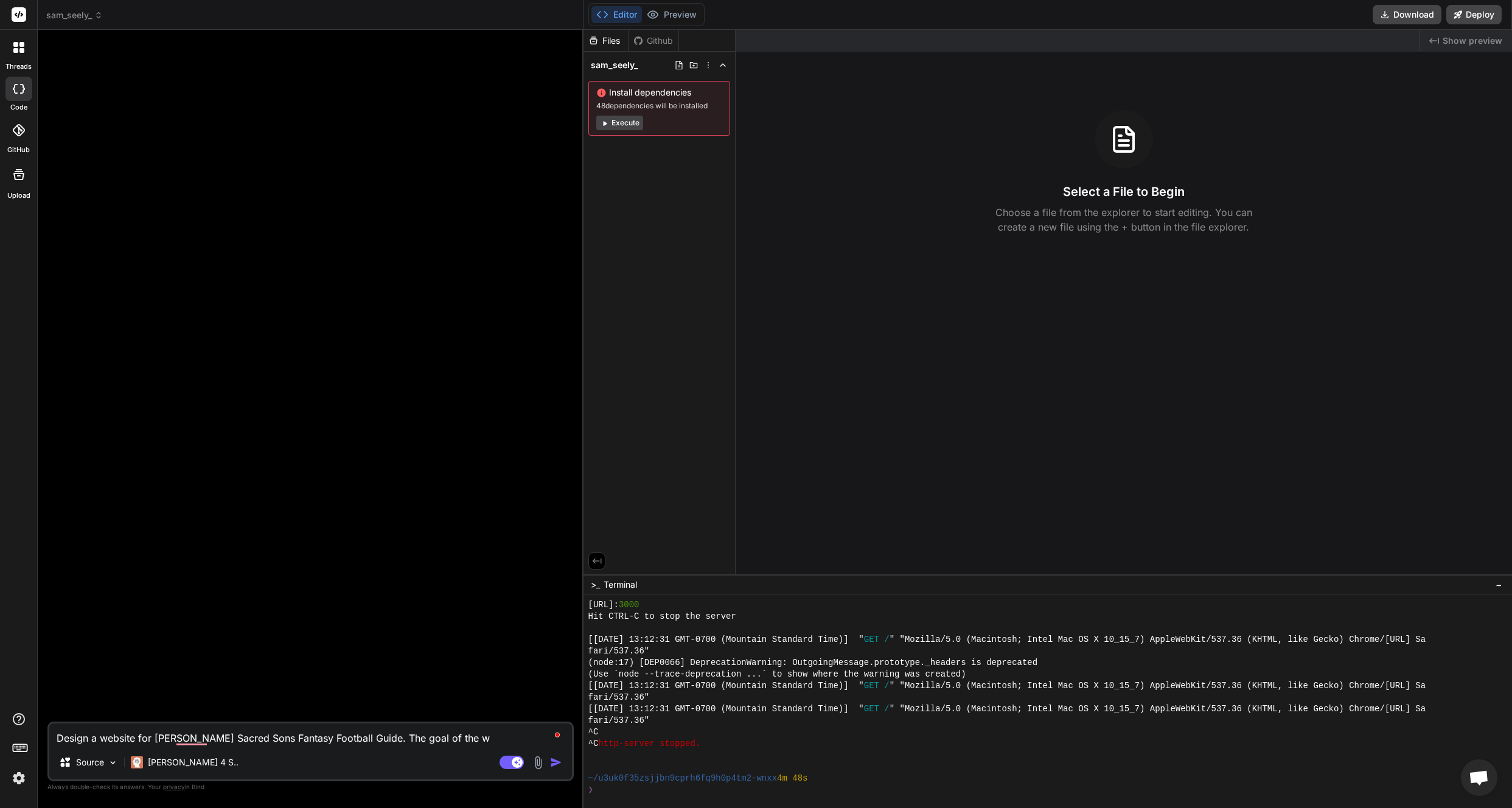
type textarea "x"
type textarea "Design a website for [PERSON_NAME] Sacred Sons Fantasy Football Guide. The goal…"
type textarea "x"
type textarea "Design a website for [PERSON_NAME] Sacred Sons Fantasy Football Guide. The goal…"
type textarea "x"
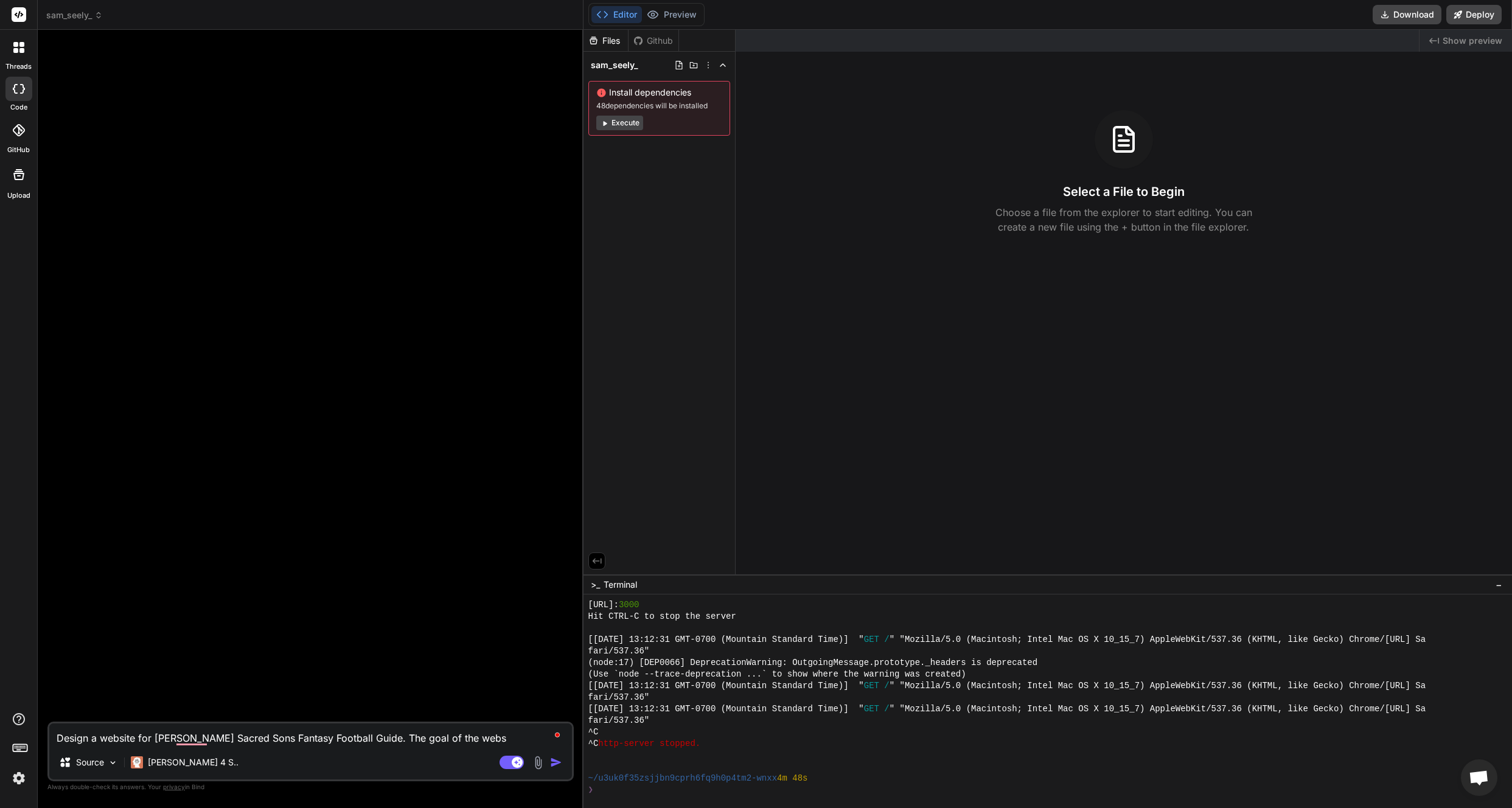
type textarea "Design a website for [PERSON_NAME] Sacred Sons Fantasy Football Guide. The goal…"
type textarea "x"
type textarea "Design a website for [PERSON_NAME] Sacred Sons Fantasy Football Guide. The goal…"
type textarea "x"
type textarea "Design a website for [PERSON_NAME] Sacred Sons Fantasy Football Guide. The goal…"
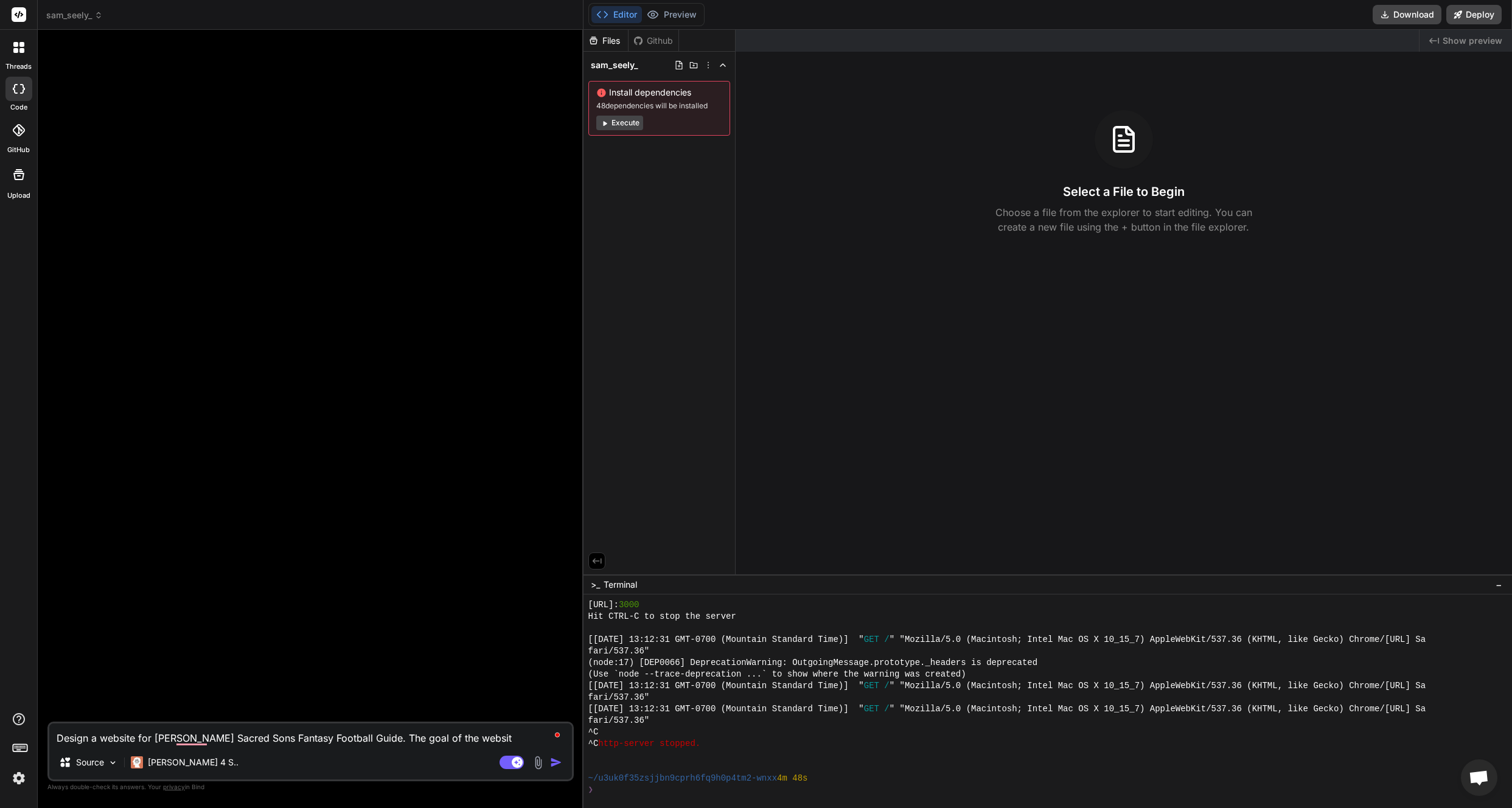
type textarea "x"
type textarea "Design a website for [PERSON_NAME] Sacred Sons Fantasy Football Guide. The goal…"
type textarea "x"
type textarea "Design a website for [PERSON_NAME] Sacred Sons Fantasy Football Guide. The goal…"
type textarea "x"
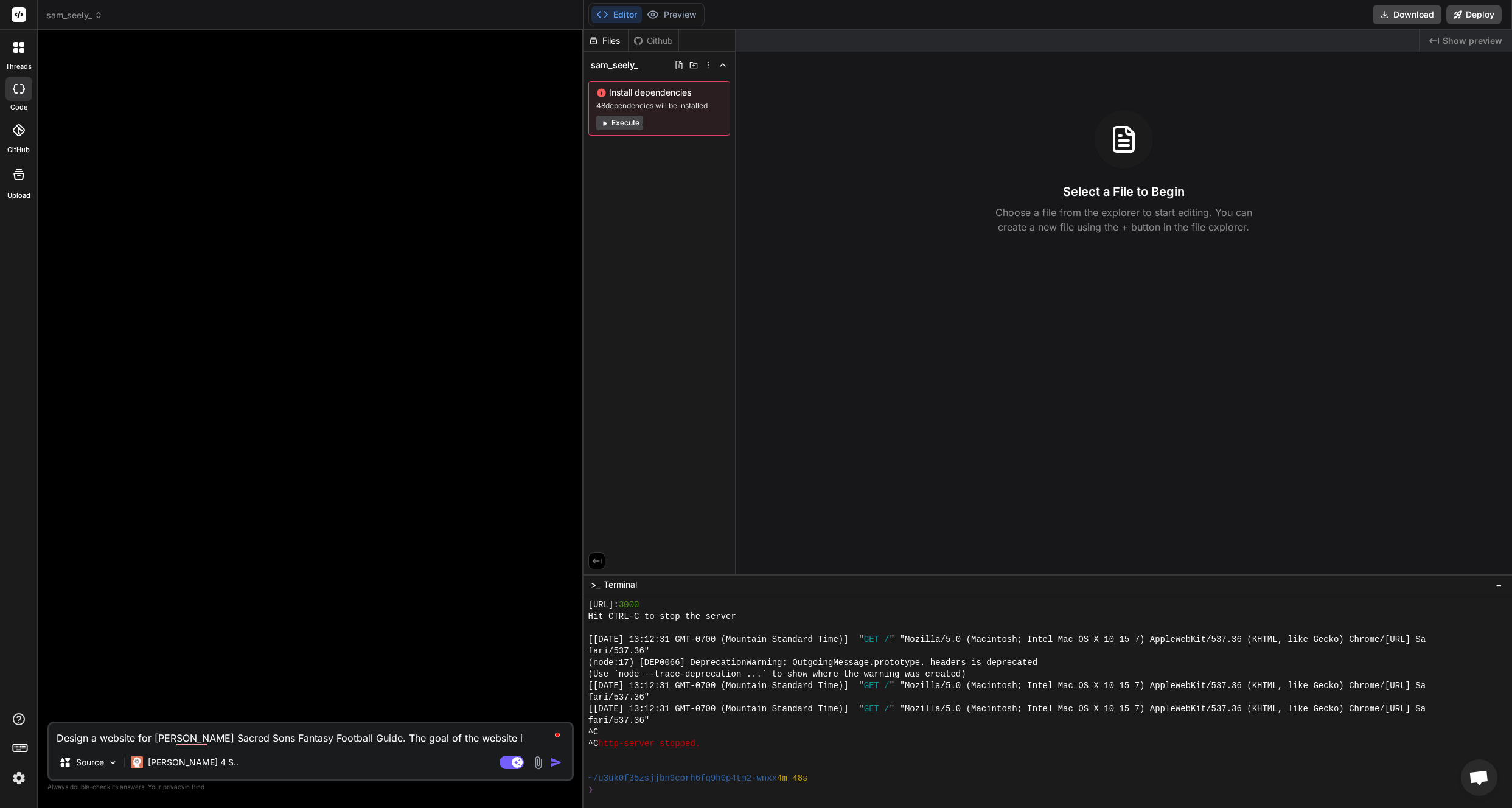
type textarea "Design a website for [PERSON_NAME] Sacred Sons Fantasy Football Guide. The goal…"
type textarea "x"
type textarea "Design a website for [PERSON_NAME] Sacred Sons Fantasy Football Guide. The goal…"
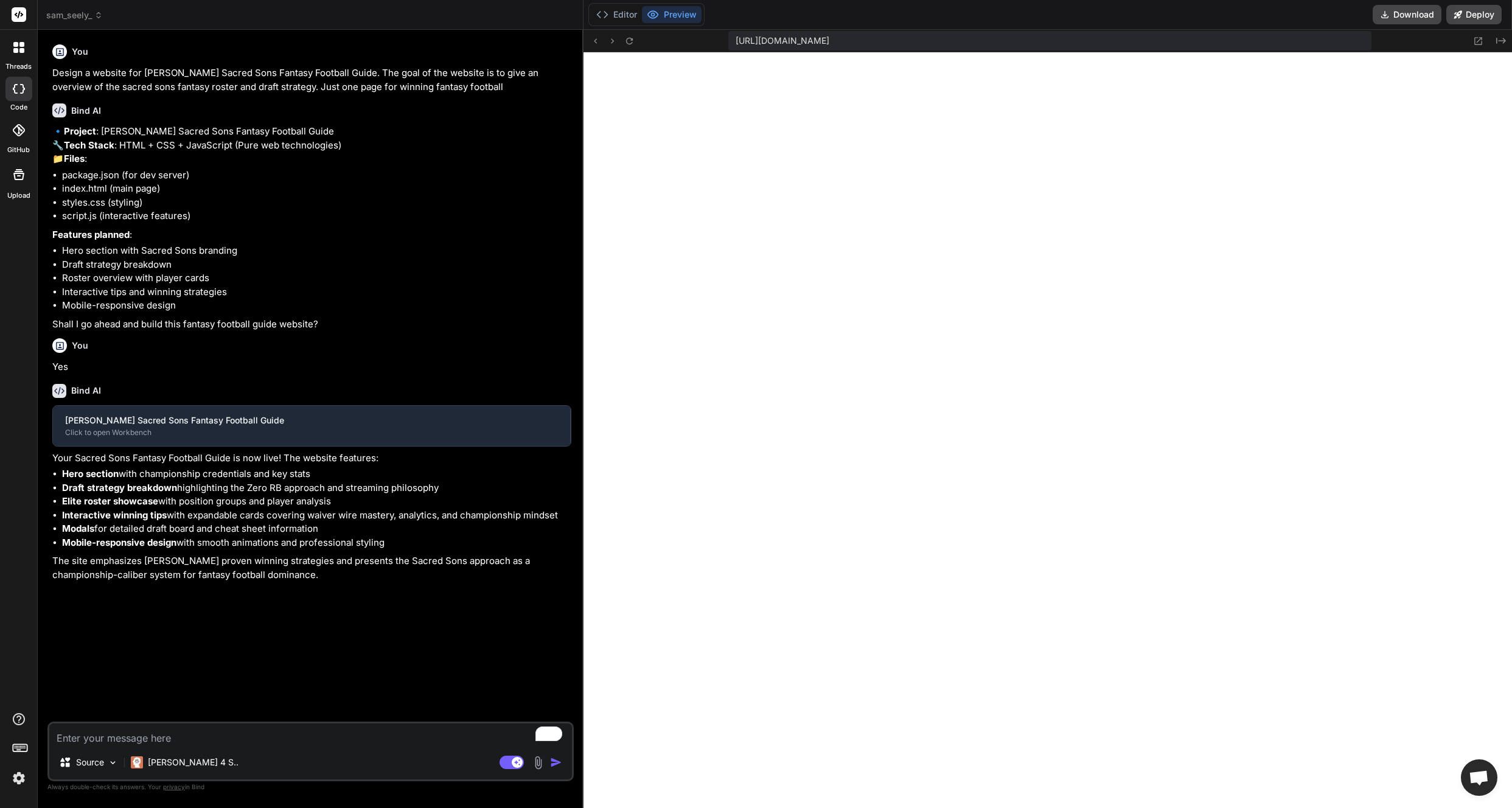
scroll to position [2057, 0]
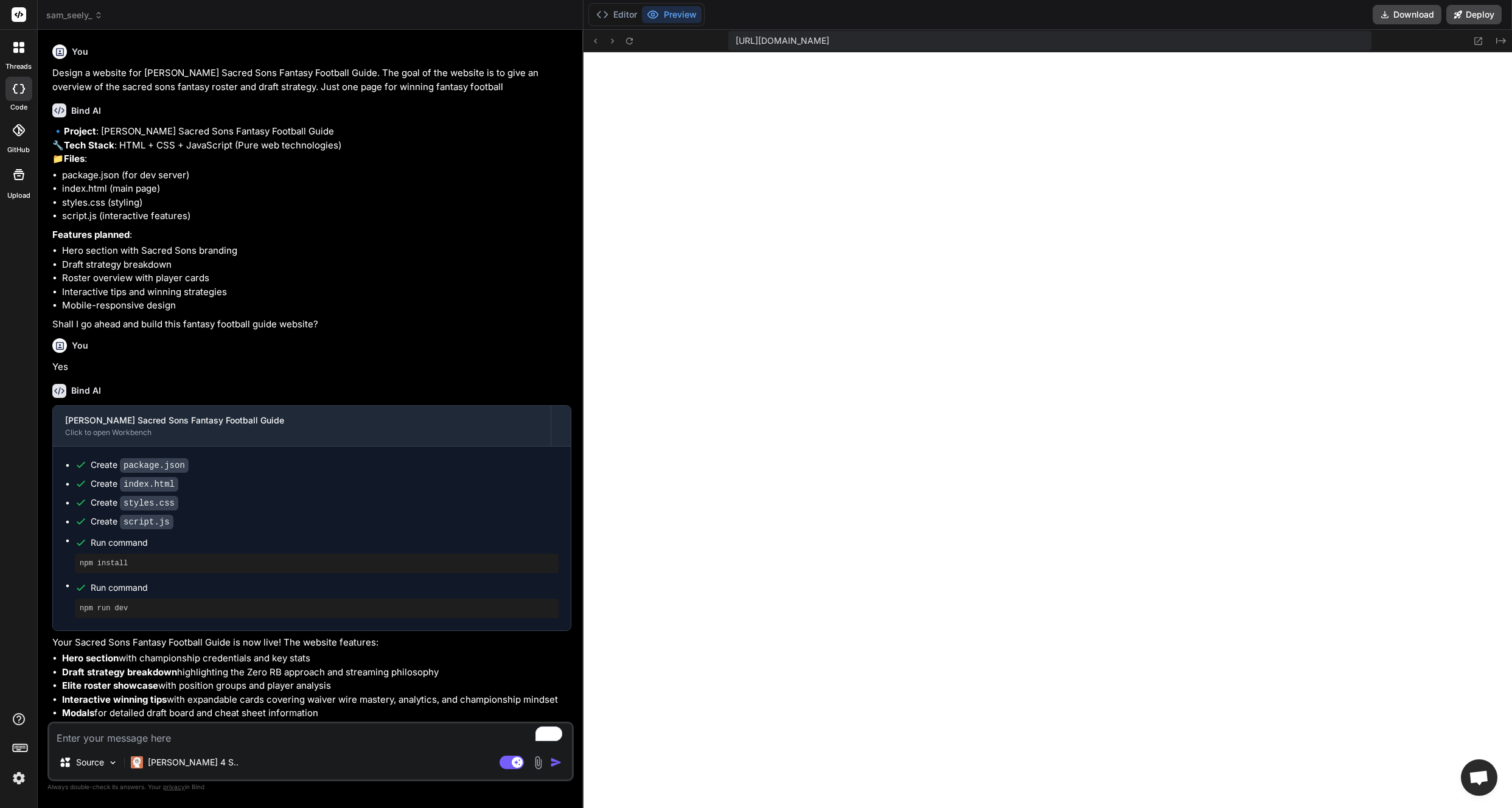
click at [159, 735] on textarea "To enrich screen reader interactions, please activate Accessibility in Grammarl…" at bounding box center [310, 734] width 522 height 22
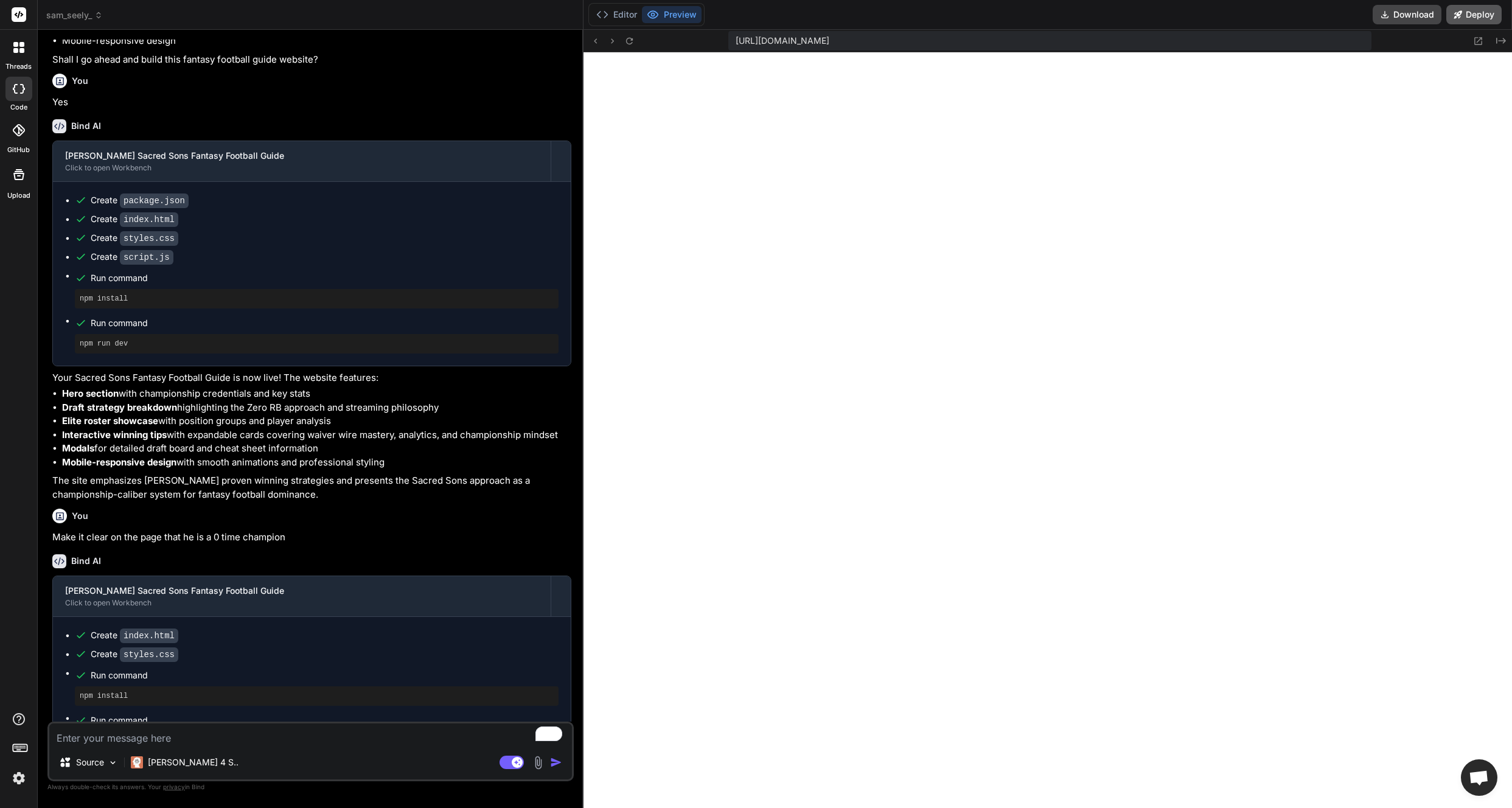
click at [1478, 13] on button "Deploy" at bounding box center [1474, 15] width 55 height 19
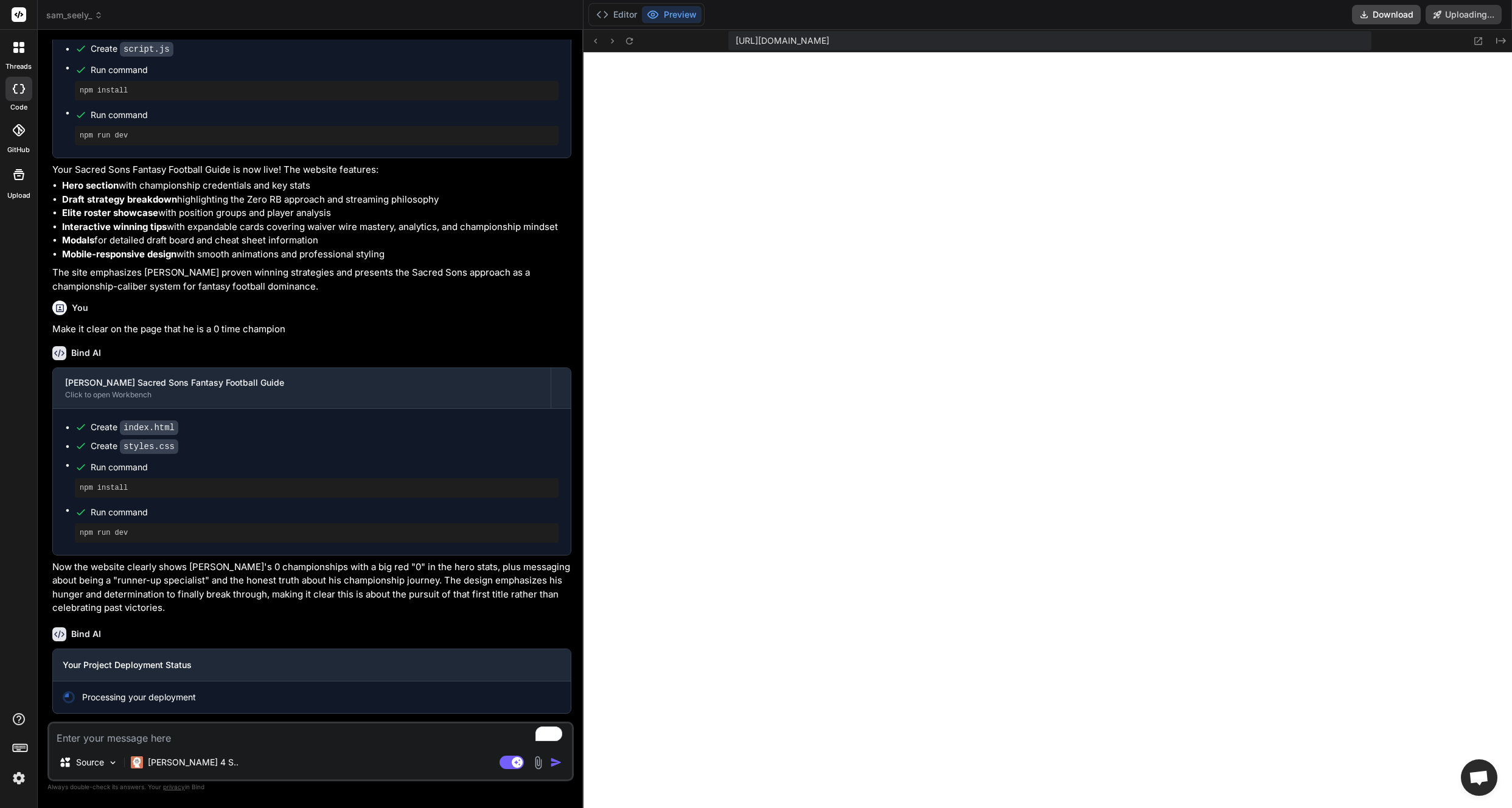
scroll to position [498, 0]
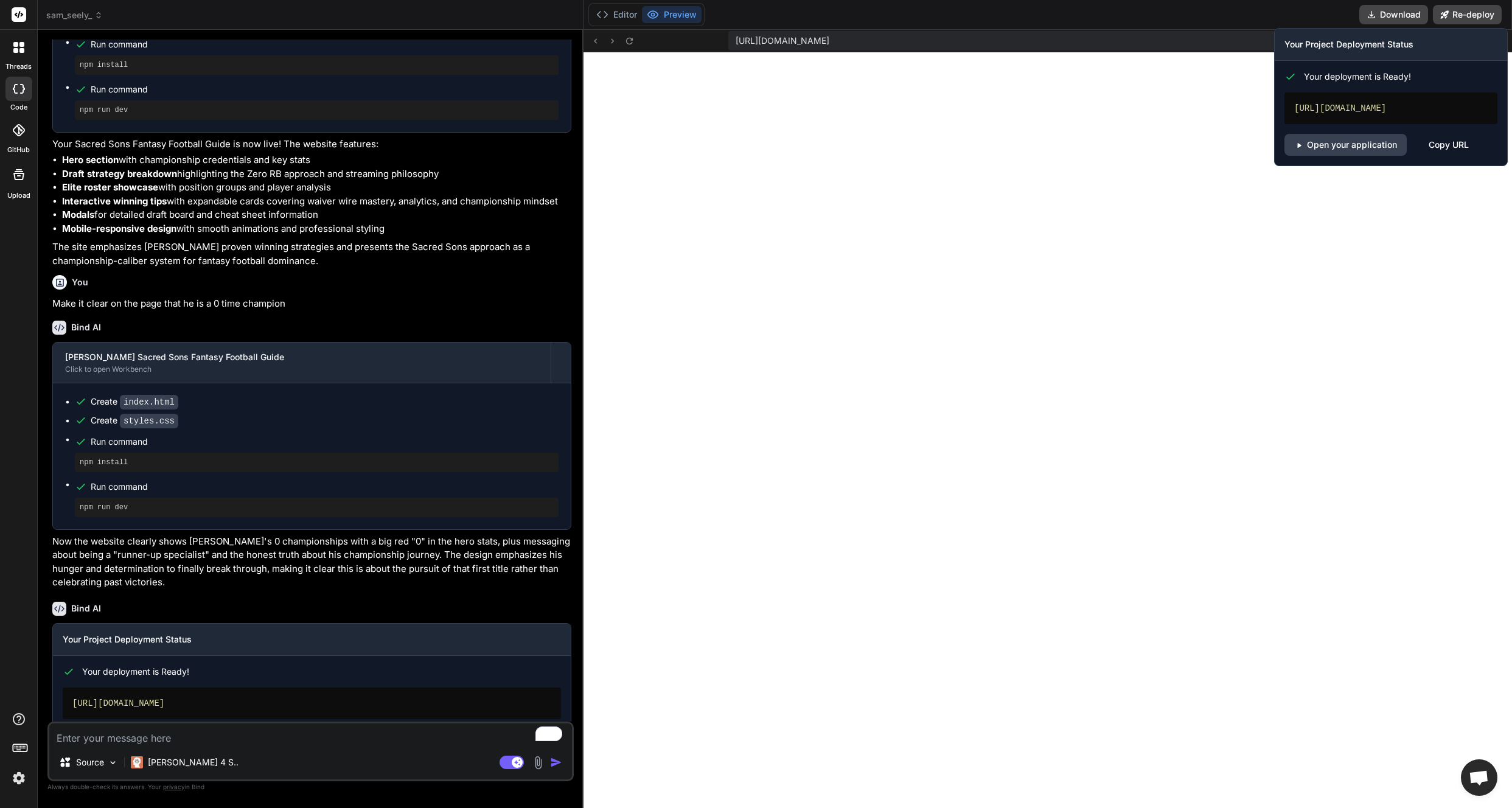
click at [1445, 143] on div "Copy URL" at bounding box center [1448, 145] width 40 height 22
